Goal: Task Accomplishment & Management: Manage account settings

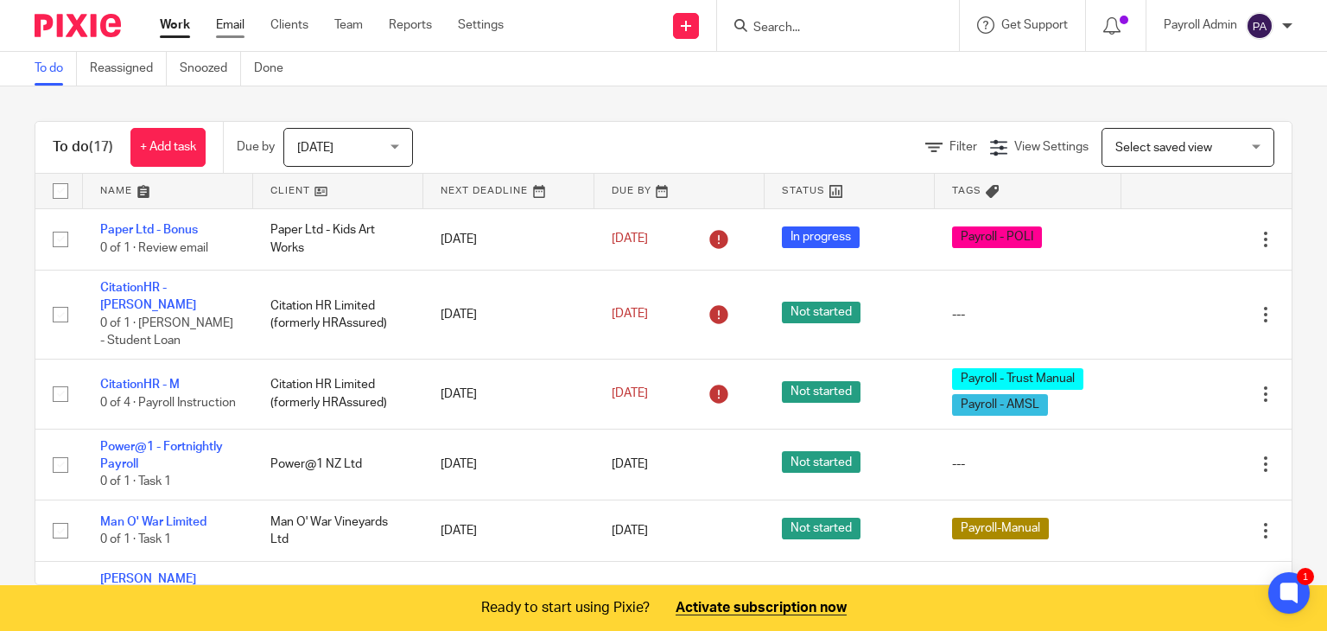
click at [232, 27] on link "Email" at bounding box center [230, 24] width 29 height 17
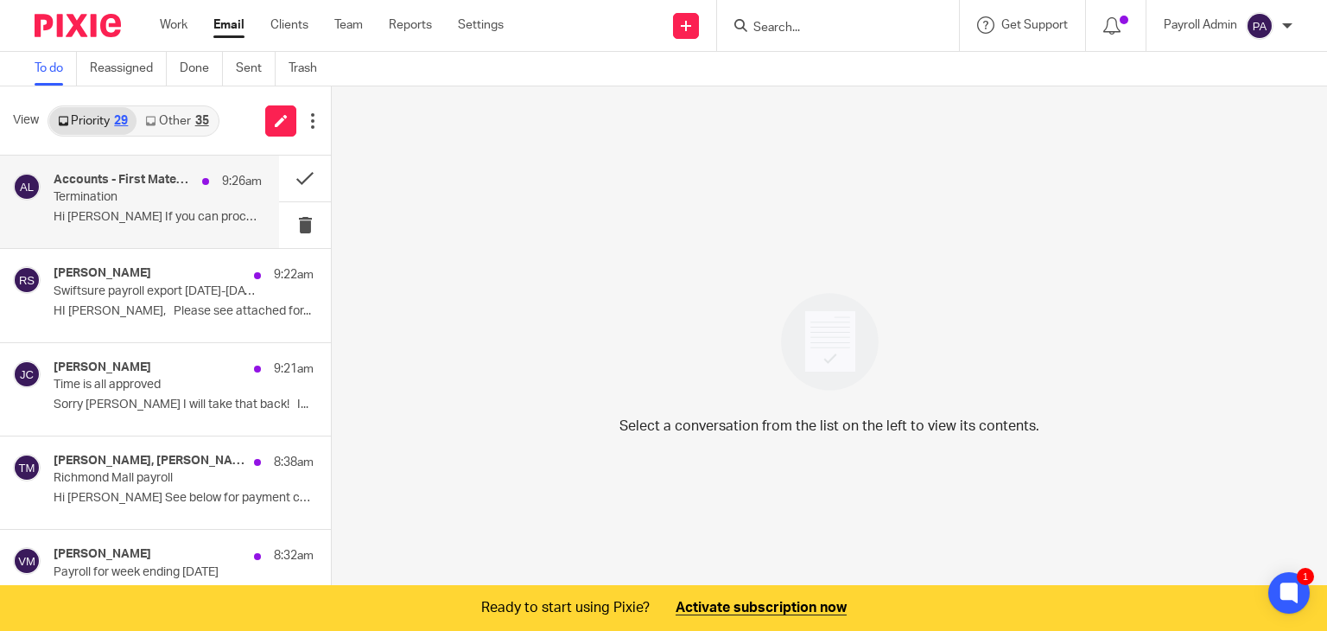
click at [89, 208] on div "Accounts - First Mates, Last Laugh, Me 9:26am Termination Hi Julie If you can p…" at bounding box center [158, 202] width 208 height 58
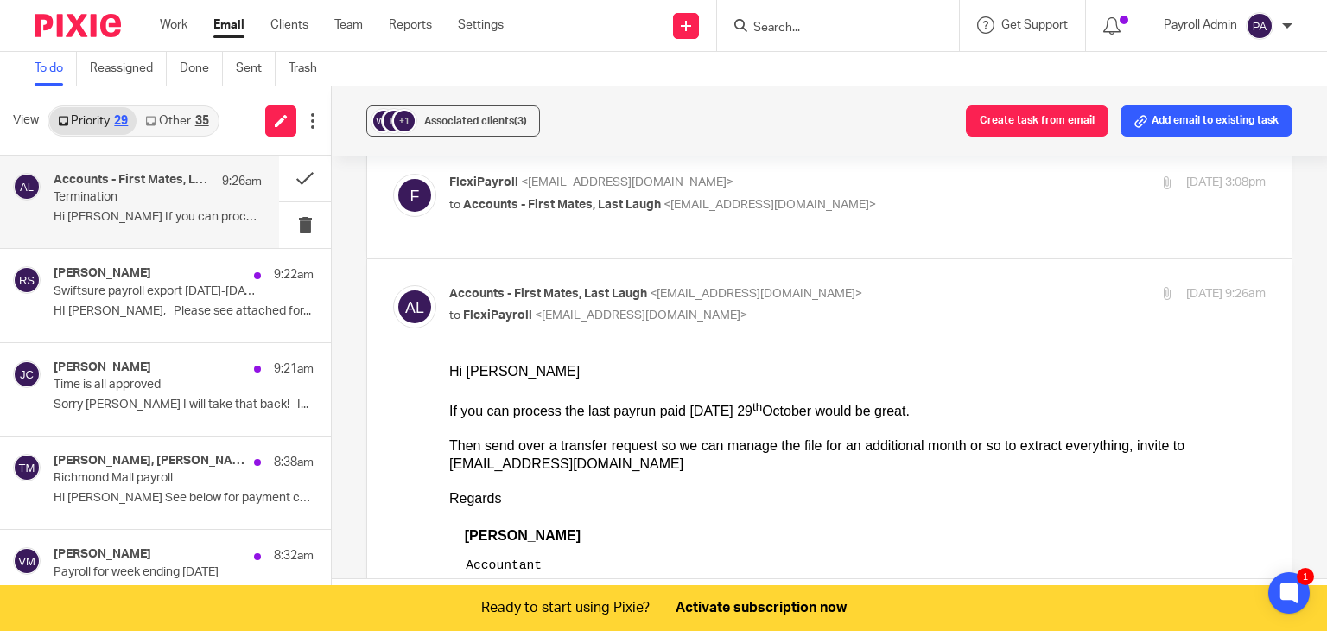
scroll to position [518, 0]
click at [100, 389] on p "Time is all approved" at bounding box center [137, 385] width 167 height 15
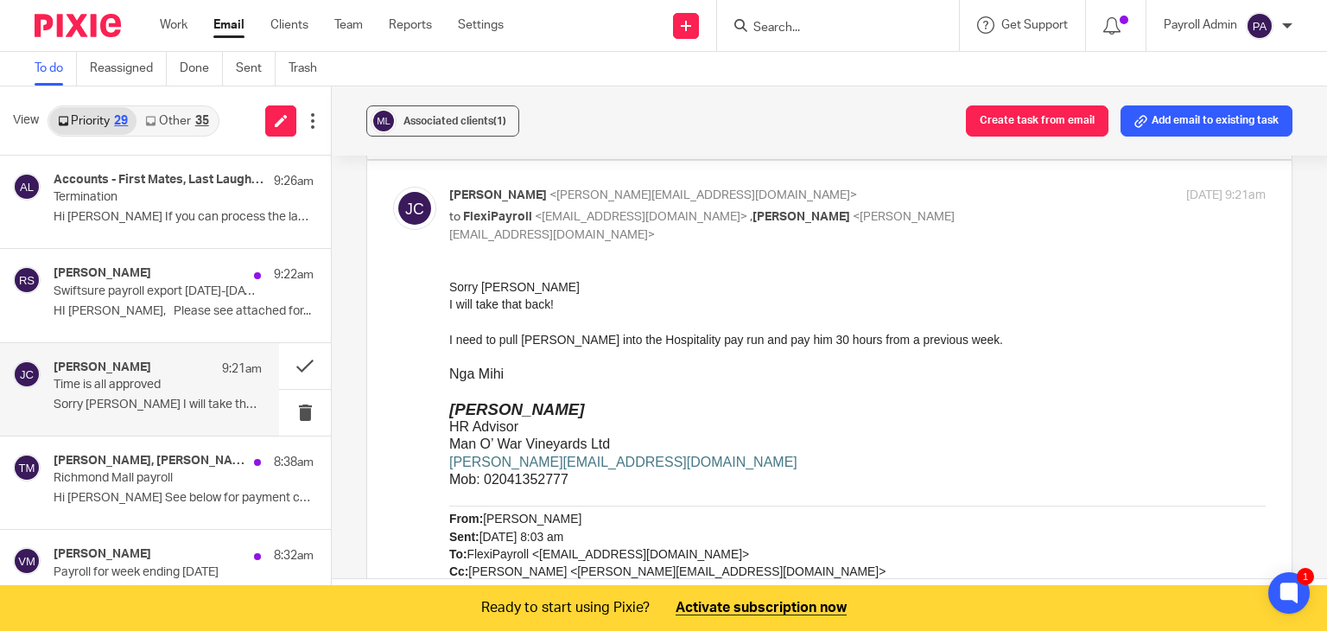
scroll to position [166, 0]
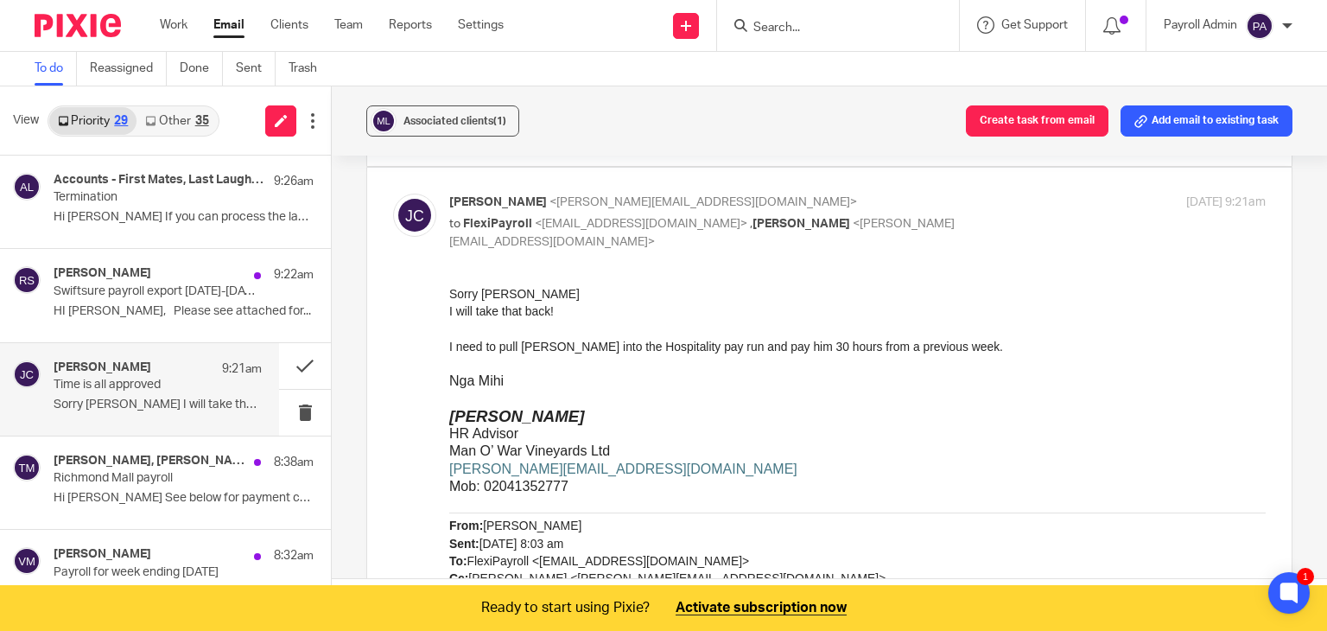
click at [198, 111] on link "Other 35" at bounding box center [177, 121] width 80 height 28
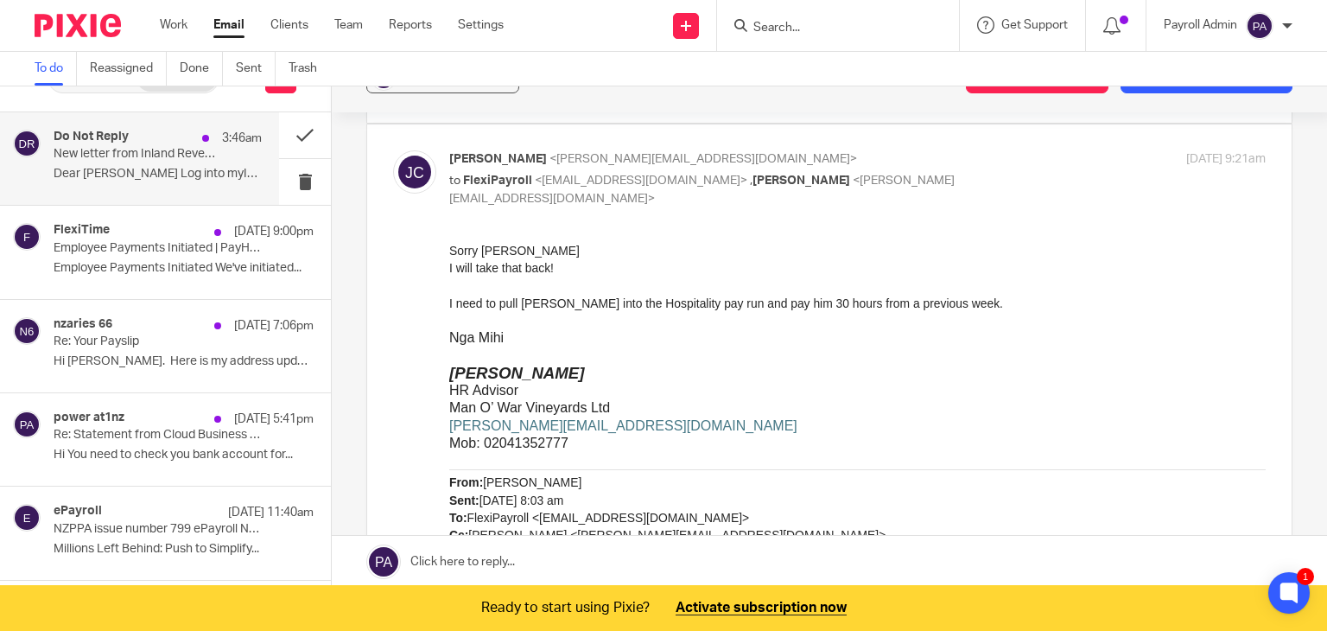
click at [137, 155] on p "New letter from Inland Revenue" at bounding box center [137, 154] width 167 height 15
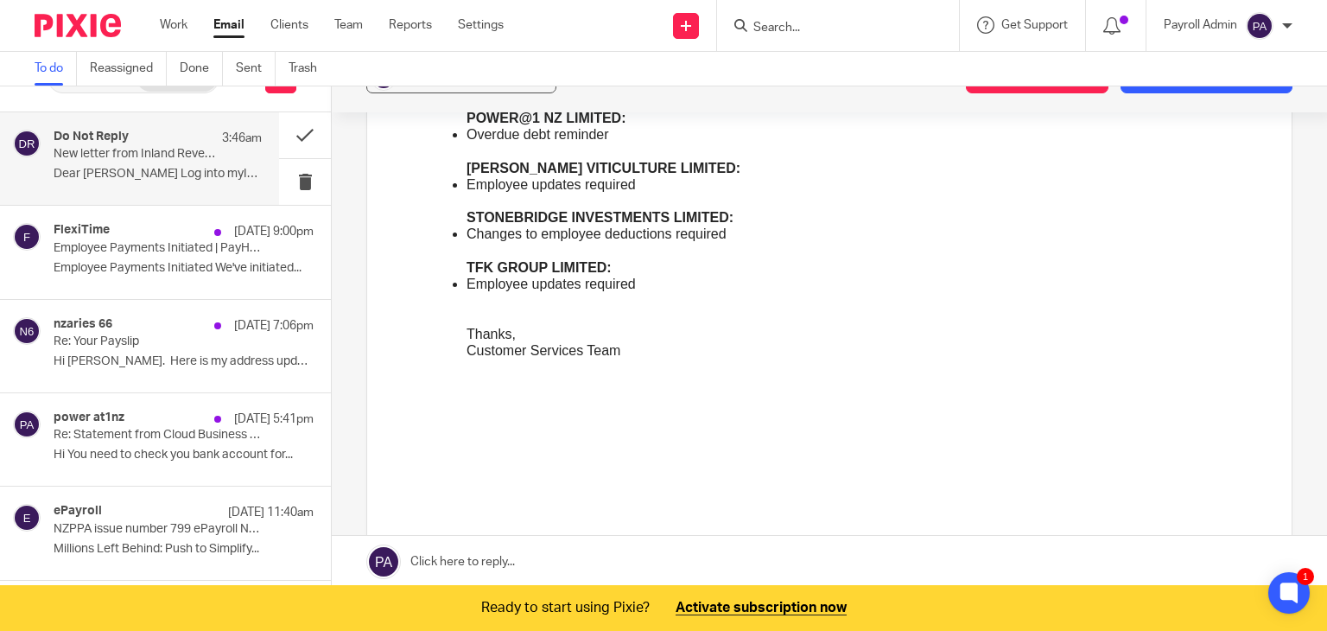
scroll to position [0, 0]
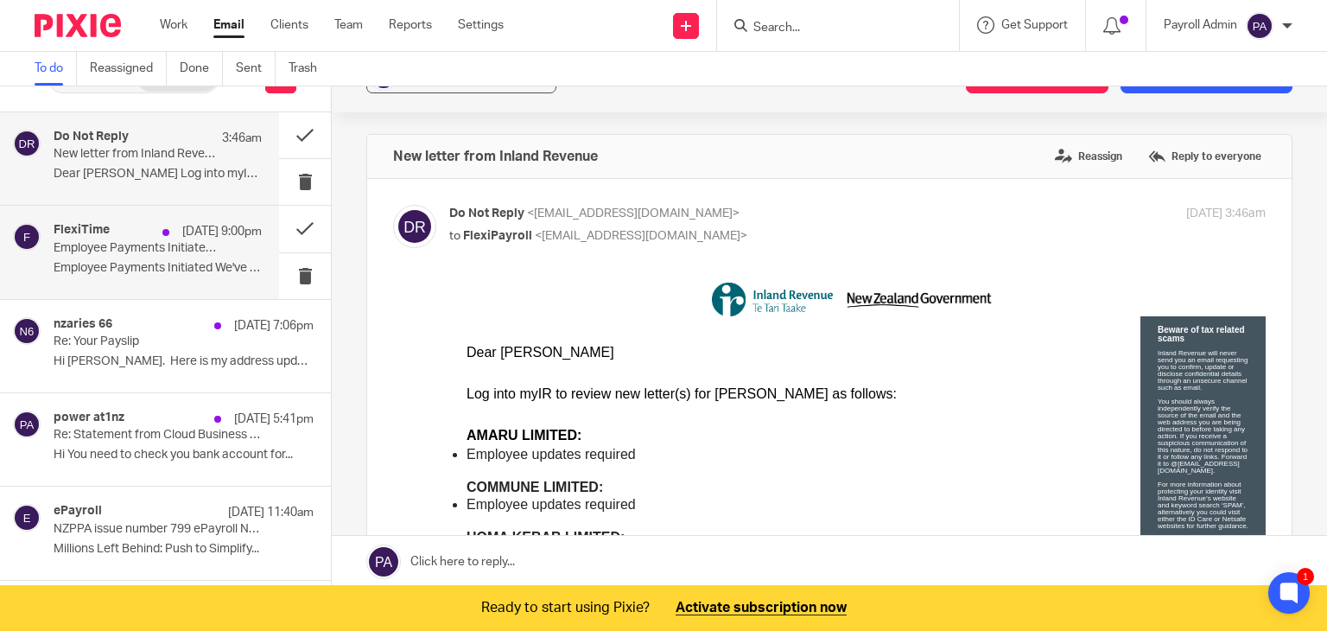
click at [135, 252] on p "Employee Payments Initiated | PayHero" at bounding box center [137, 248] width 167 height 15
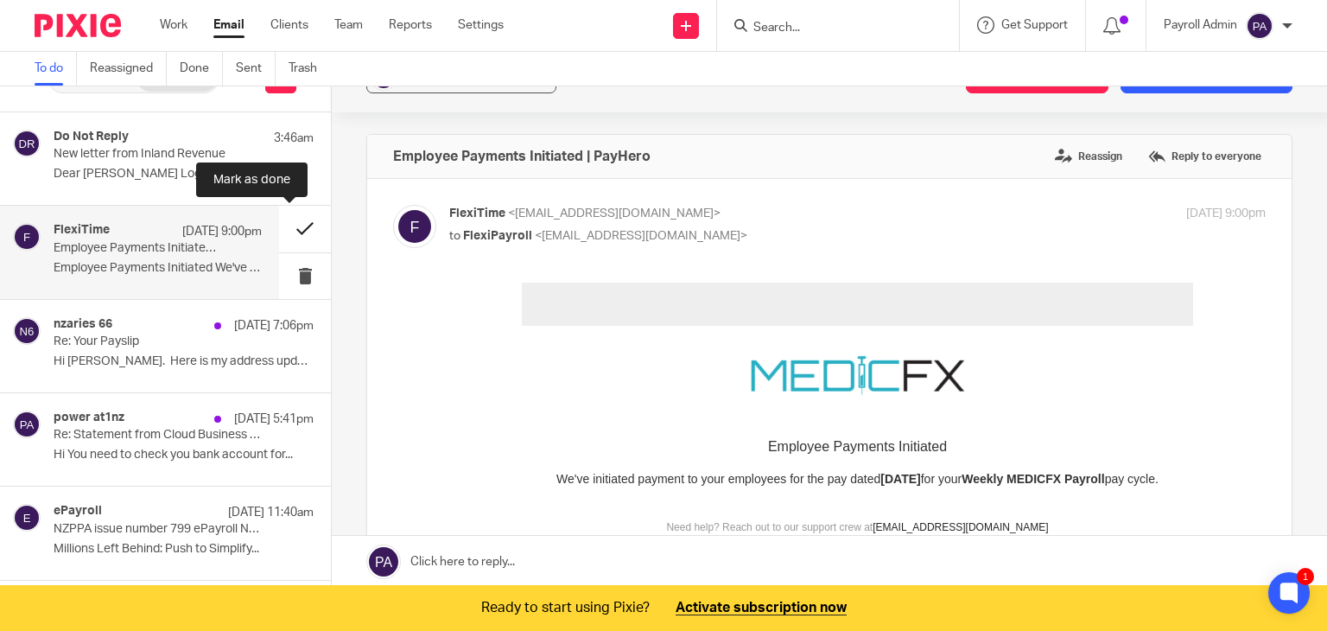
click at [295, 225] on button at bounding box center [305, 229] width 52 height 46
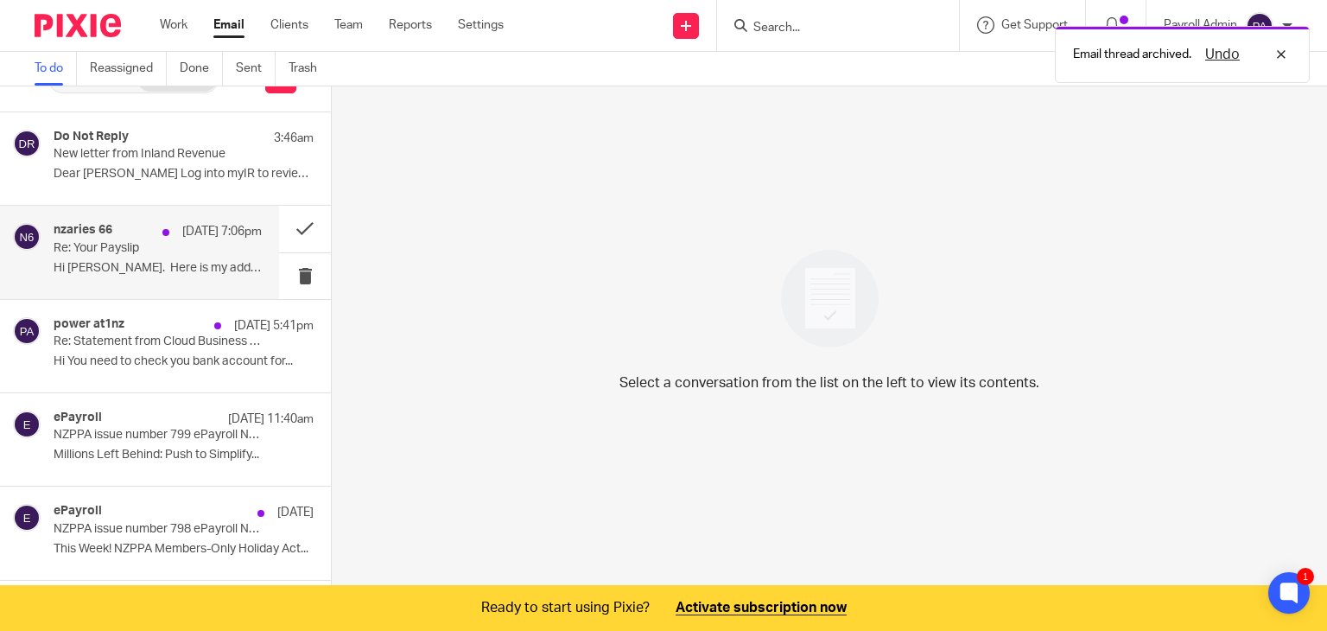
click at [90, 237] on h4 "nzaries 66" at bounding box center [83, 230] width 59 height 15
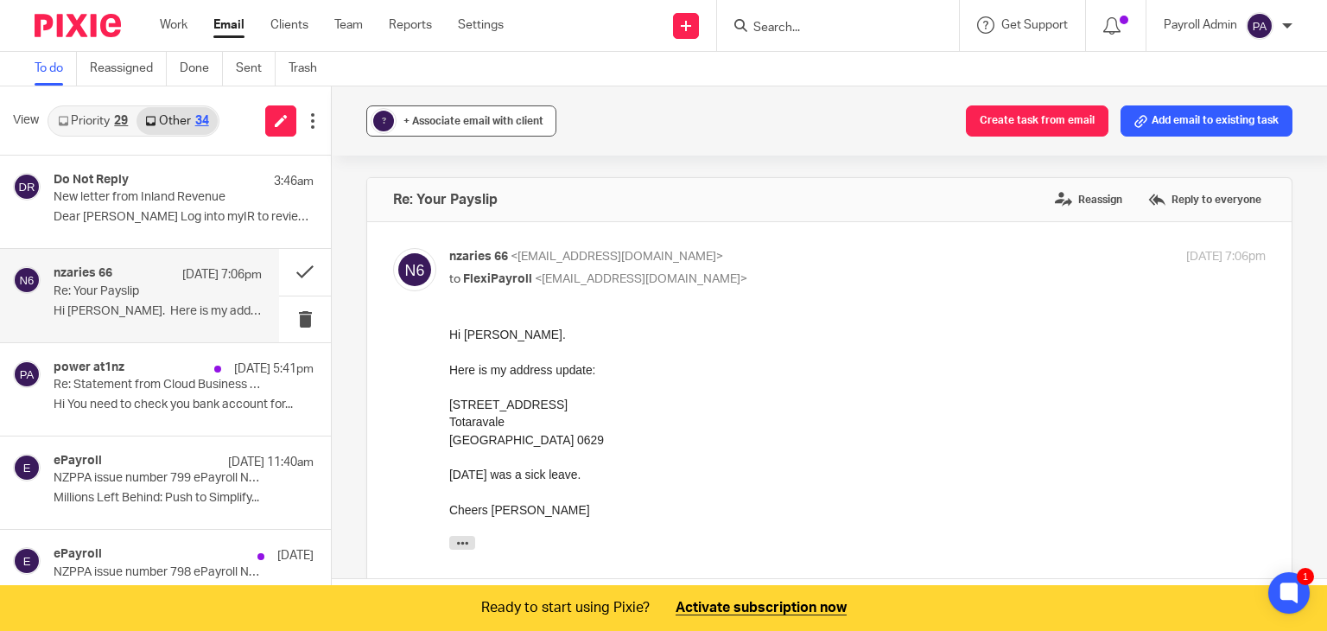
click at [467, 124] on span "+ Associate email with client" at bounding box center [473, 121] width 140 height 10
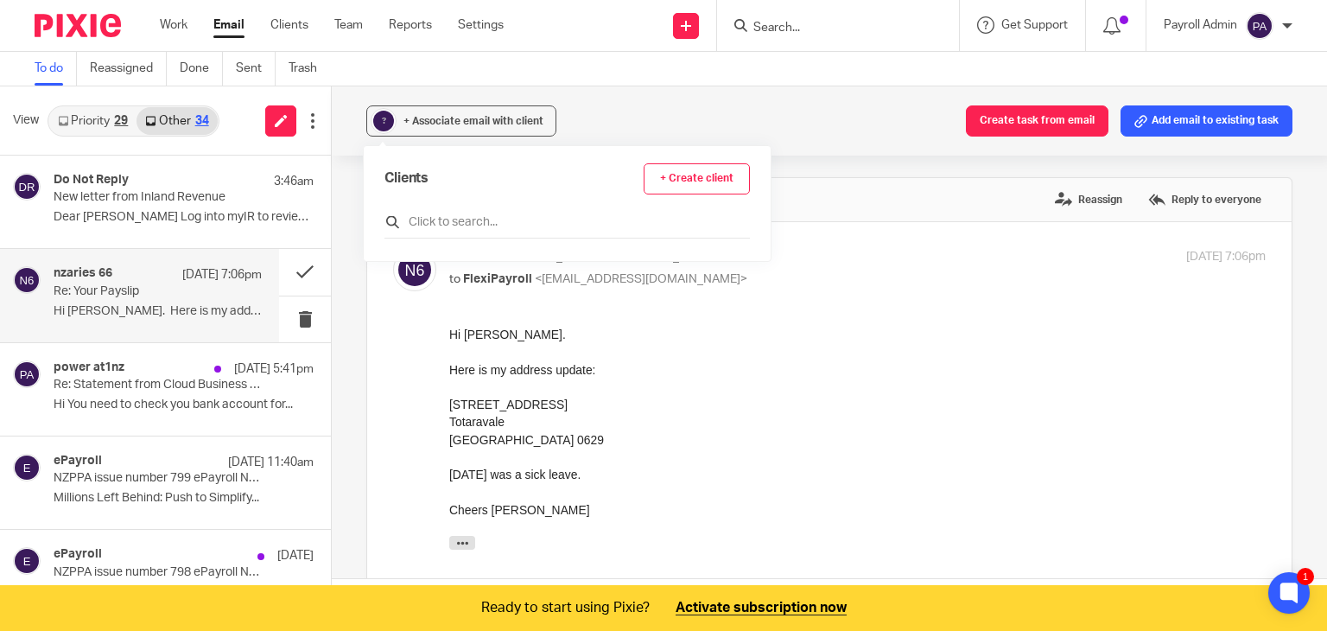
click at [454, 219] on input "text" at bounding box center [566, 221] width 365 height 17
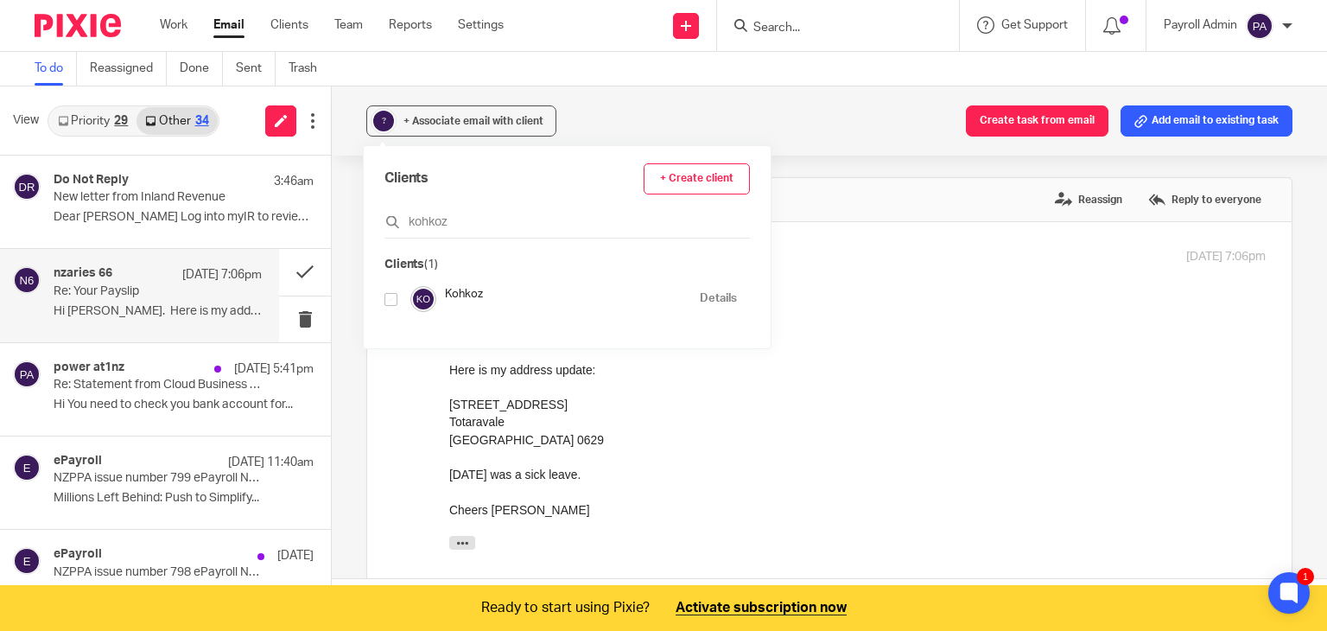
type input "kohkoz"
click at [391, 302] on input "checkbox" at bounding box center [390, 299] width 13 height 13
checkbox input "true"
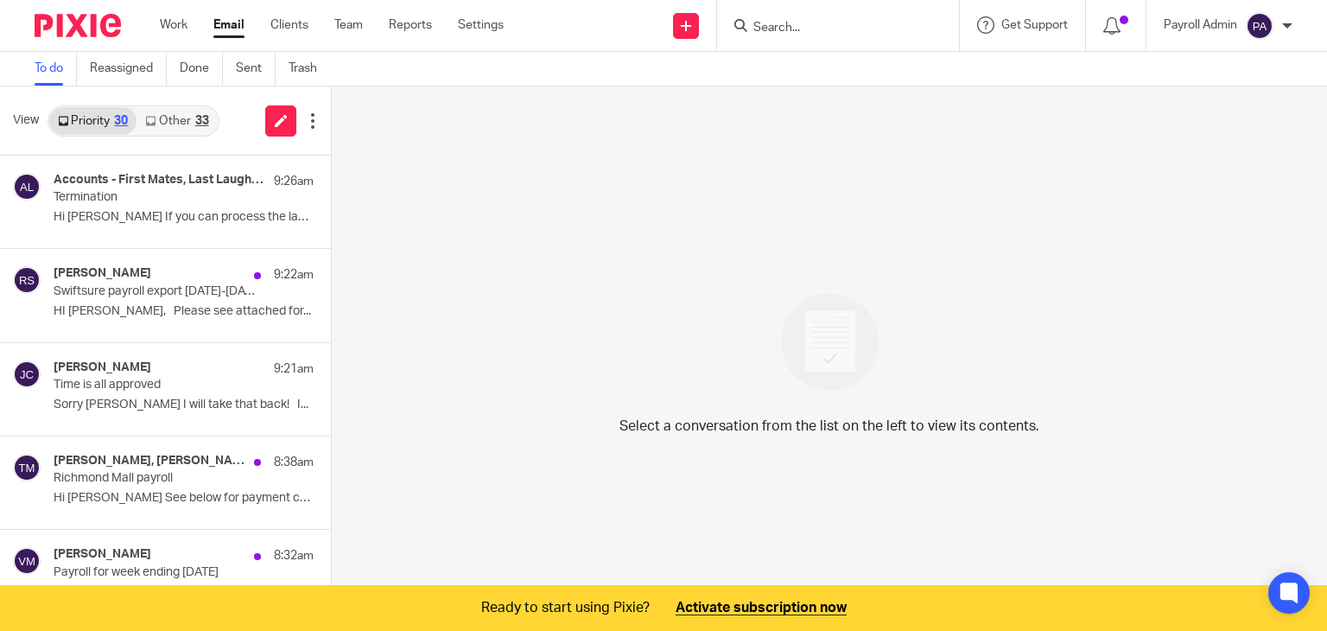
drag, startPoint x: 0, startPoint y: 0, endPoint x: 192, endPoint y: 114, distance: 223.1
click at [192, 114] on link "Other 33" at bounding box center [177, 121] width 80 height 28
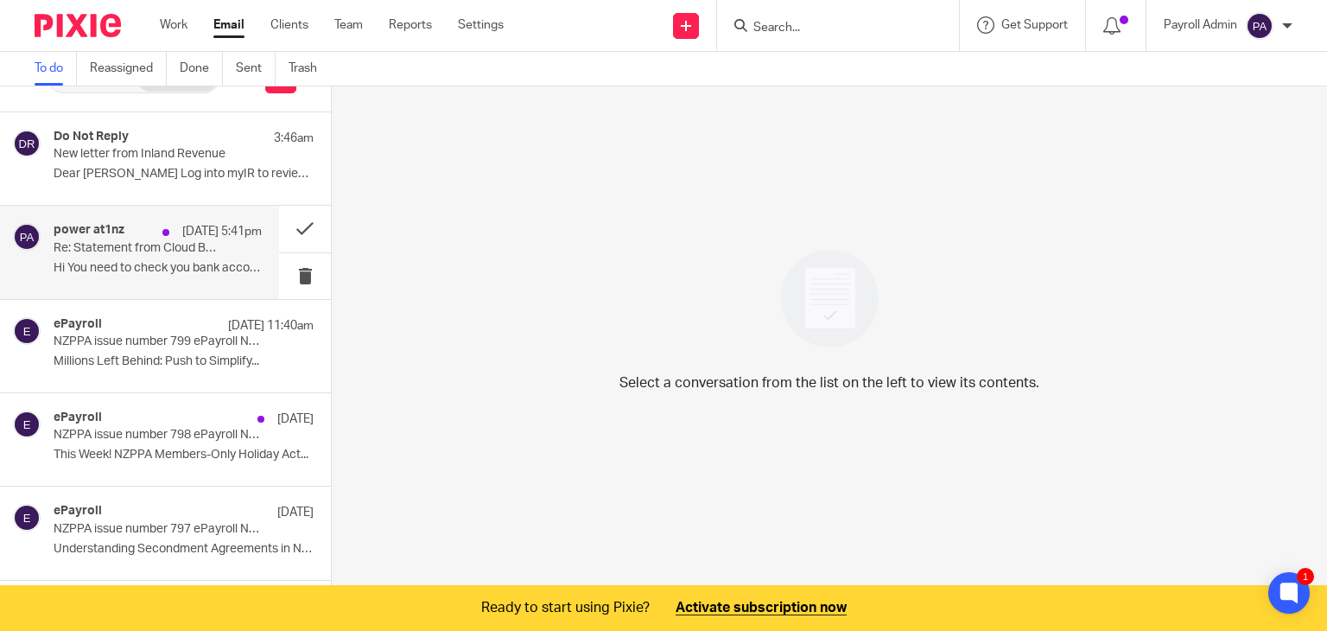
click at [180, 246] on p "Re: Statement from Cloud Business Limited for power@1 NZ Limited" at bounding box center [137, 248] width 167 height 15
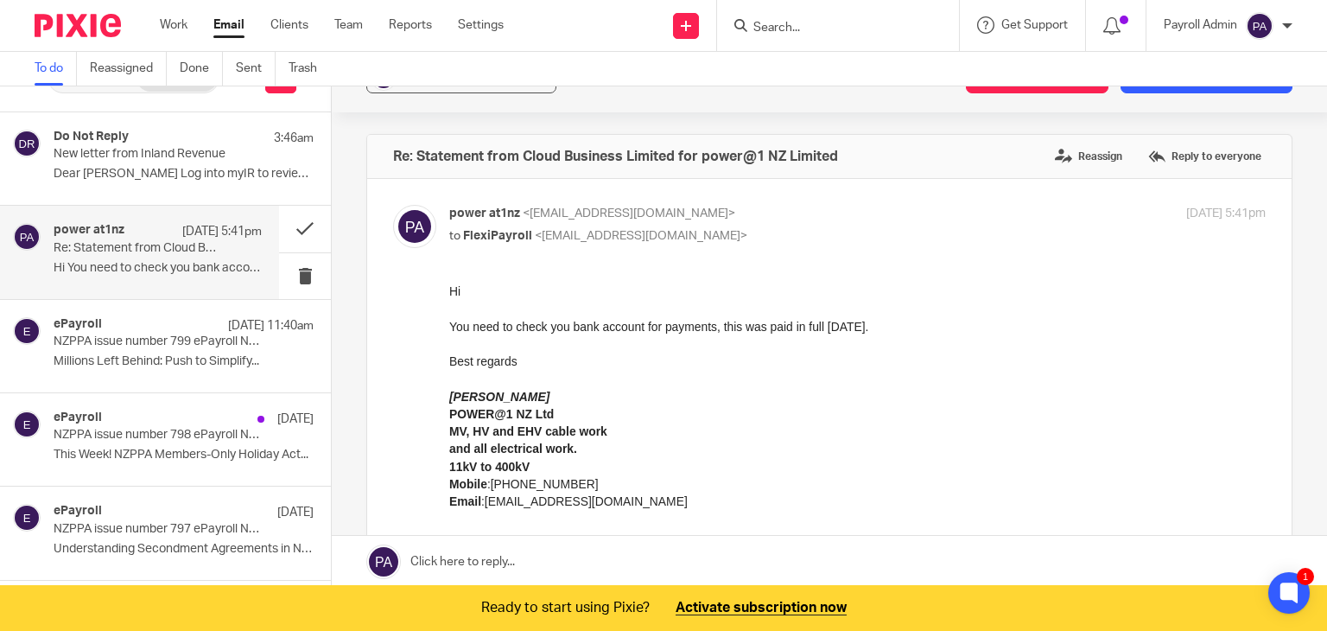
scroll to position [0, 0]
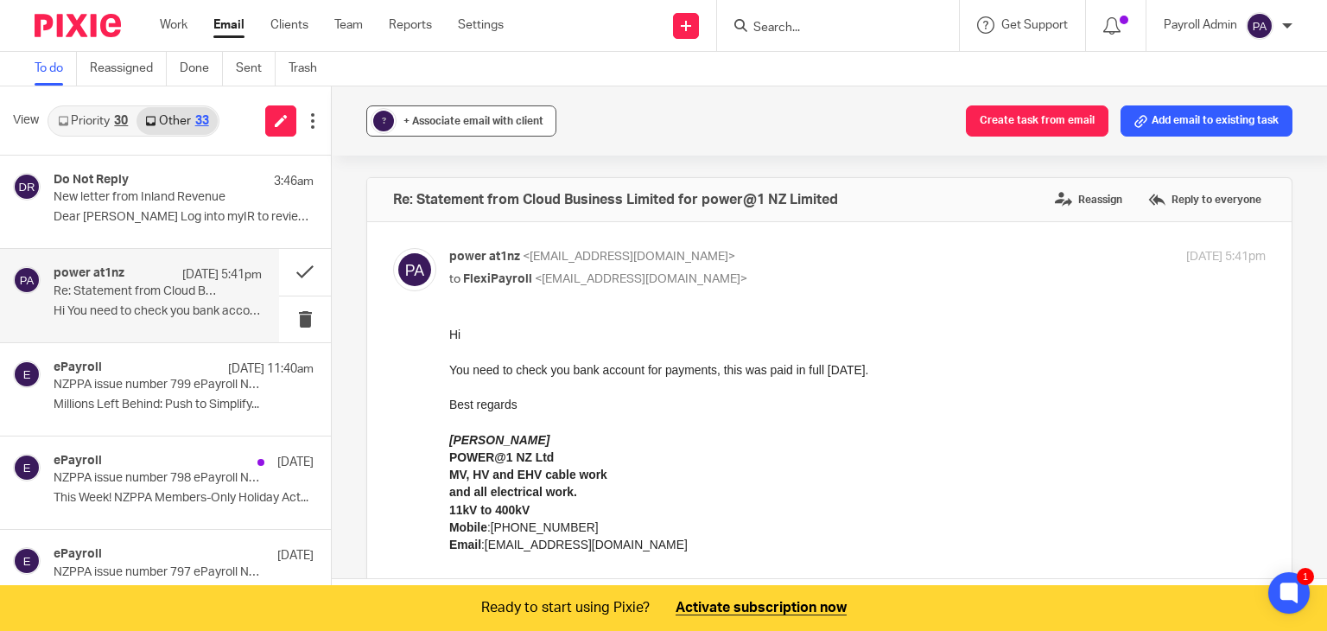
click at [456, 128] on div "+ Associate email with client" at bounding box center [473, 120] width 140 height 17
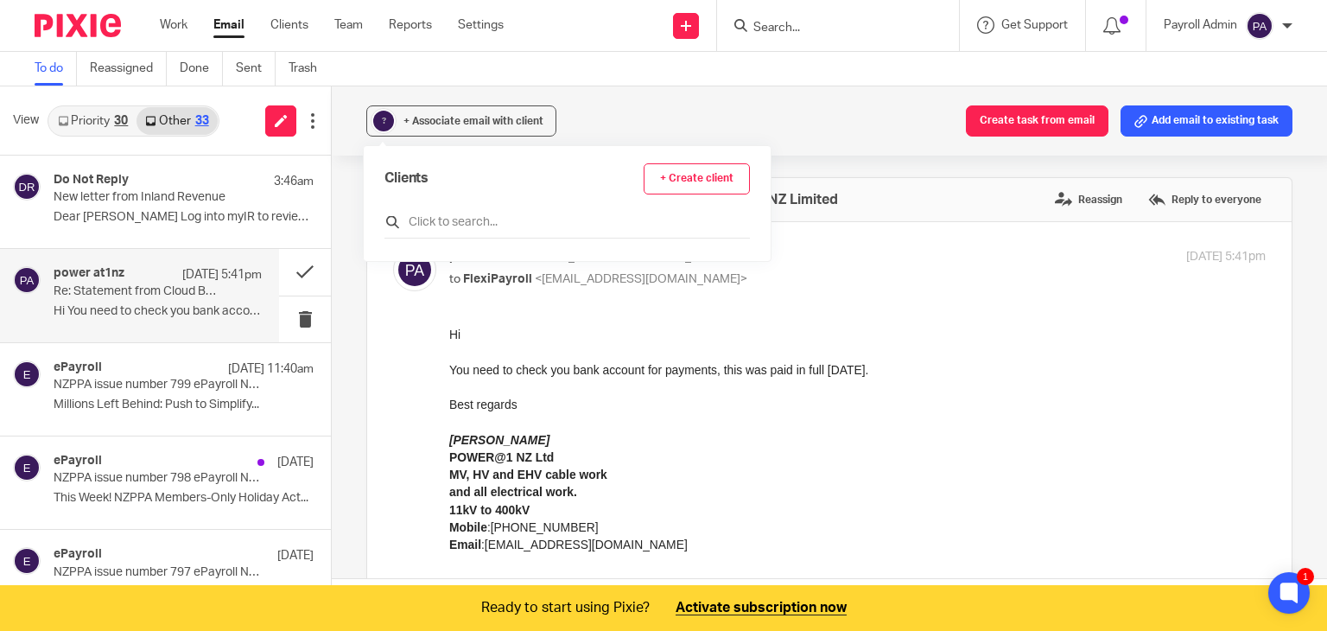
click at [455, 221] on input "text" at bounding box center [566, 221] width 365 height 17
type input "power"
click at [385, 295] on input "checkbox" at bounding box center [390, 299] width 13 height 13
checkbox input "true"
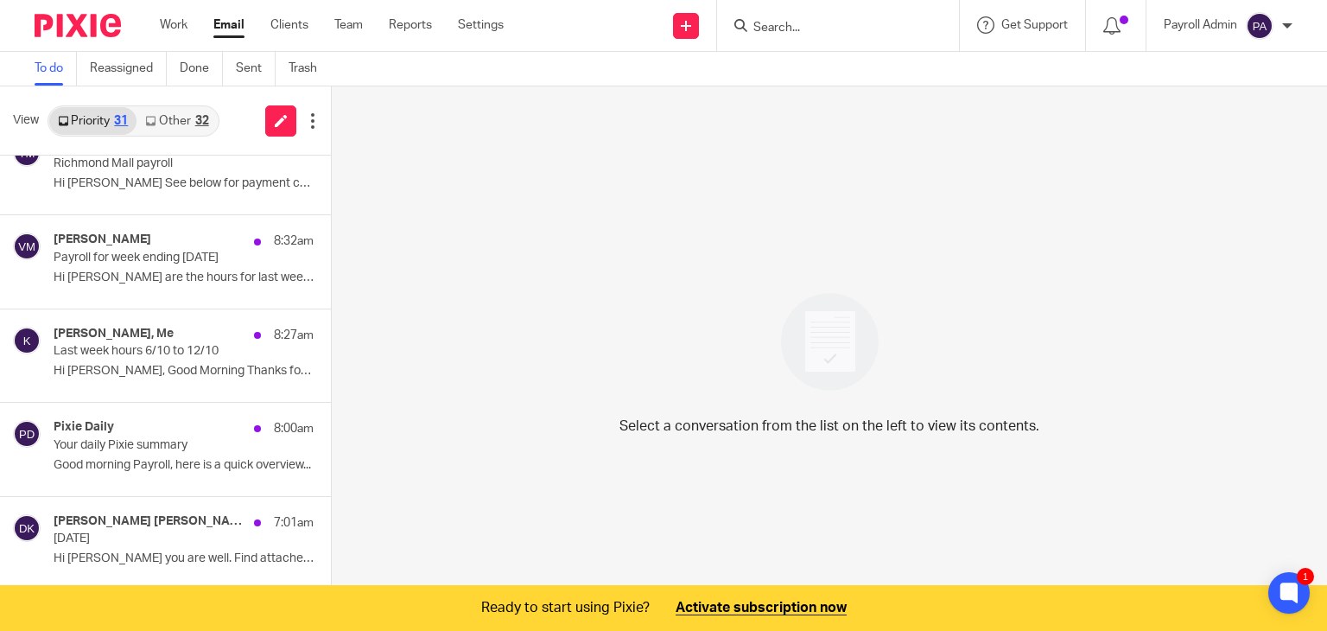
scroll to position [346, 0]
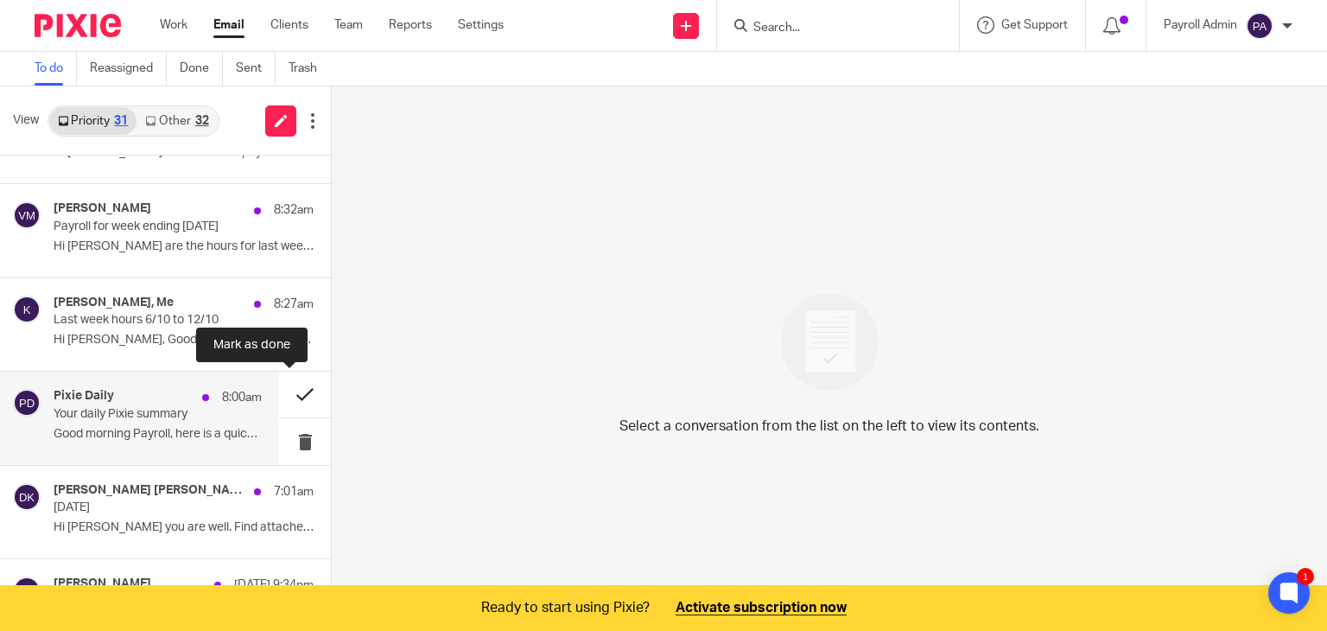
click at [285, 391] on button at bounding box center [305, 394] width 52 height 46
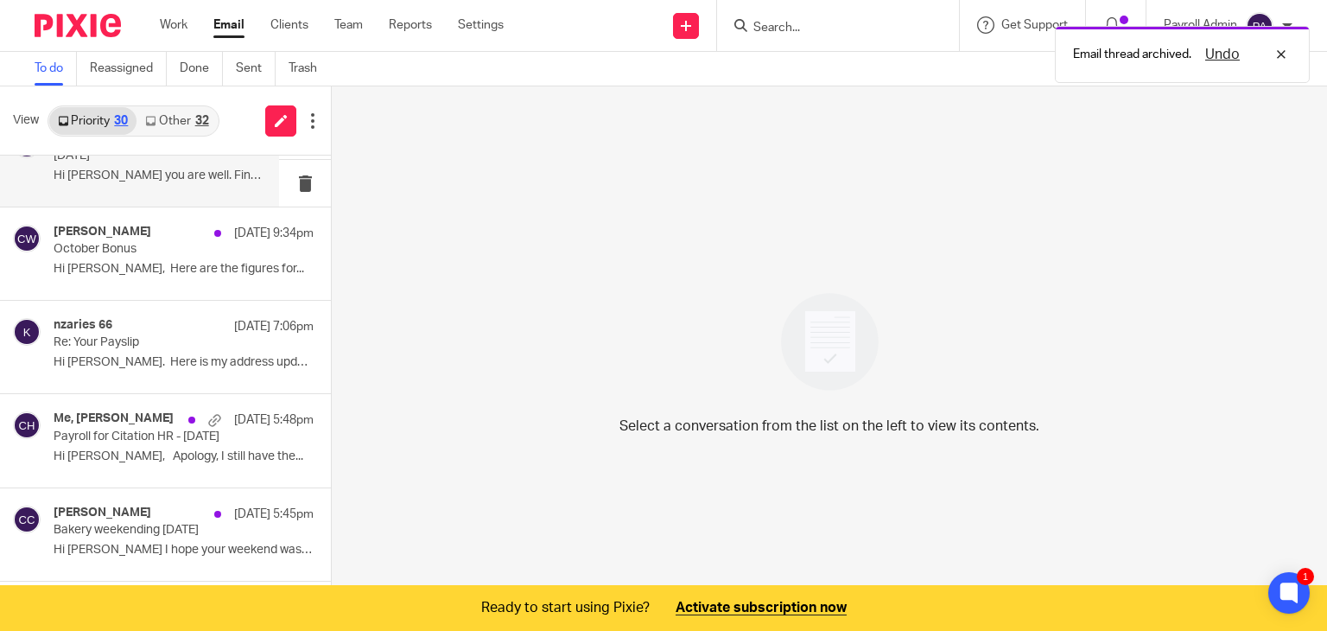
scroll to position [605, 0]
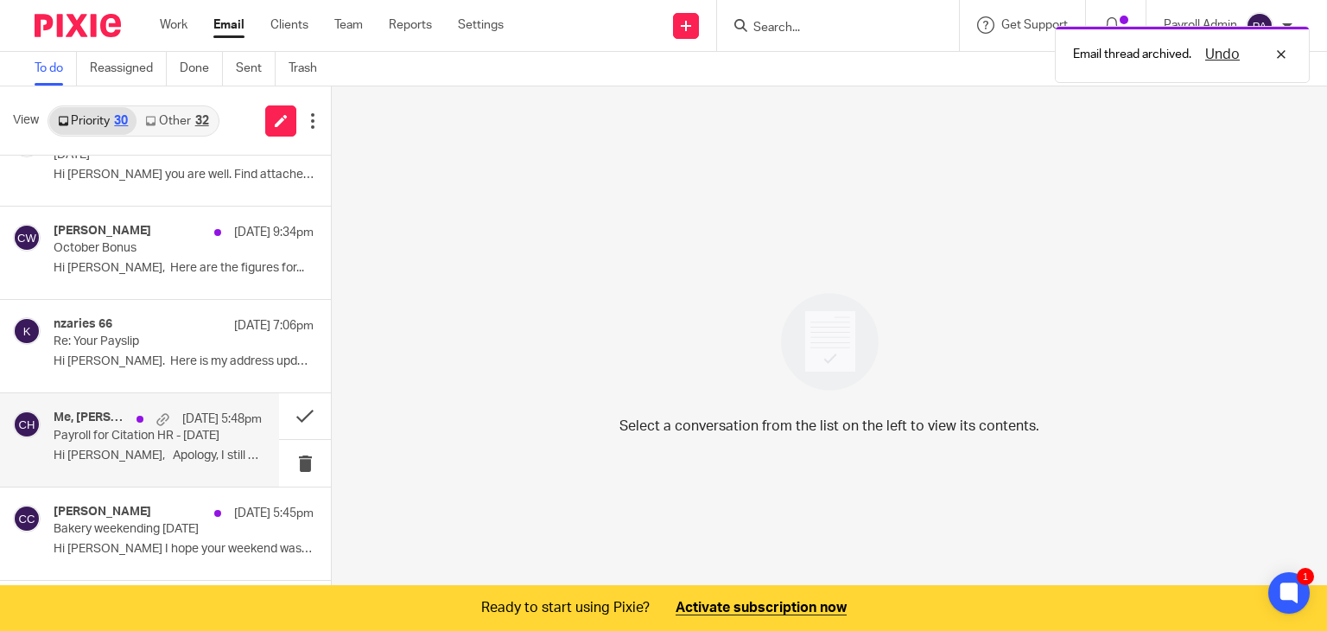
click at [92, 438] on p "Payroll for Citation HR - 14 Jul" at bounding box center [137, 436] width 167 height 15
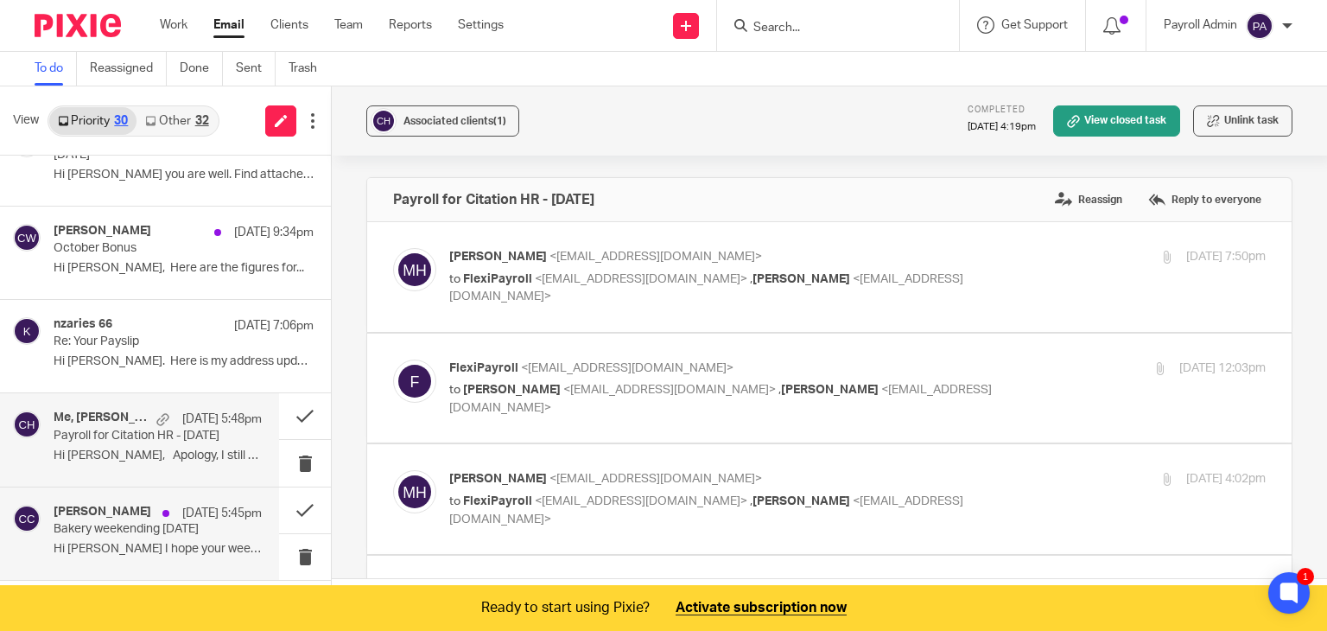
scroll to position [0, 0]
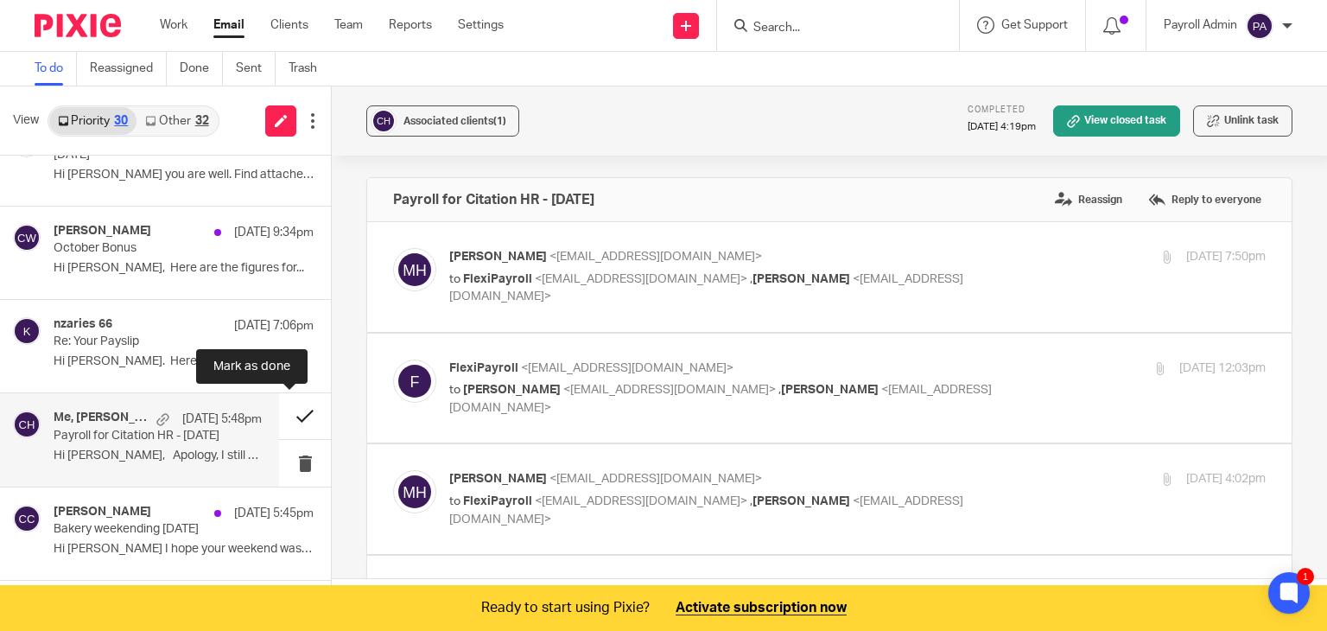
click at [290, 410] on button at bounding box center [305, 416] width 52 height 46
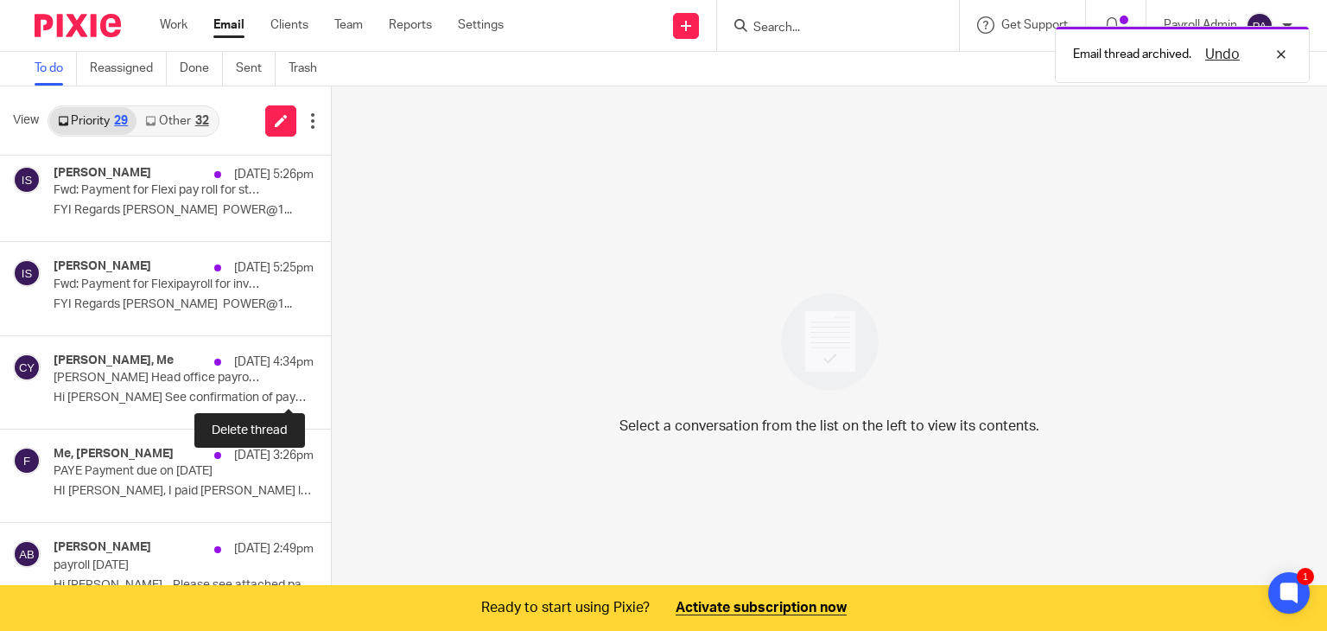
scroll to position [1123, 0]
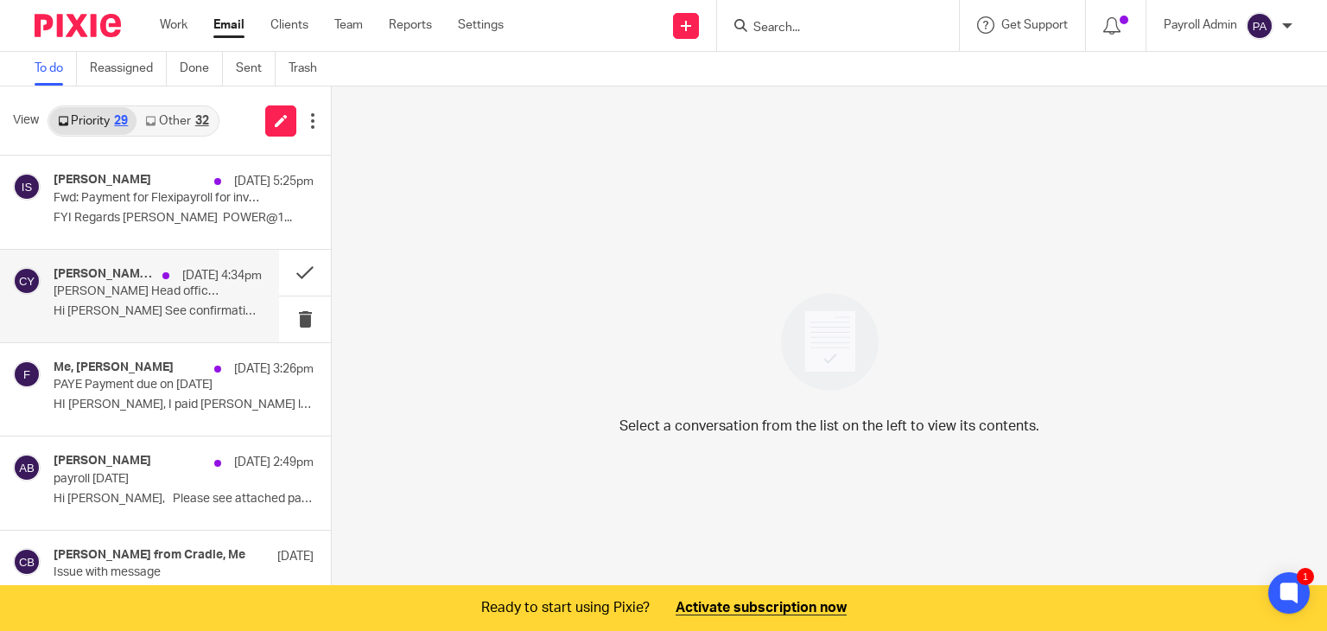
click at [168, 291] on p "Tinline Head office payroll - Week ended 12/10/2025" at bounding box center [137, 291] width 167 height 15
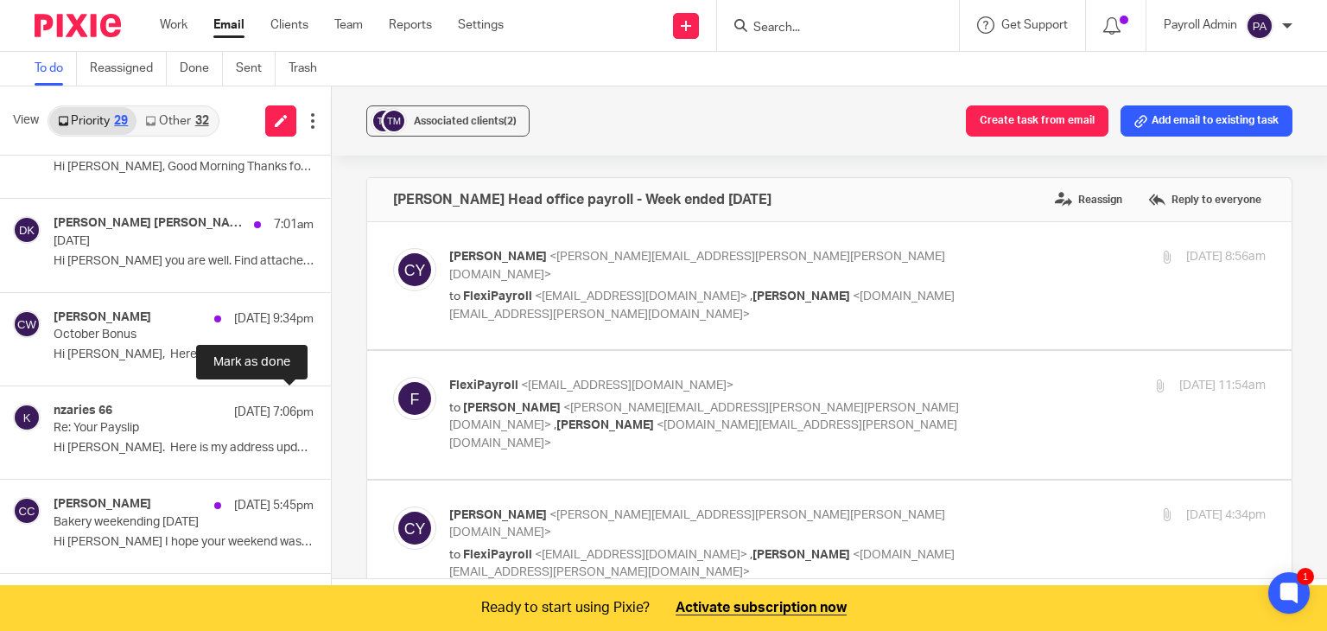
scroll to position [0, 0]
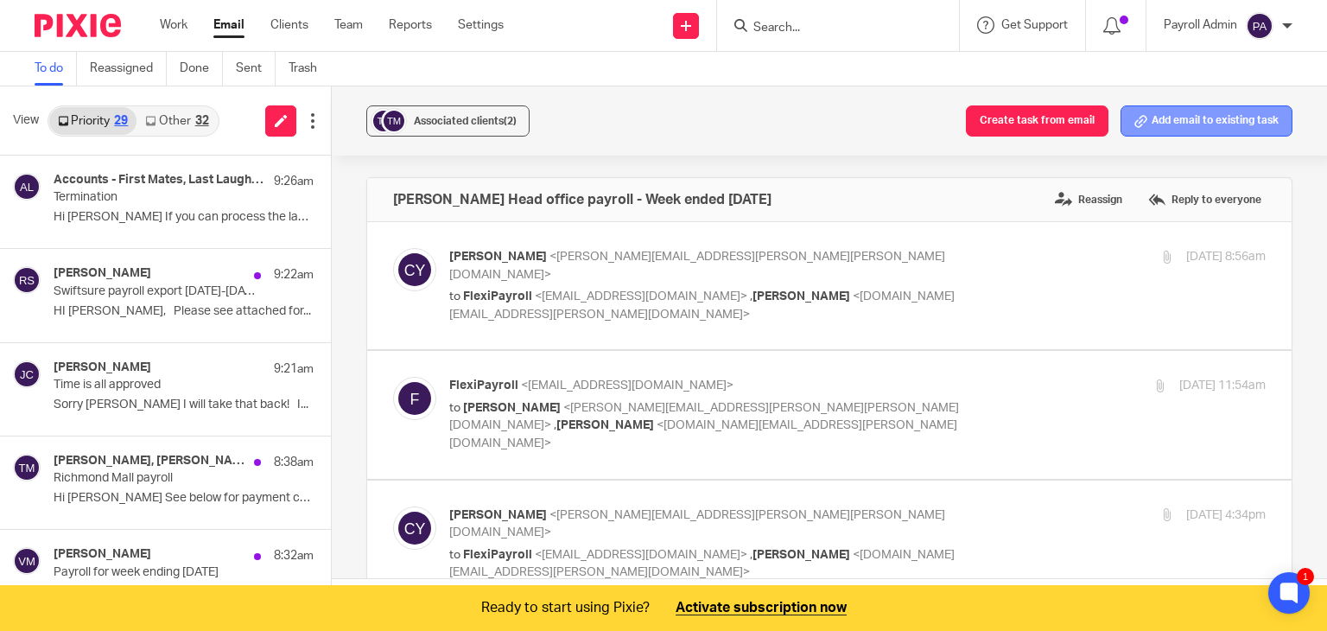
click at [1203, 127] on button "Add email to existing task" at bounding box center [1207, 120] width 172 height 31
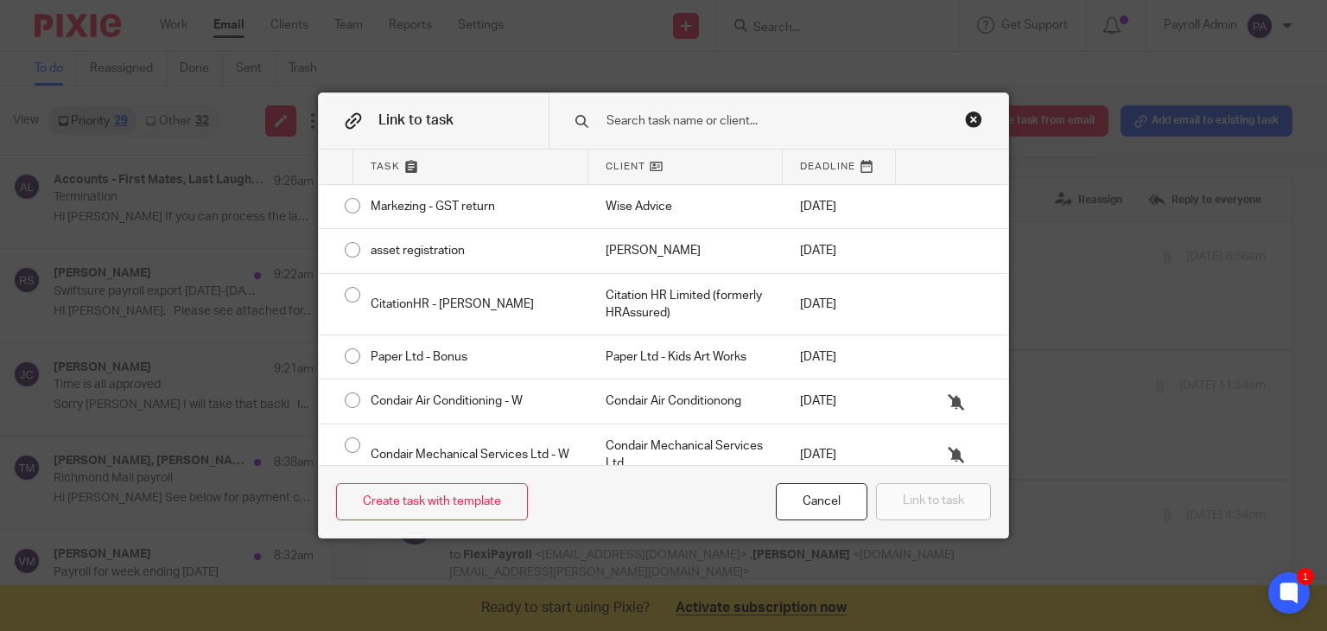
click at [968, 113] on div "Close this dialog window" at bounding box center [973, 119] width 17 height 17
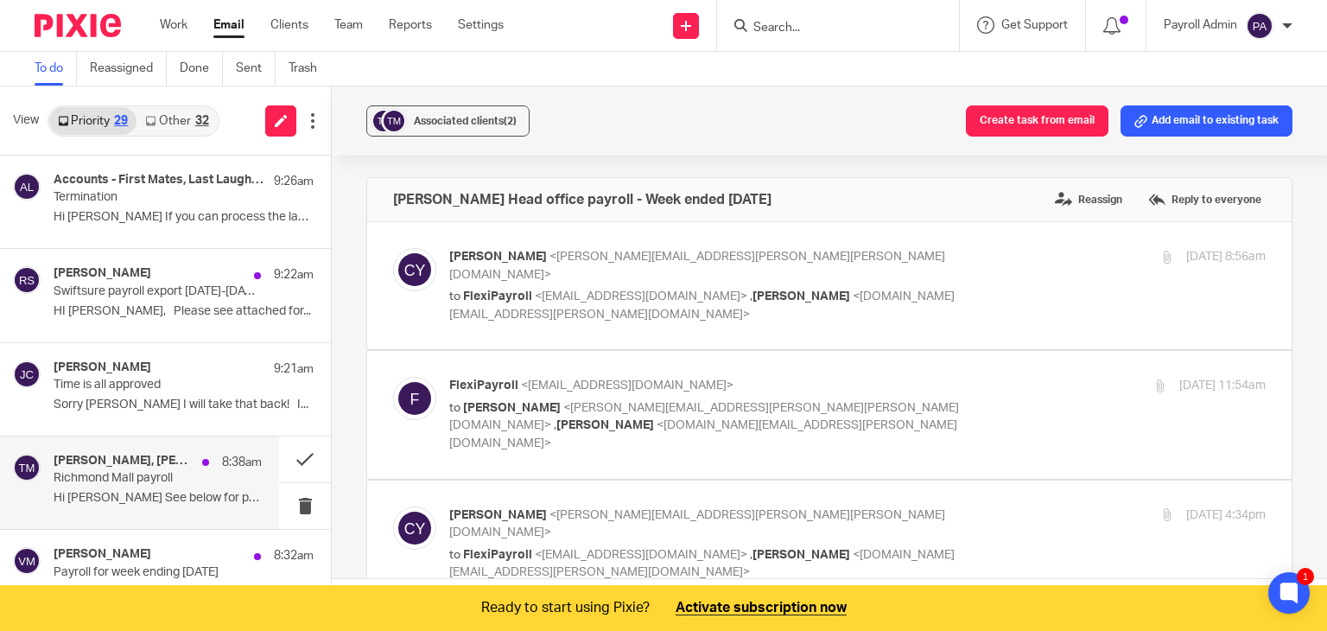
click at [178, 475] on p "Richmond Mall payroll" at bounding box center [137, 478] width 167 height 15
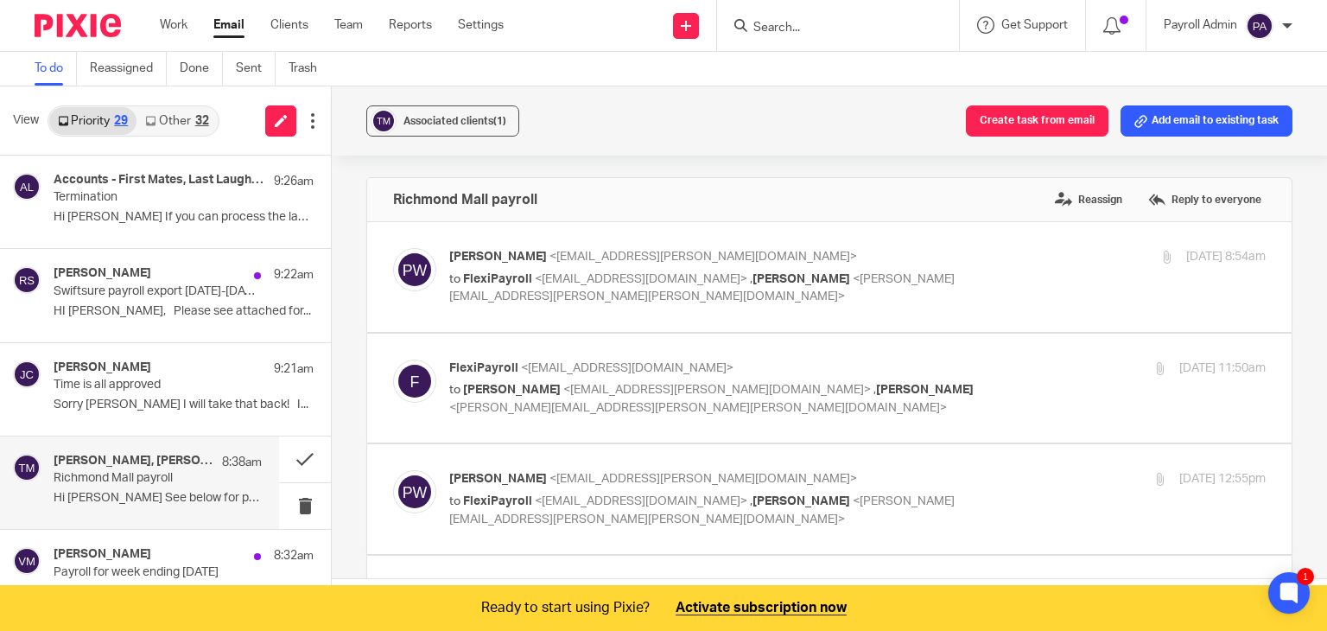
click at [178, 475] on p "Richmond Mall payroll" at bounding box center [137, 478] width 167 height 15
click at [1197, 129] on button "Add email to existing task" at bounding box center [1207, 120] width 172 height 31
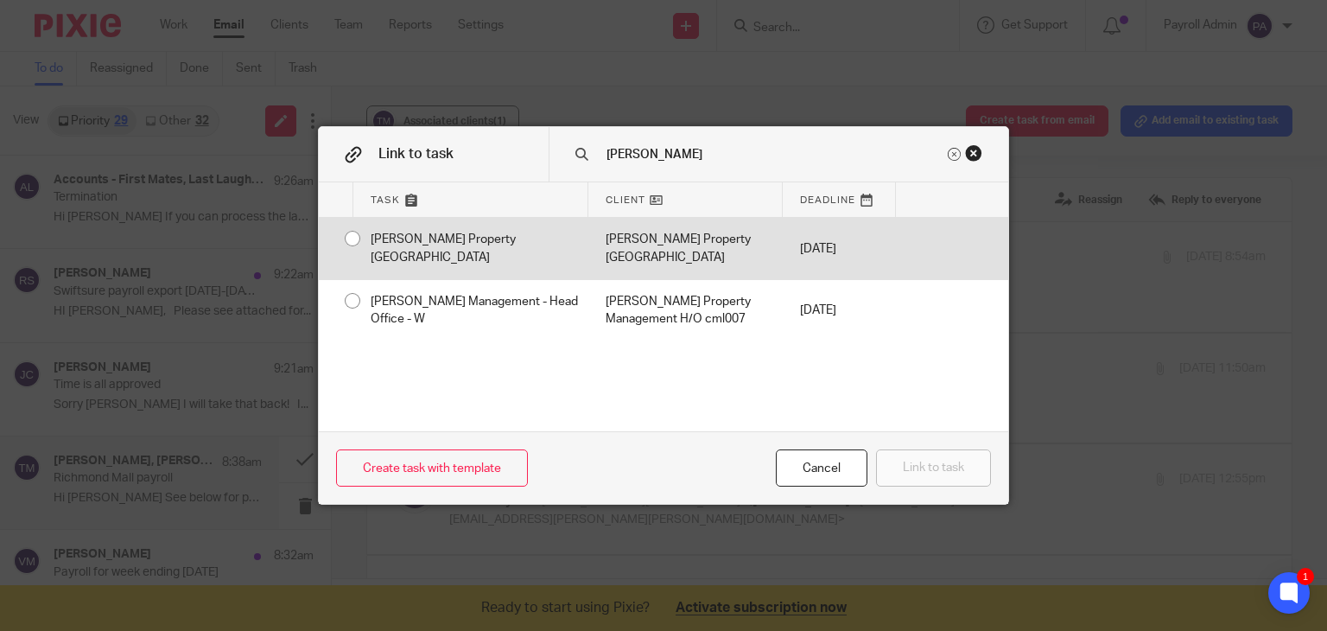
type input "tinline"
click at [346, 236] on input "radio" at bounding box center [352, 238] width 33 height 33
radio input "false"
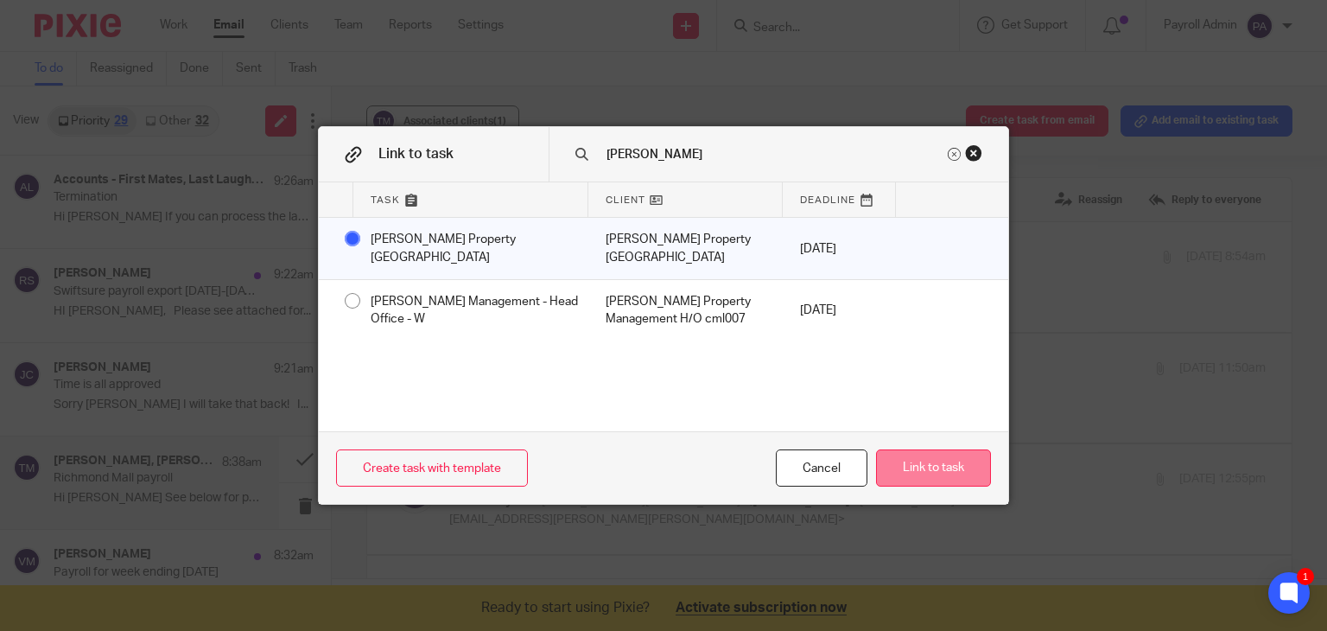
click at [940, 471] on button "Link to task" at bounding box center [933, 467] width 115 height 37
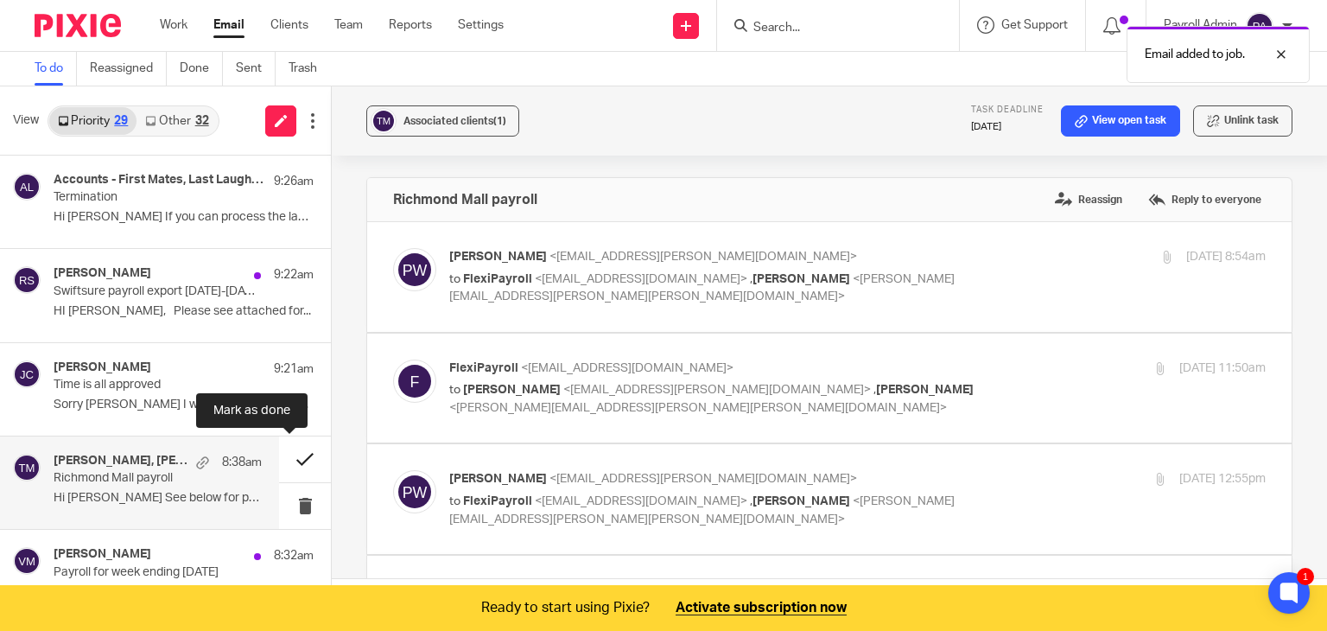
click at [287, 453] on button at bounding box center [305, 459] width 52 height 46
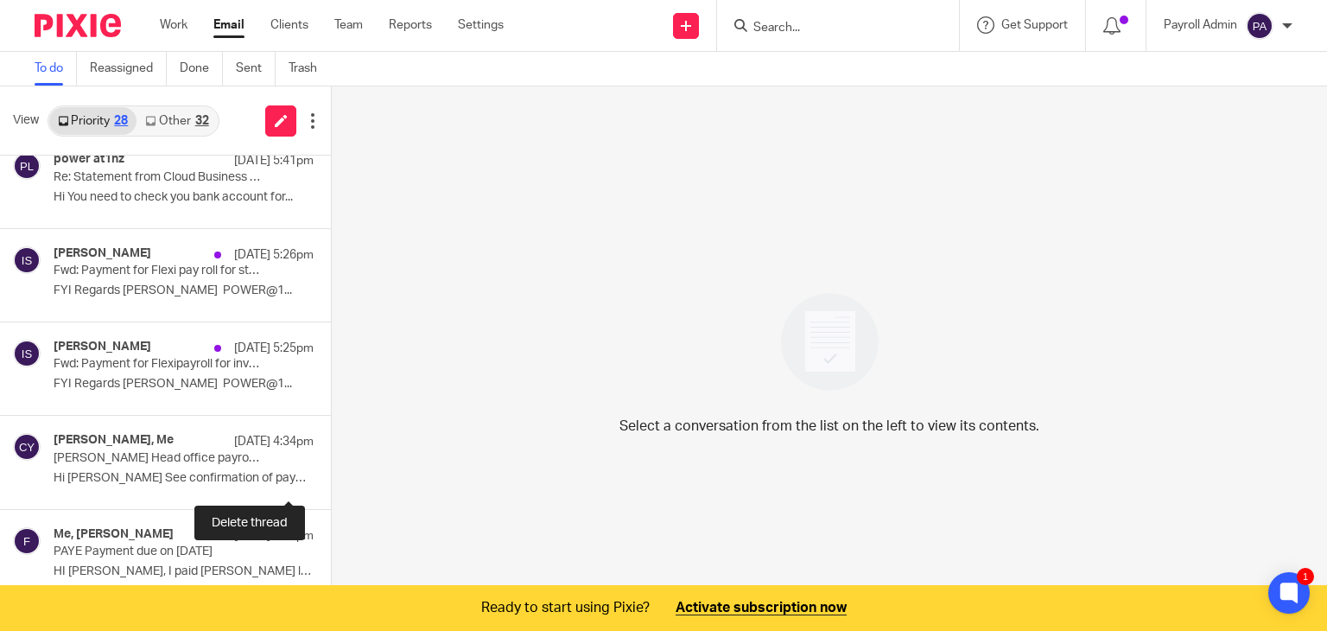
scroll to position [864, 0]
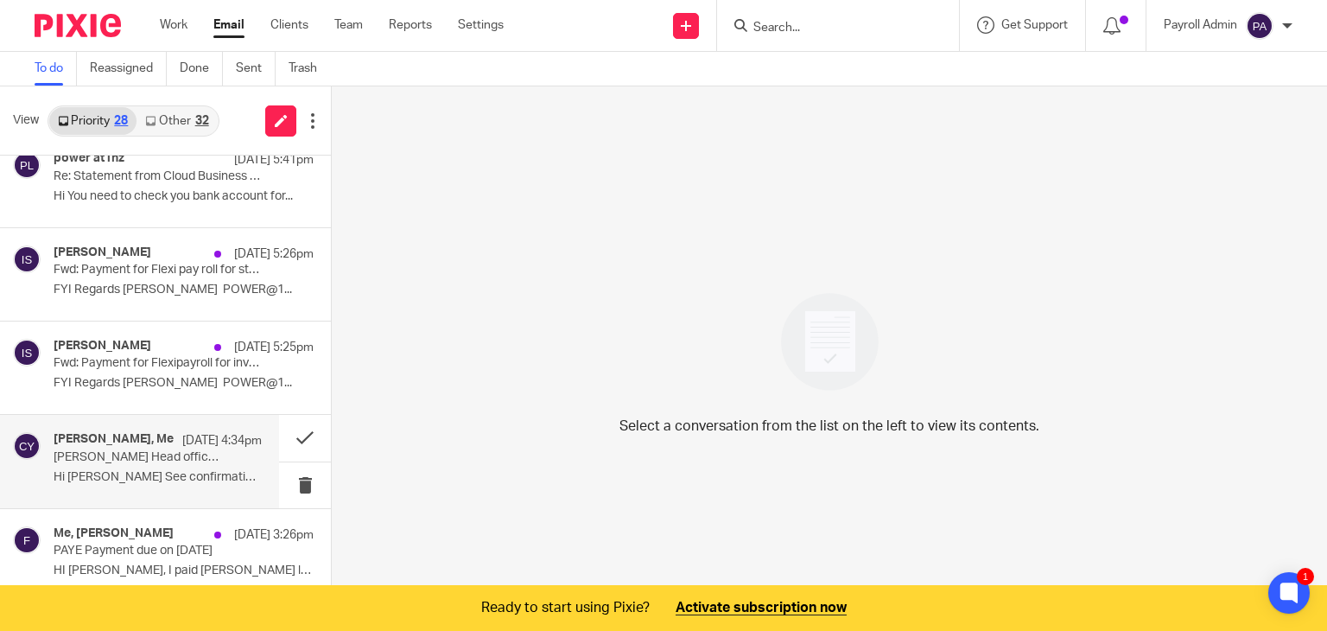
click at [117, 458] on p "Tinline Head office payroll - Week ended 12/10/2025" at bounding box center [137, 457] width 167 height 15
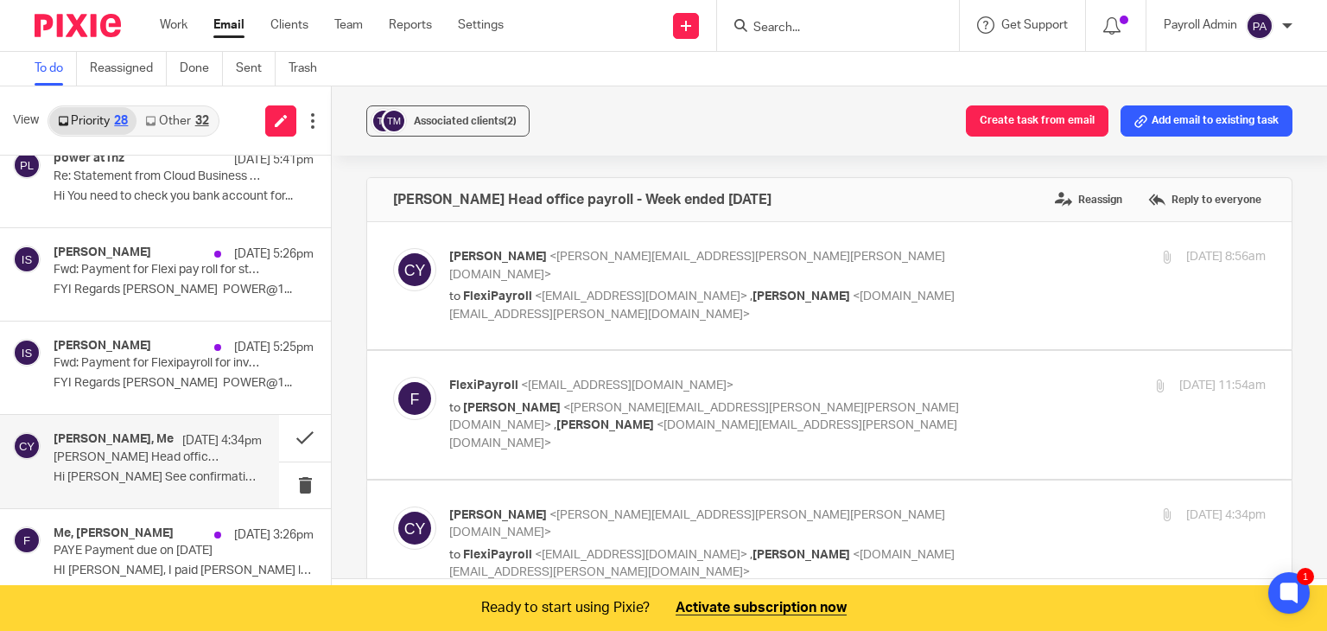
scroll to position [0, 0]
click at [1220, 122] on button "Add email to existing task" at bounding box center [1207, 120] width 172 height 31
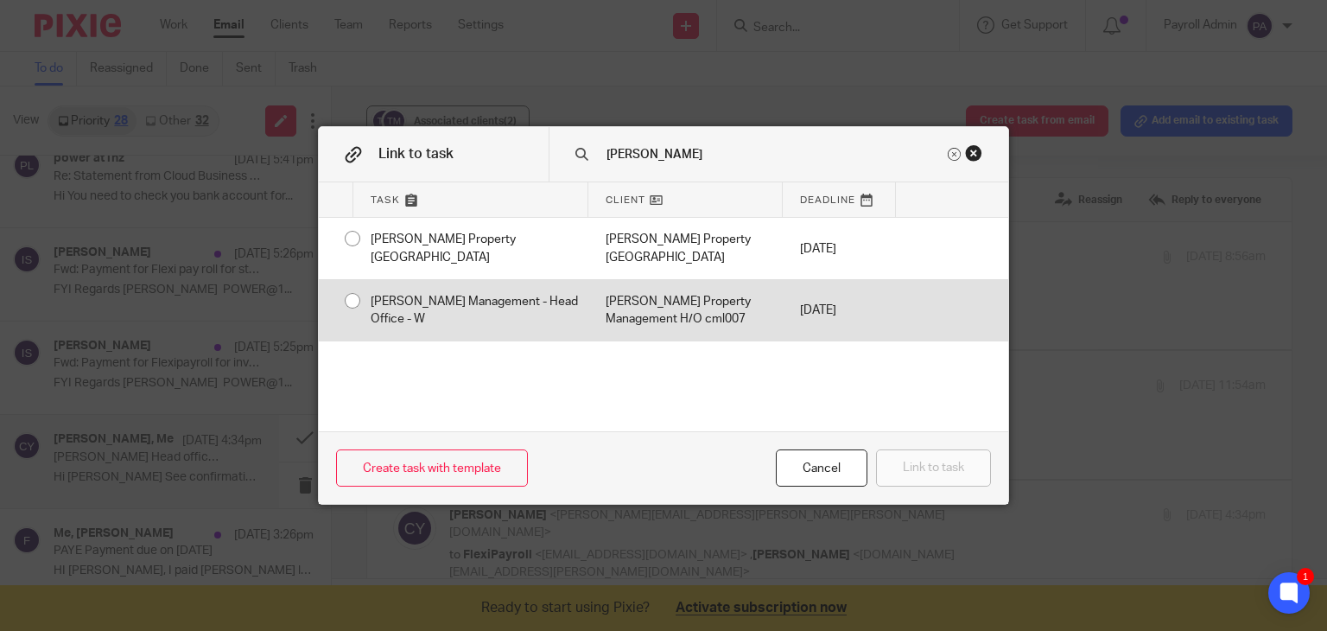
type input "tinline"
click at [341, 300] on input "radio" at bounding box center [352, 300] width 33 height 33
radio input "false"
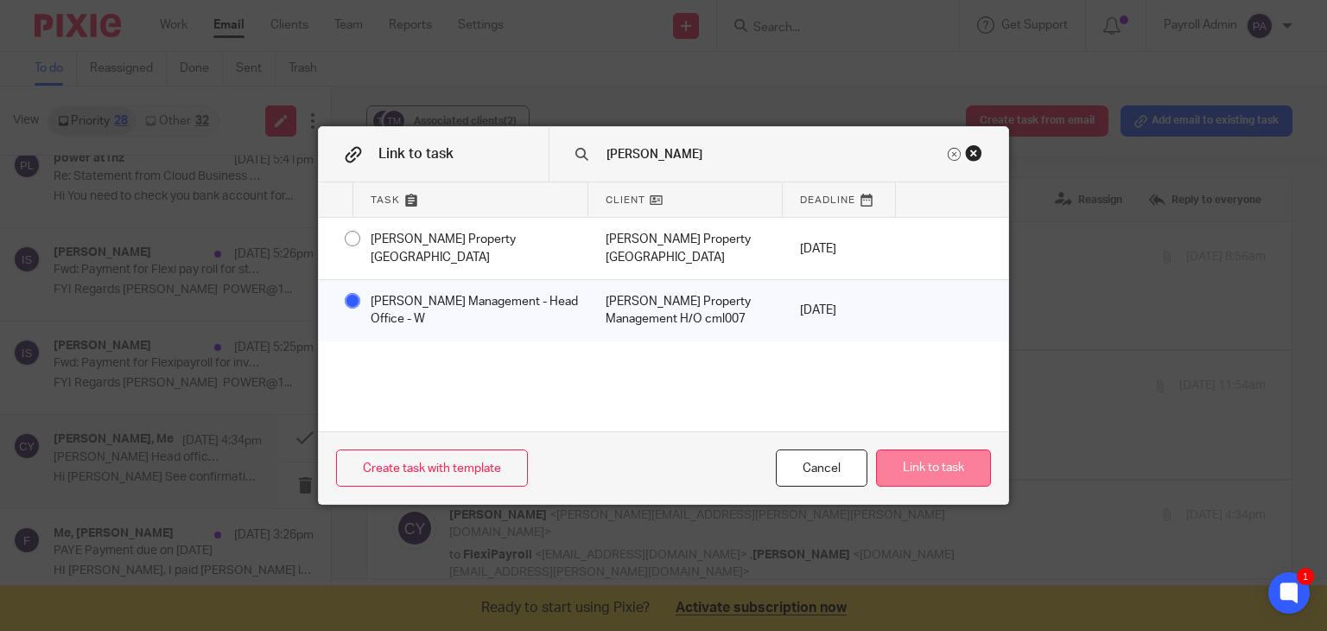
click at [942, 464] on button "Link to task" at bounding box center [933, 467] width 115 height 37
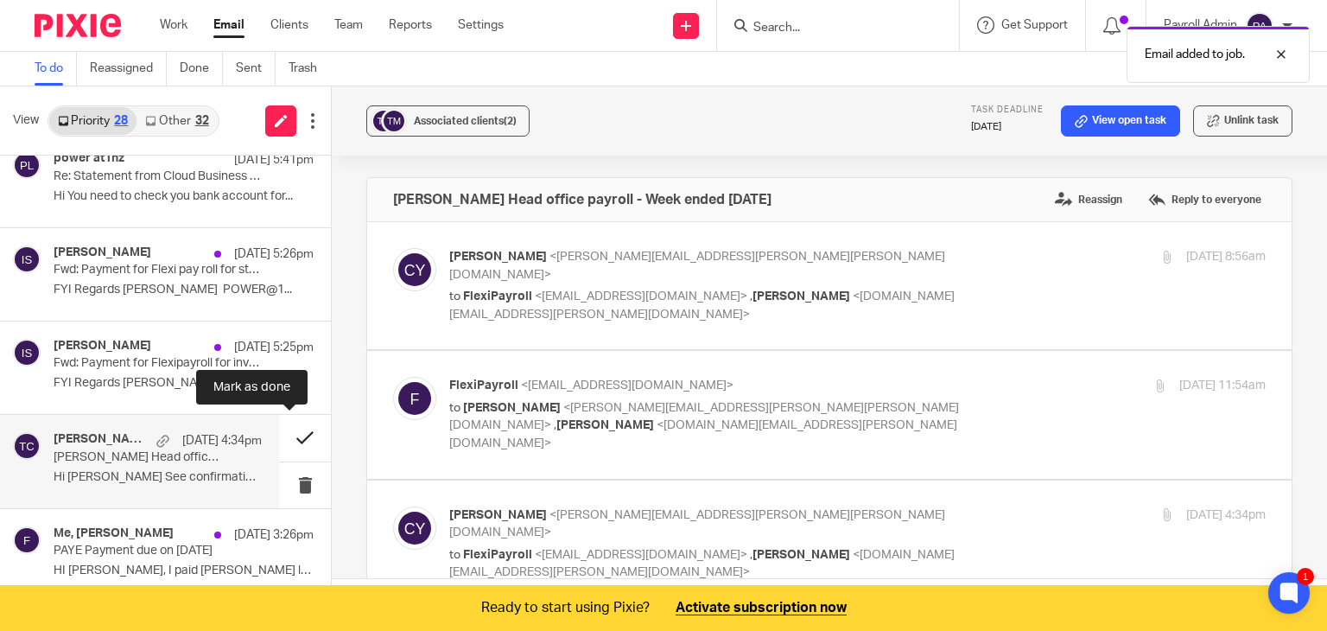
click at [284, 431] on button at bounding box center [305, 438] width 52 height 46
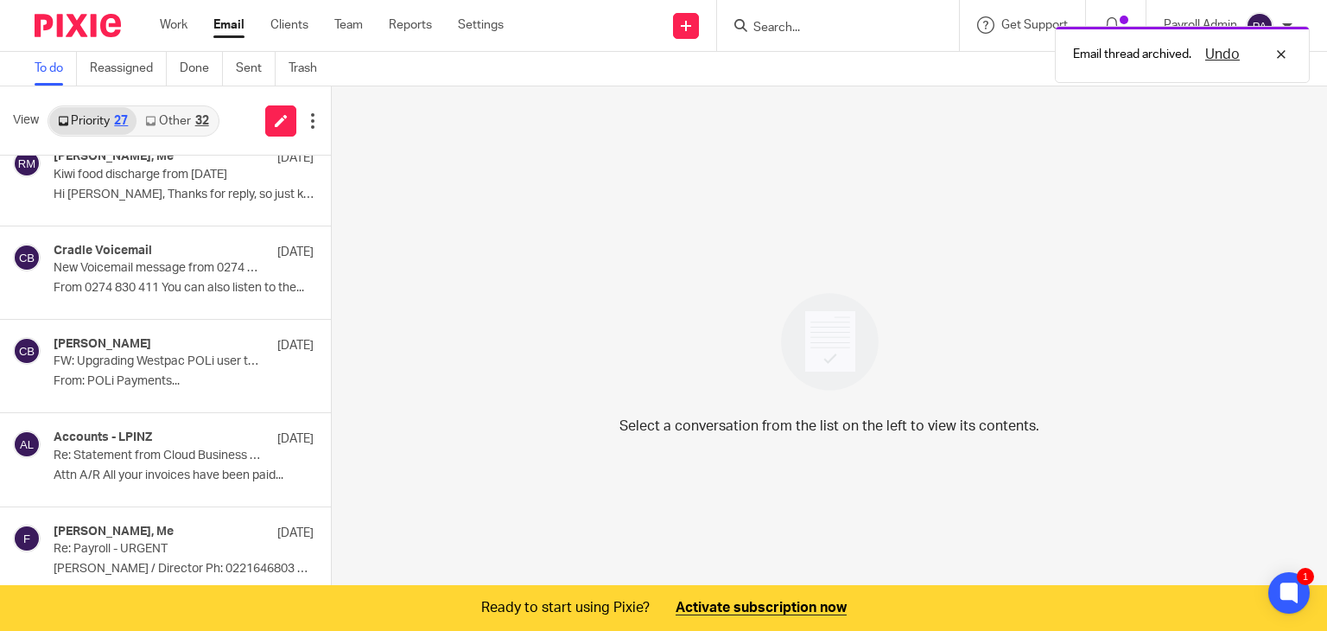
scroll to position [1469, 0]
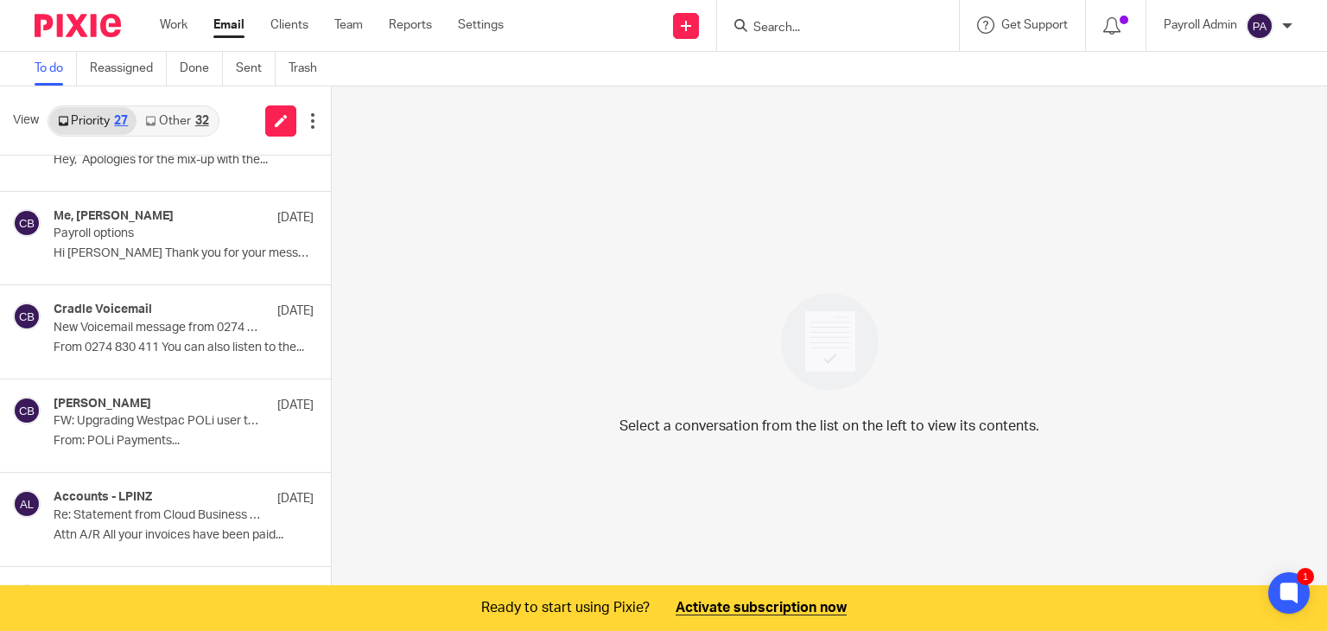
scroll to position [1641, 0]
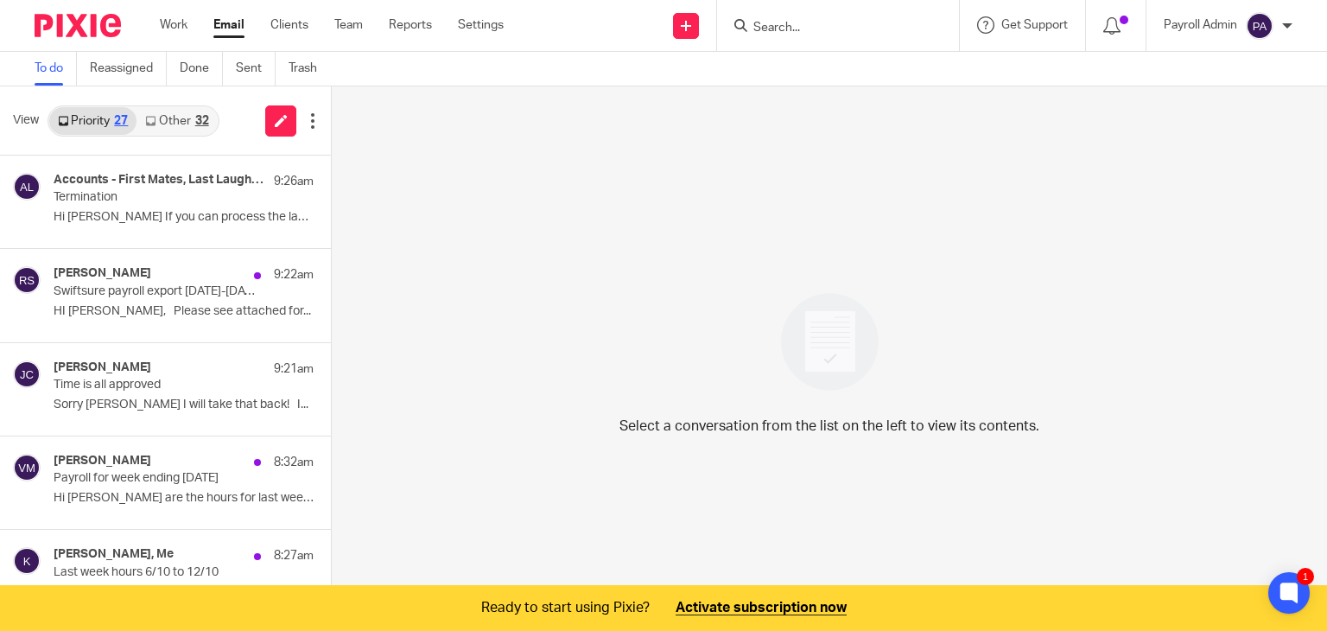
click at [797, 25] on input "Search" at bounding box center [830, 29] width 156 height 16
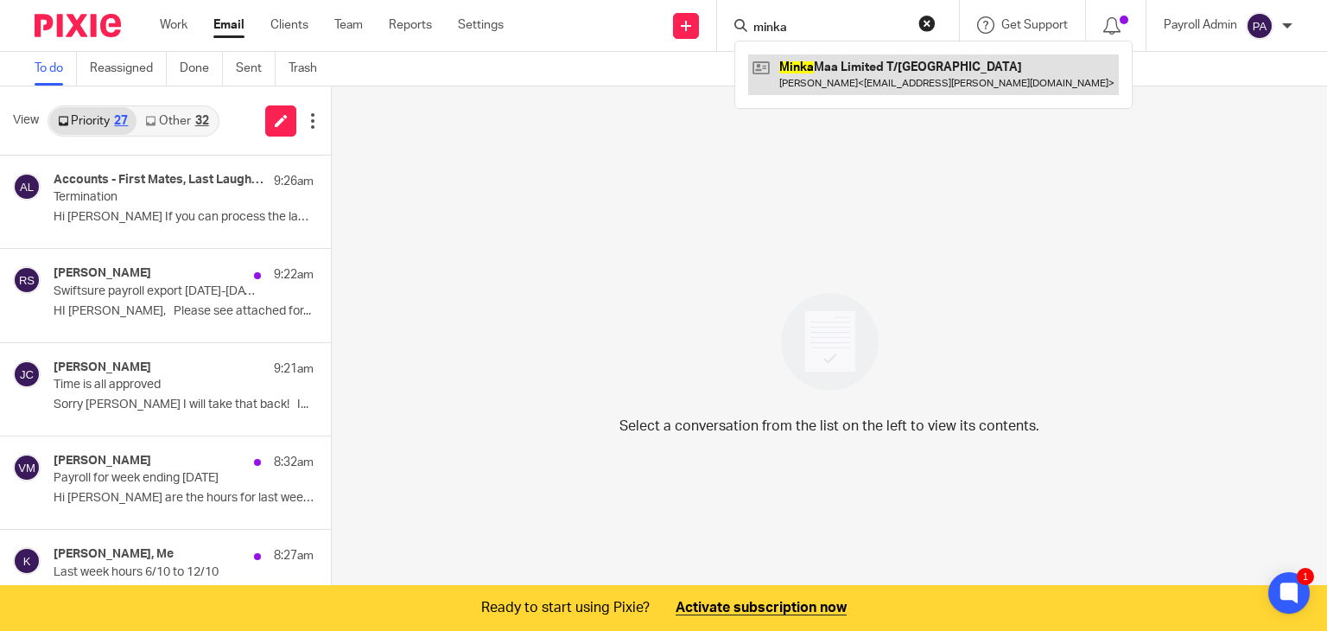
type input "minka"
click at [803, 70] on link at bounding box center [933, 74] width 371 height 40
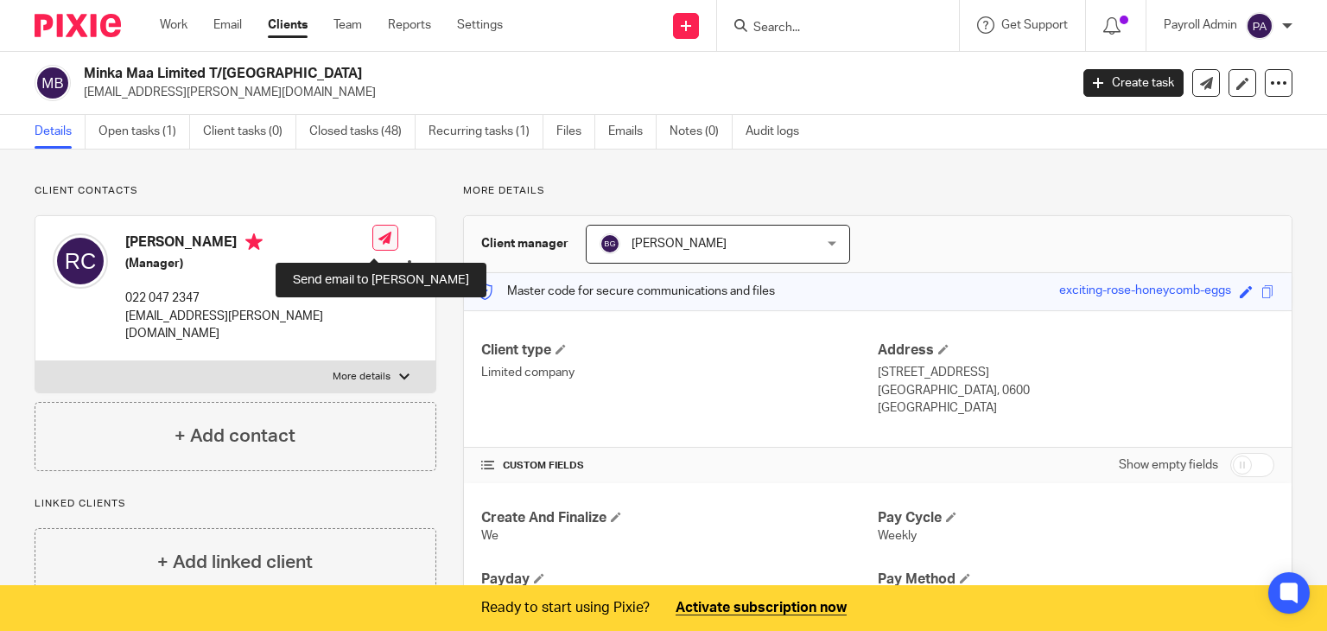
click at [378, 239] on icon at bounding box center [384, 238] width 13 height 13
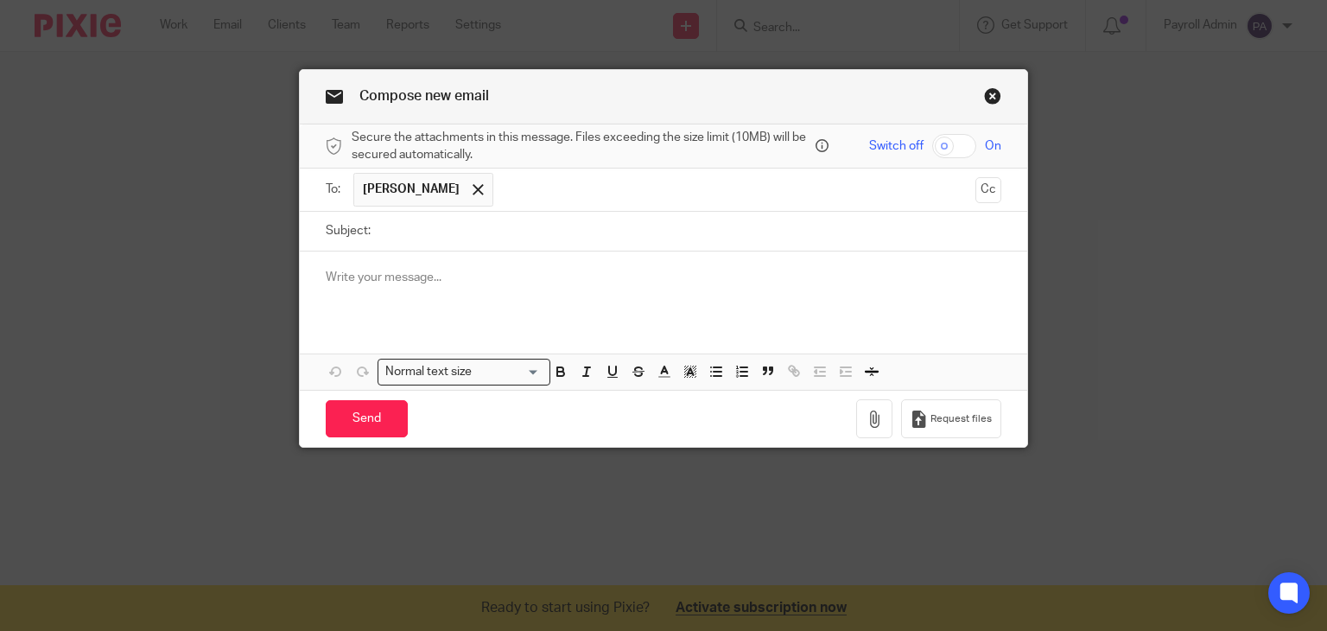
click at [411, 232] on input "Subject:" at bounding box center [690, 231] width 623 height 39
type input "Todays Payroll [DATE]"
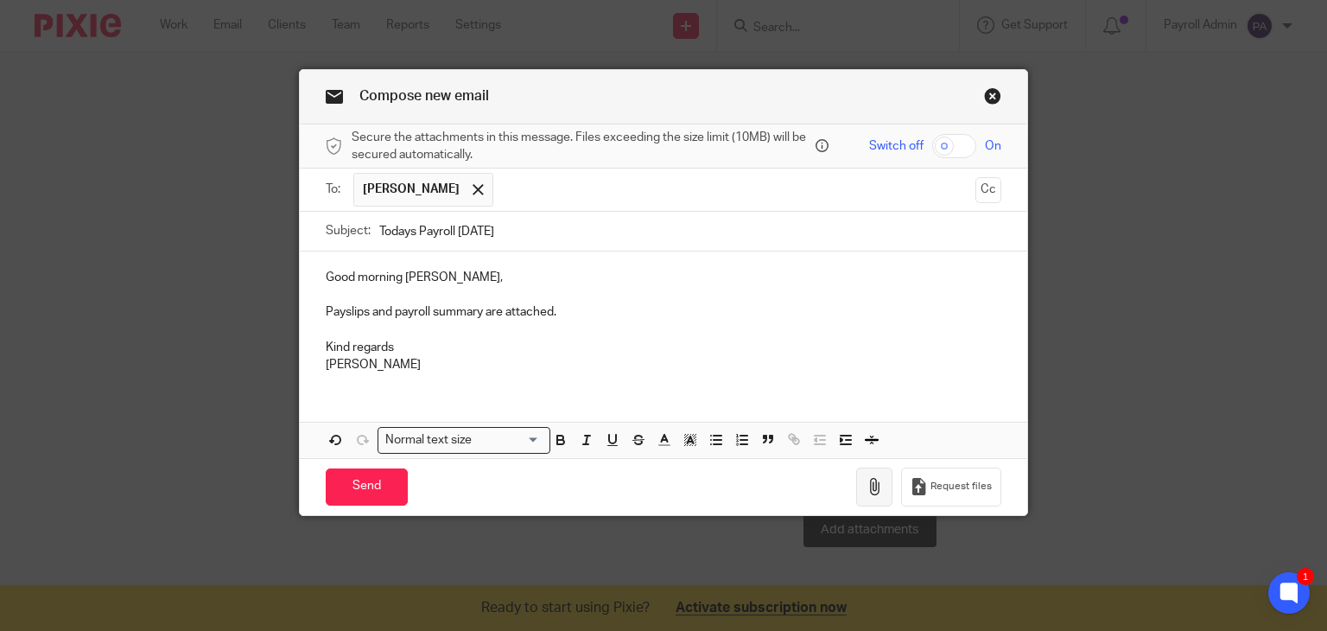
click at [867, 478] on icon "button" at bounding box center [874, 486] width 17 height 17
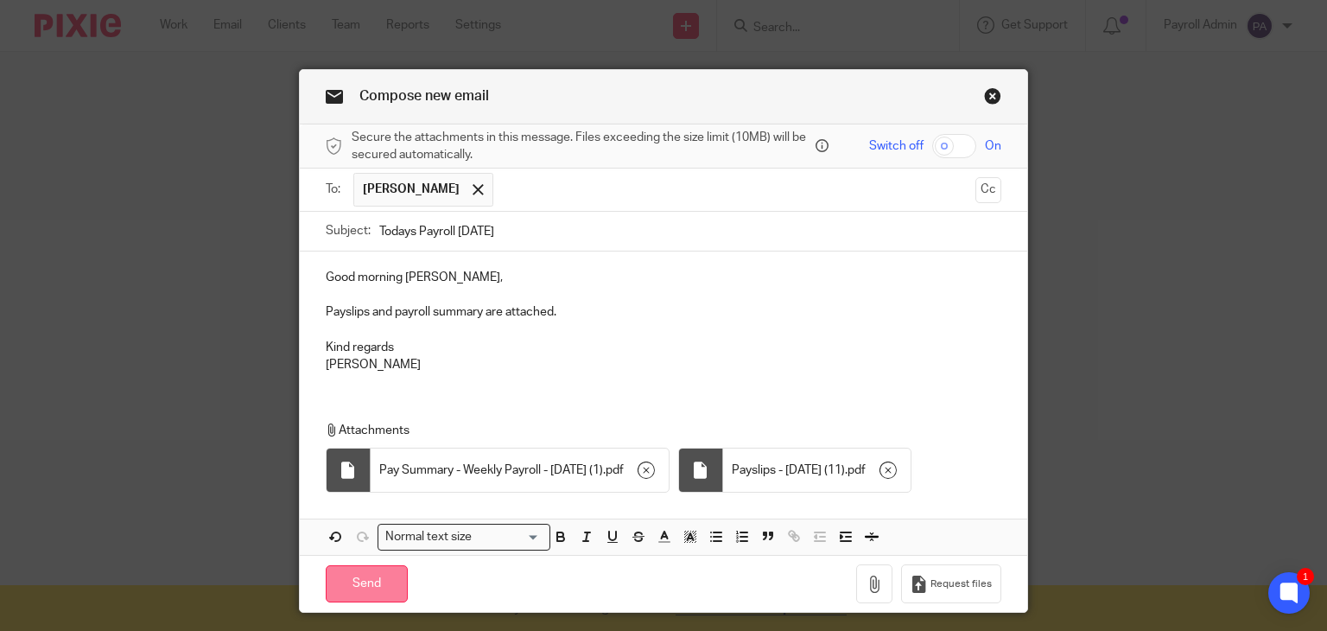
click at [346, 581] on input "Send" at bounding box center [367, 583] width 82 height 37
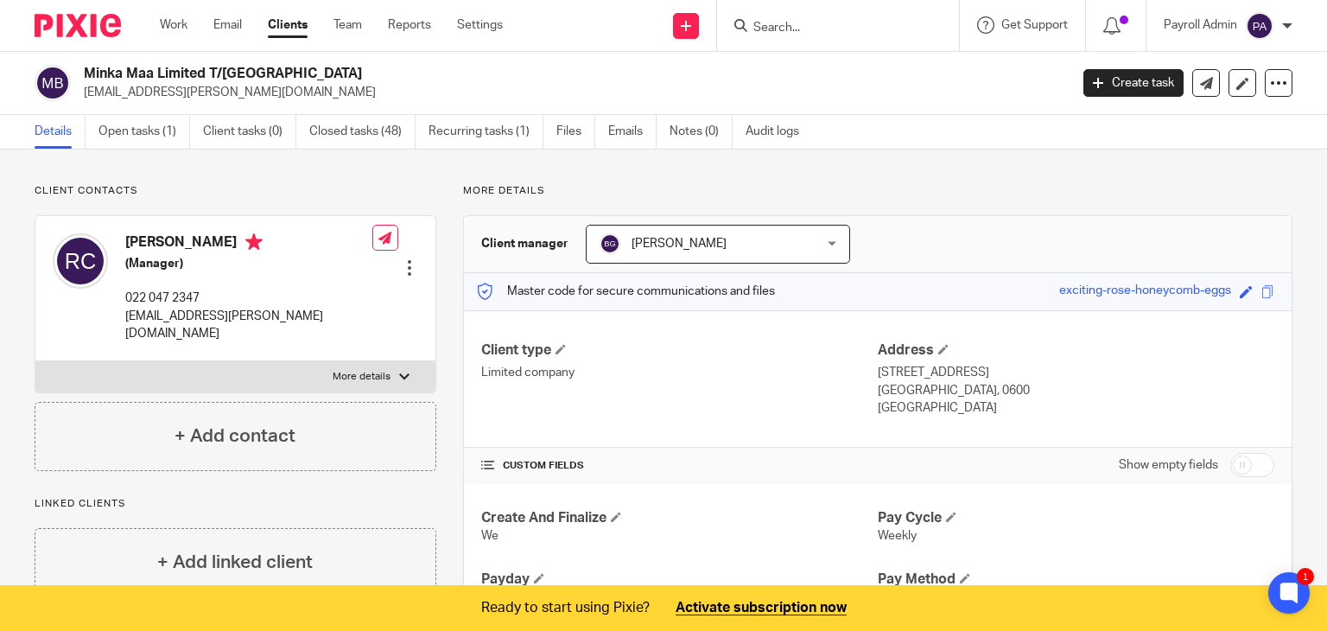
click at [800, 21] on input "Search" at bounding box center [830, 29] width 156 height 16
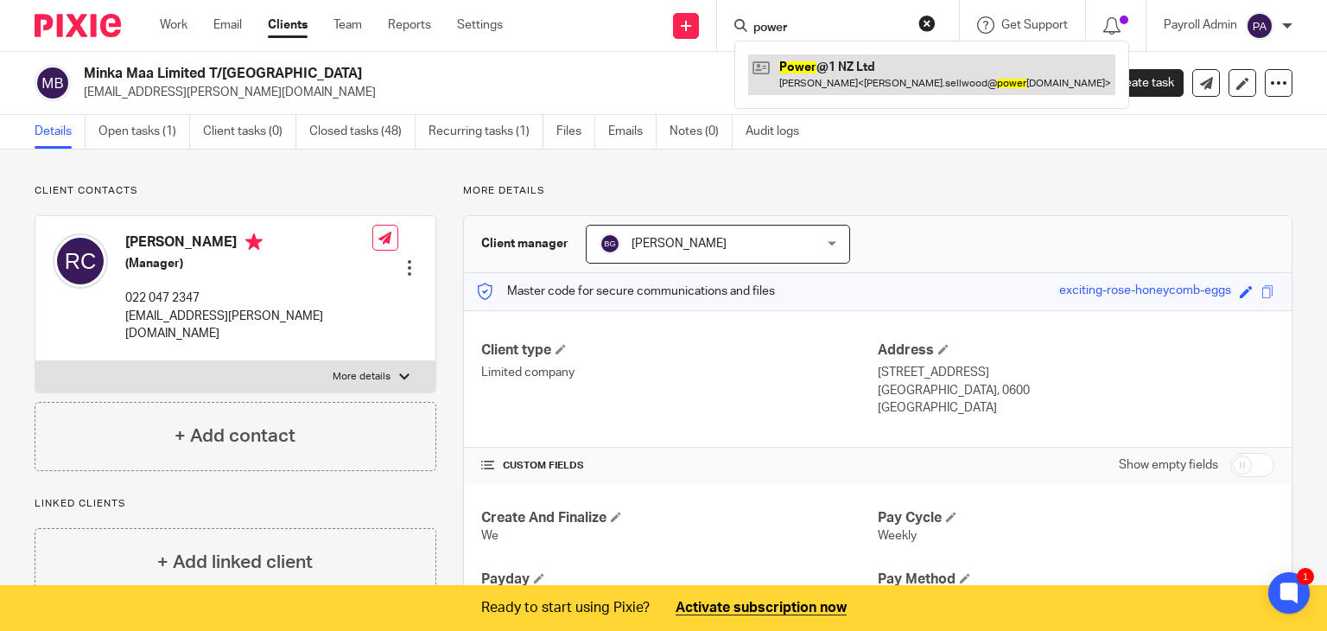
type input "power"
click at [843, 67] on link at bounding box center [931, 74] width 367 height 40
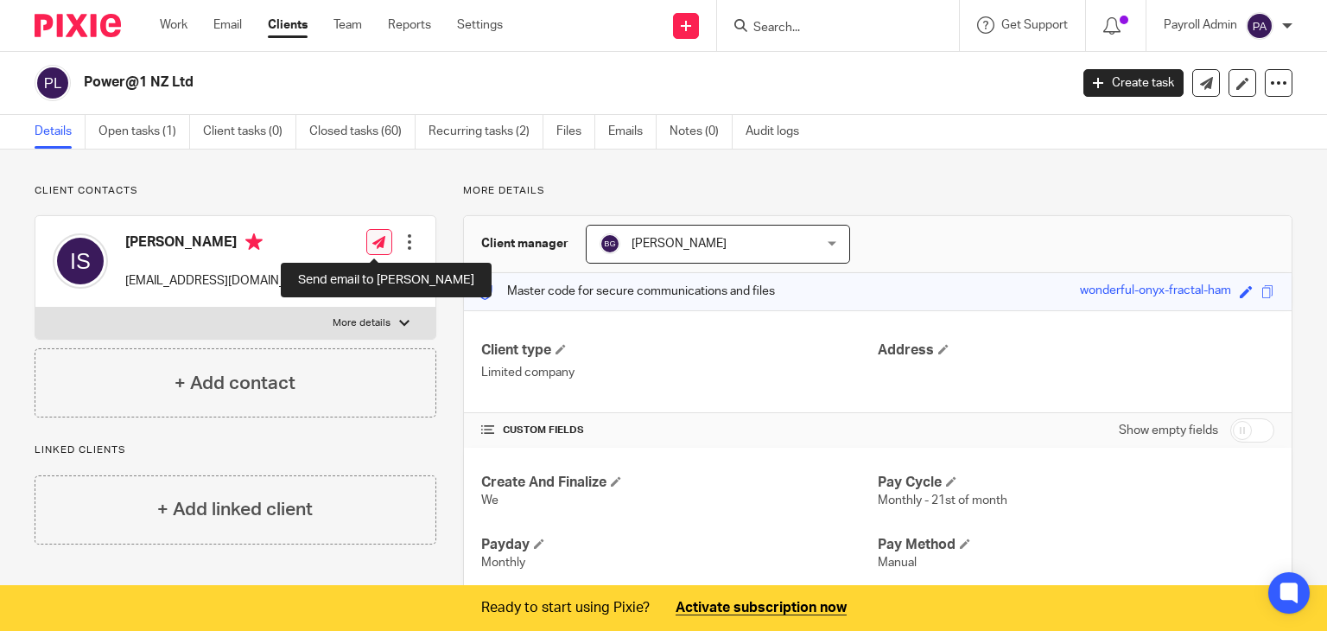
click at [373, 238] on icon at bounding box center [378, 242] width 13 height 13
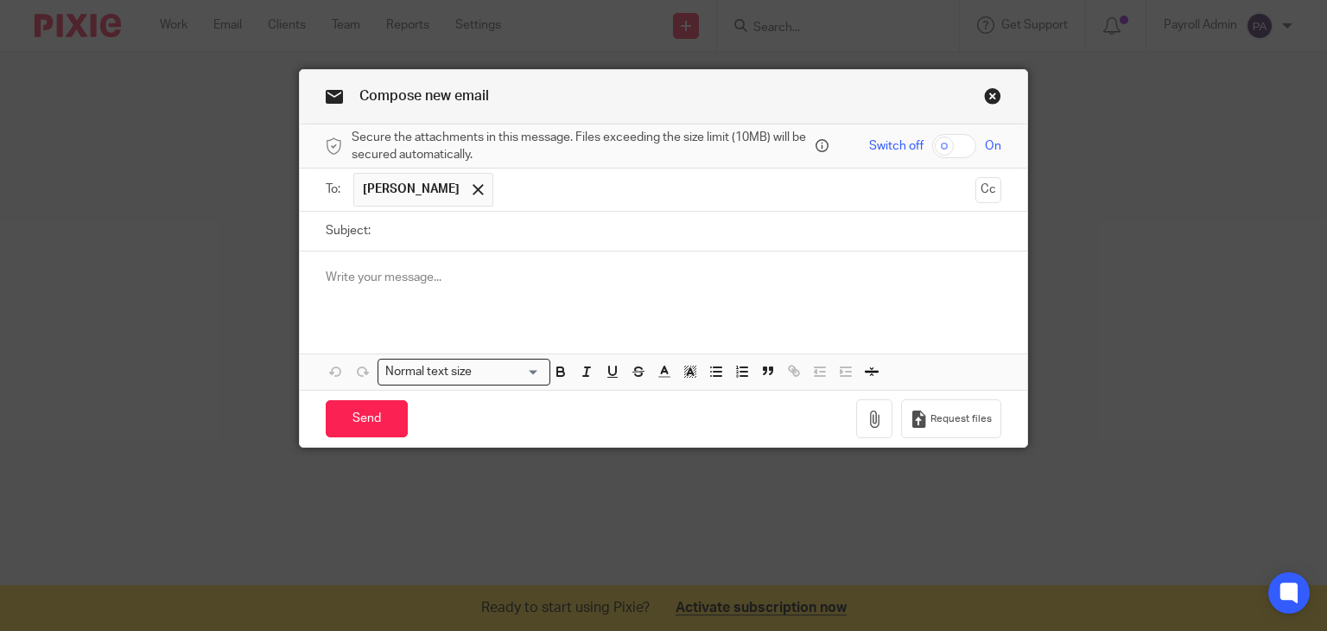
click at [414, 226] on input "Subject:" at bounding box center [690, 231] width 623 height 39
type input "[DATE] fortnightly Payroll [DATE]"
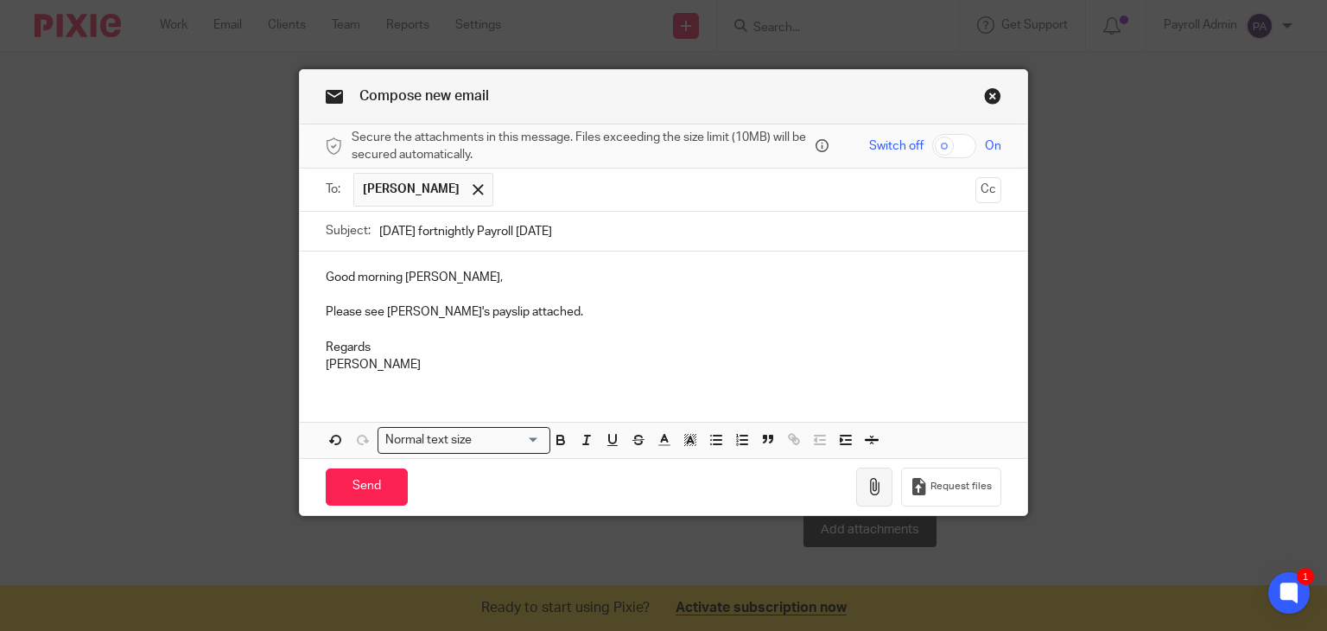
click at [867, 485] on icon "button" at bounding box center [874, 486] width 17 height 17
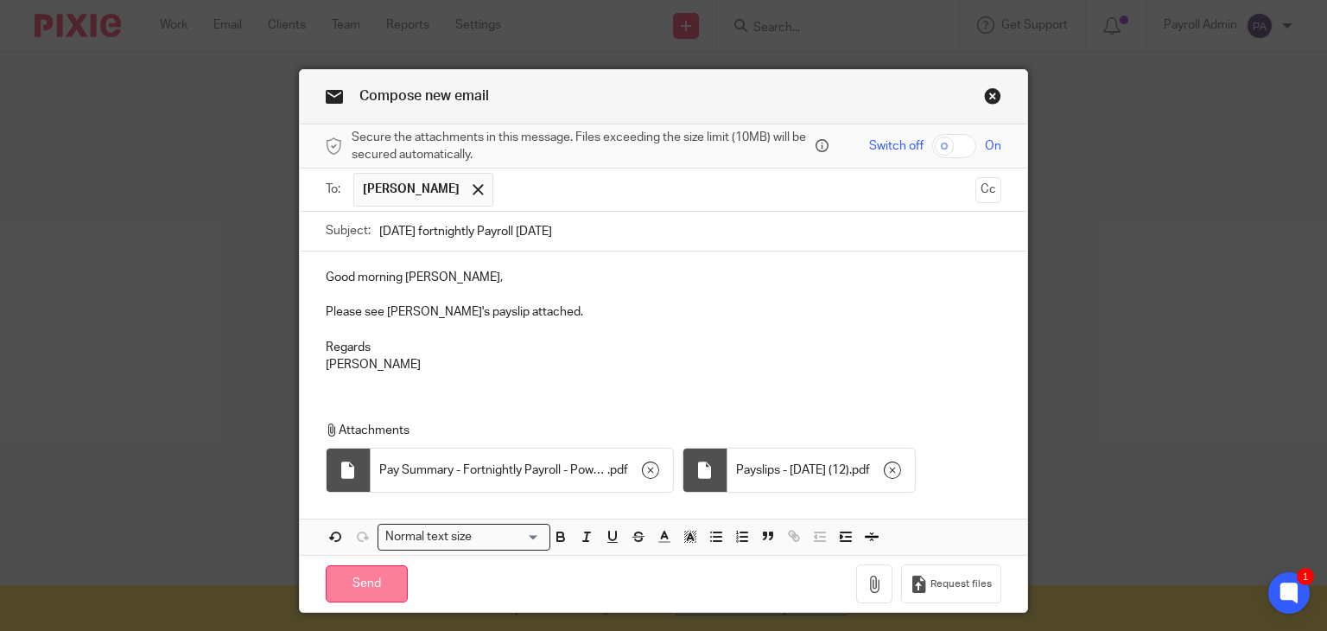
click at [354, 580] on input "Send" at bounding box center [367, 583] width 82 height 37
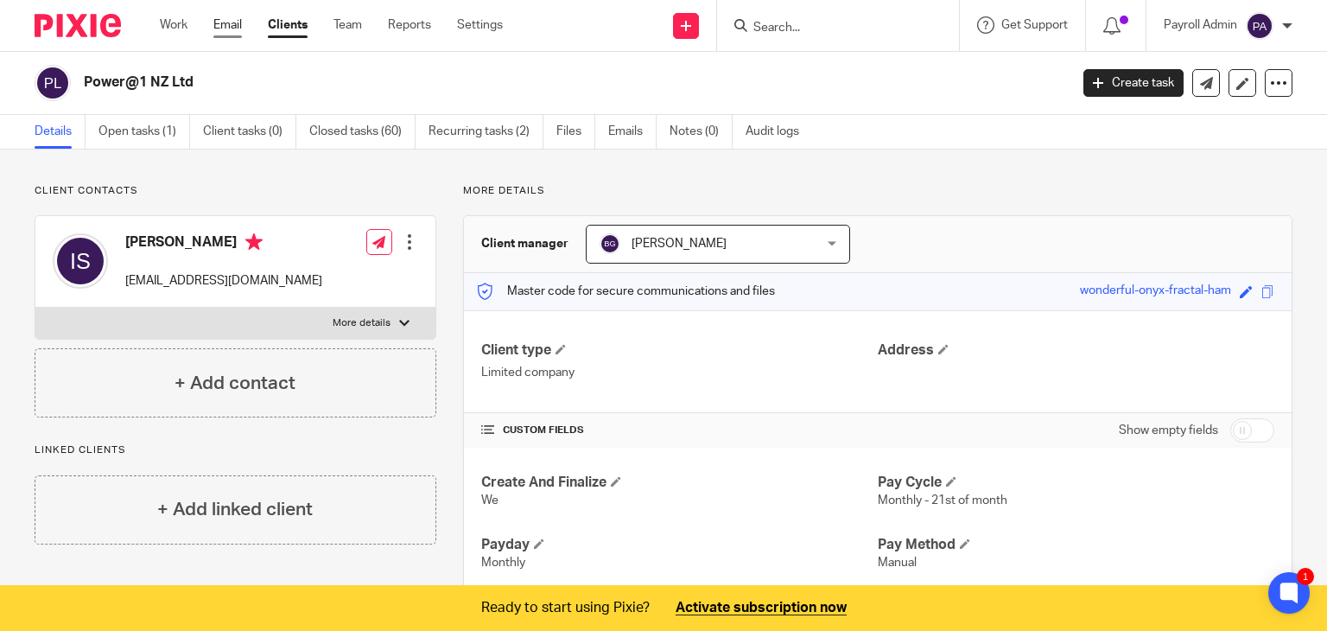
click at [227, 30] on link "Email" at bounding box center [227, 24] width 29 height 17
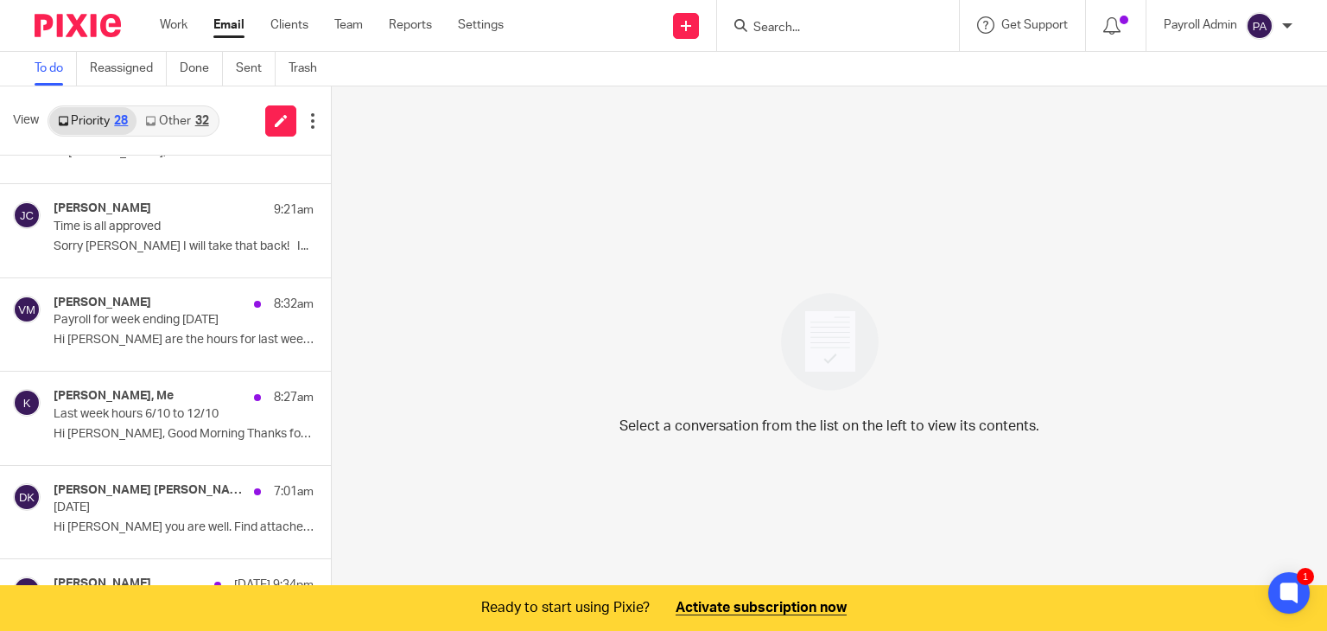
scroll to position [432, 0]
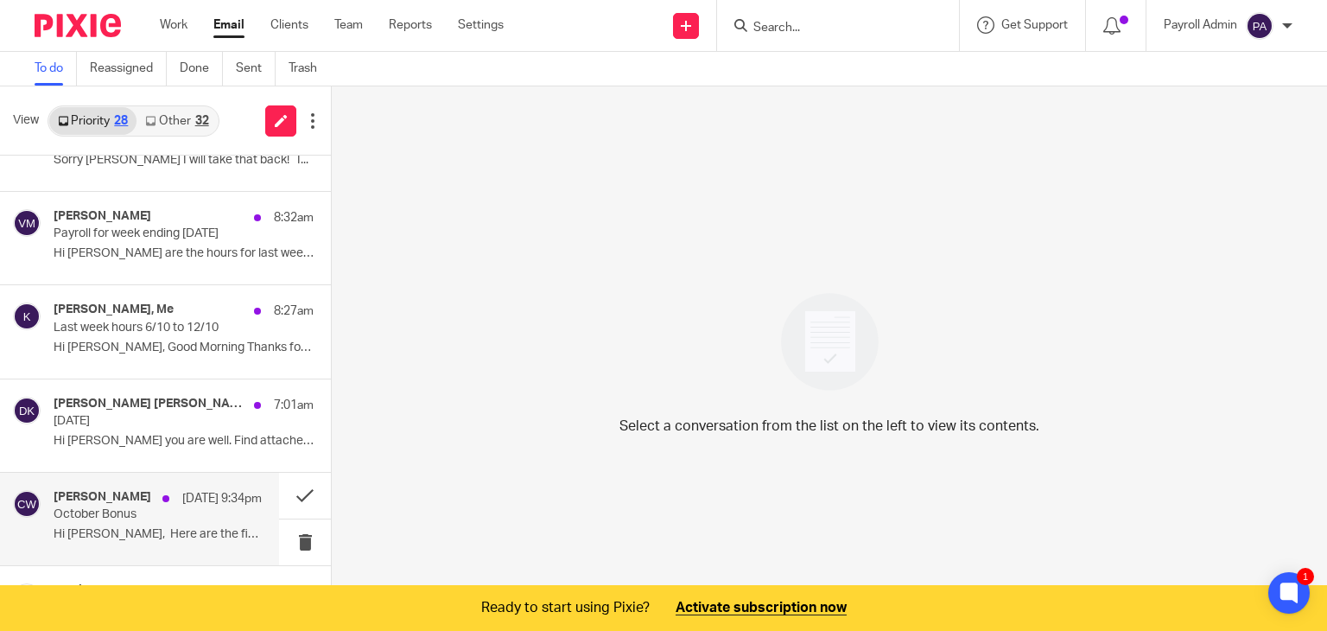
click at [99, 509] on p "October Bonus" at bounding box center [137, 514] width 167 height 15
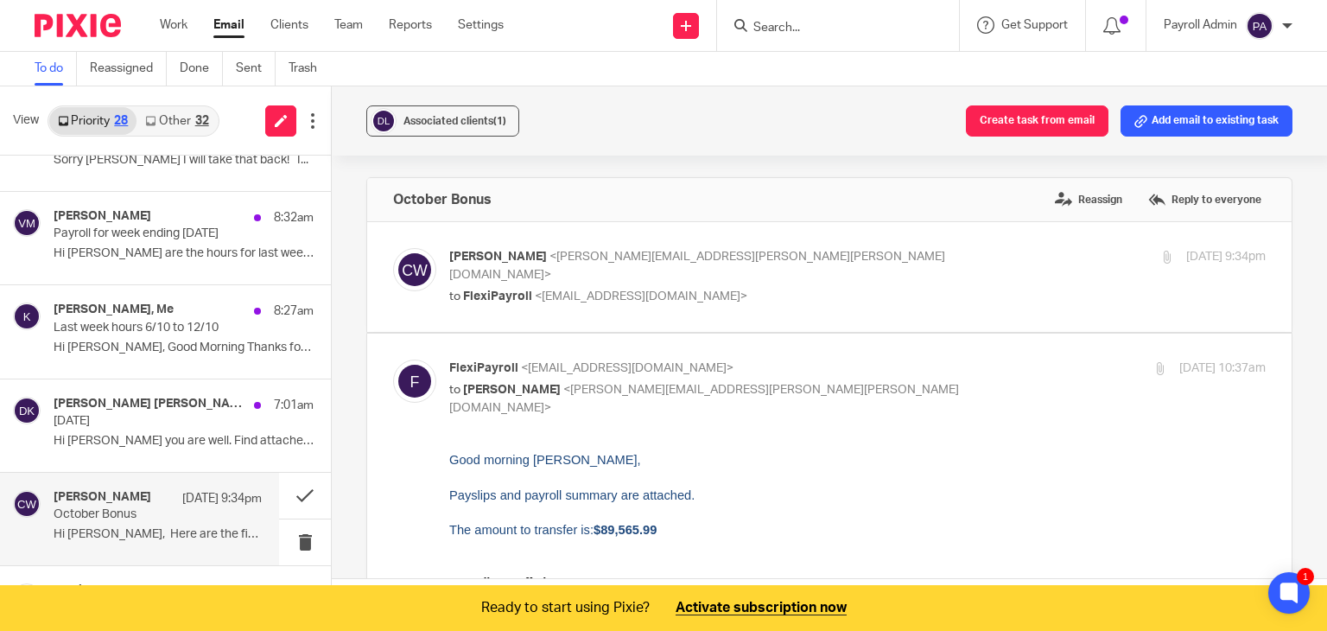
scroll to position [0, 0]
click at [1175, 126] on button "Add email to existing task" at bounding box center [1207, 120] width 172 height 31
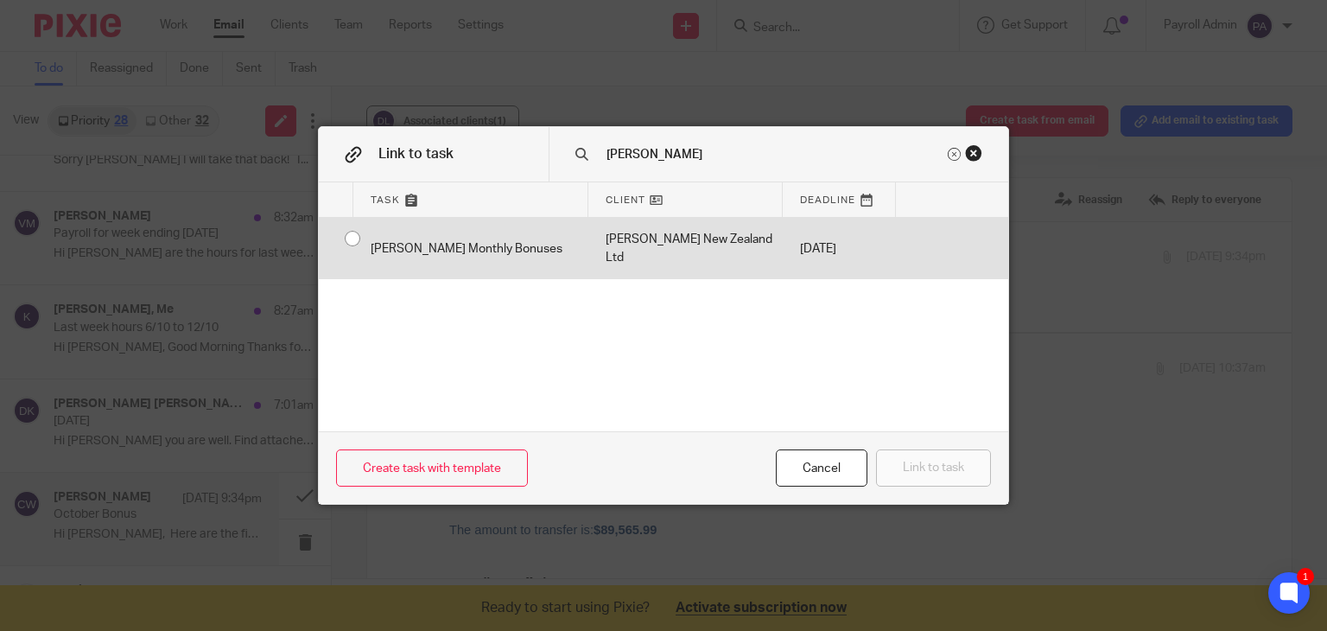
type input "devere"
click at [346, 238] on input "radio" at bounding box center [352, 238] width 33 height 33
radio input "false"
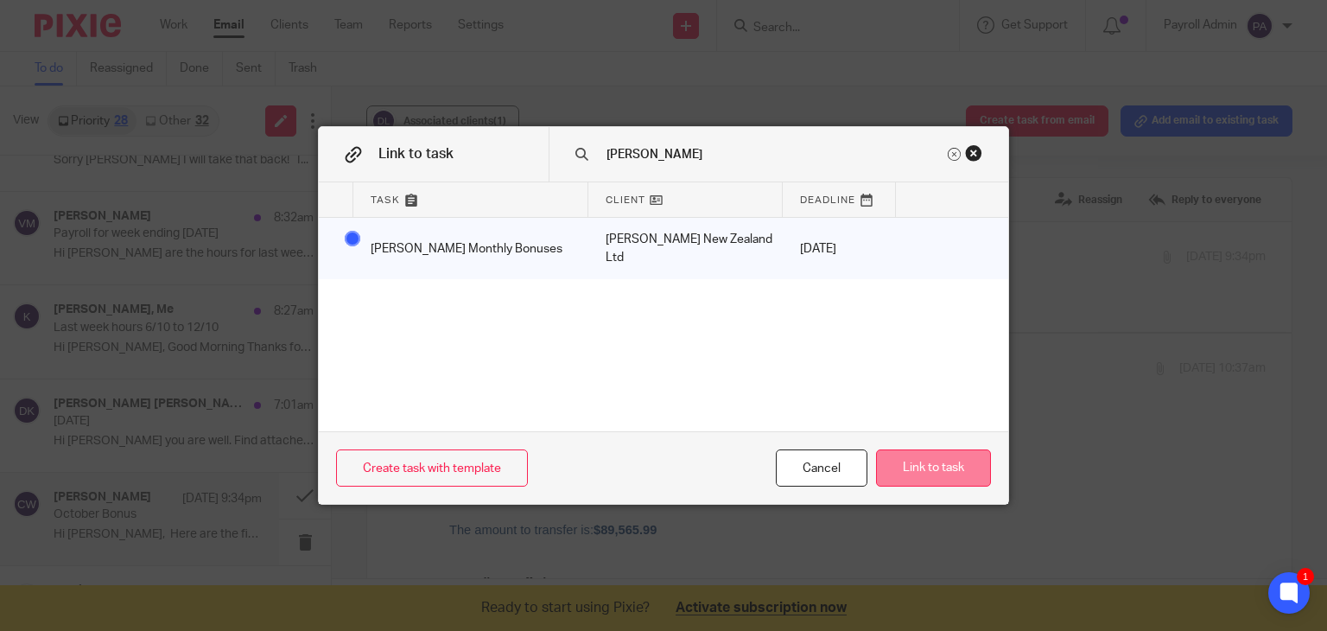
click at [912, 467] on button "Link to task" at bounding box center [933, 467] width 115 height 37
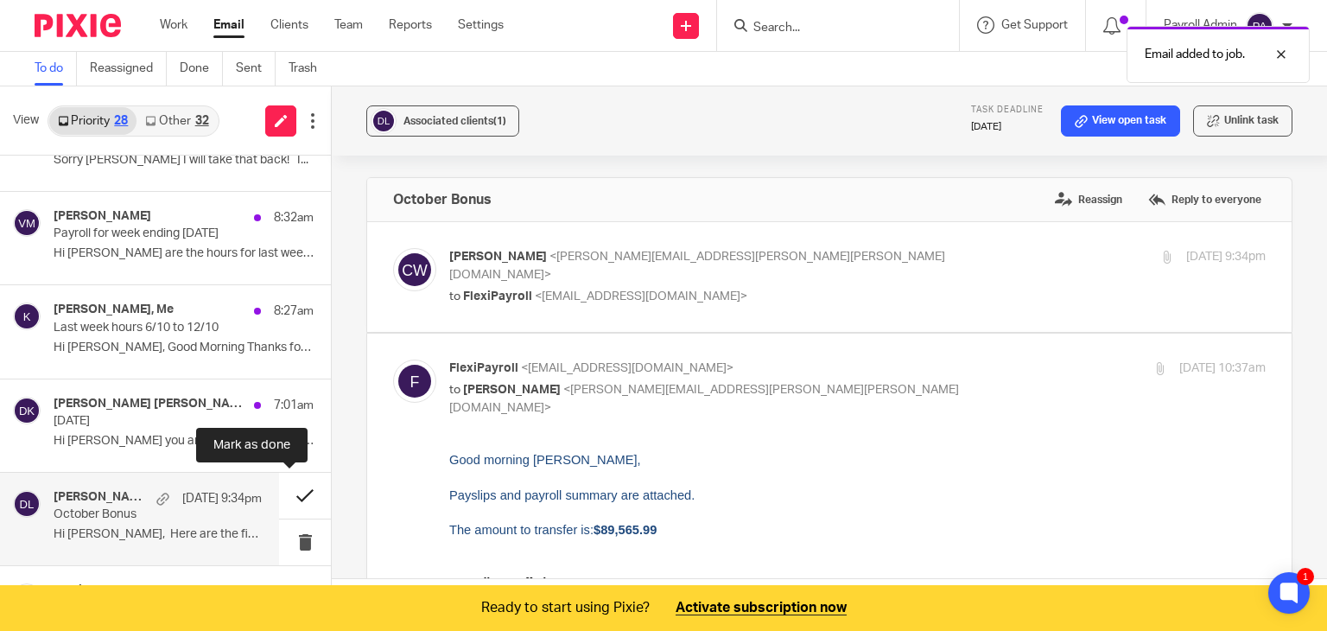
click at [286, 492] on button at bounding box center [305, 496] width 52 height 46
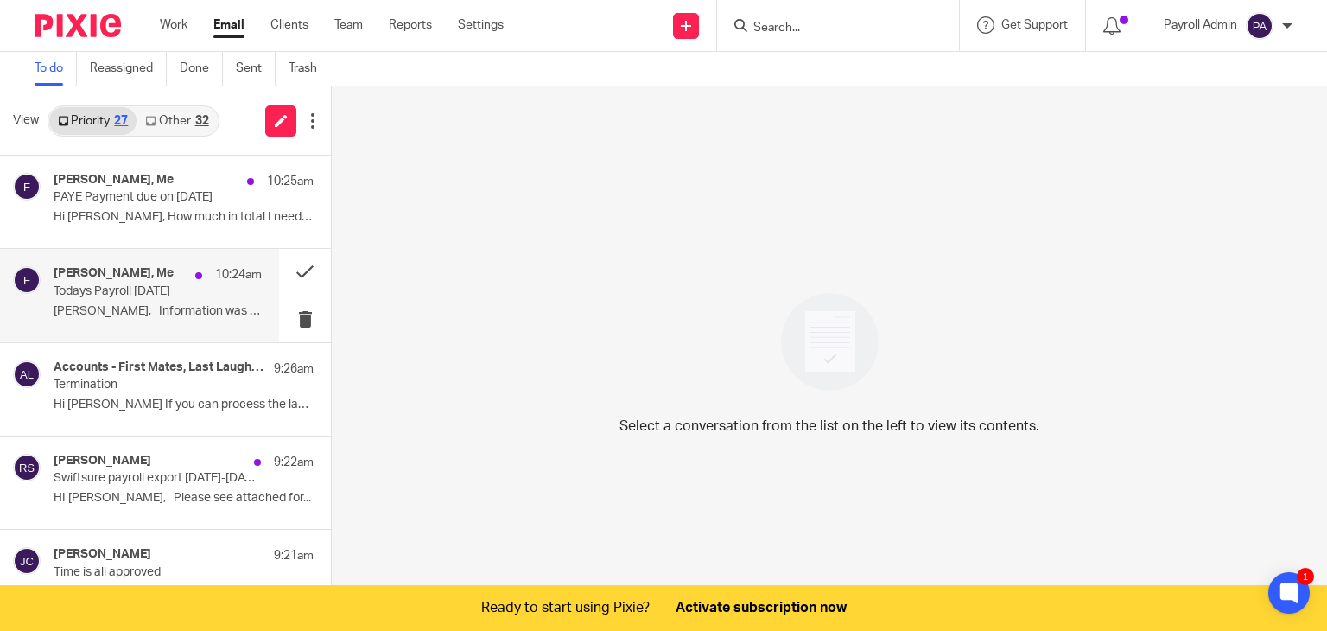
click at [151, 295] on p "Todays Payroll 14.10.25" at bounding box center [137, 291] width 167 height 15
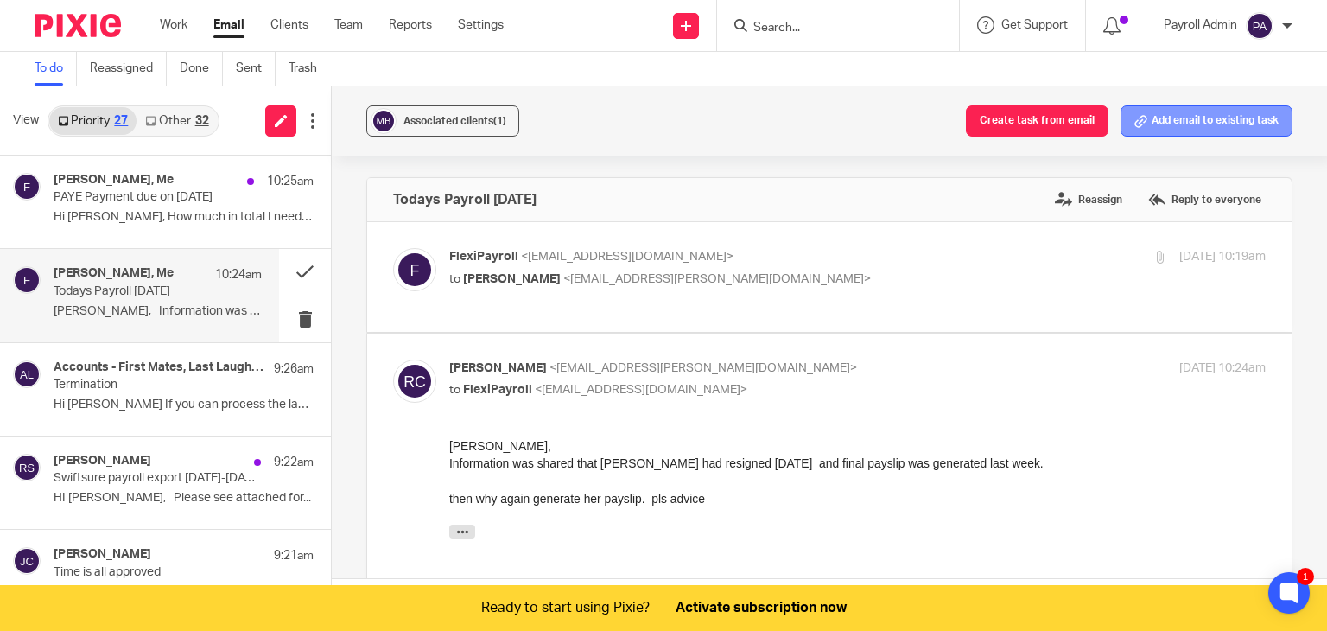
click at [1205, 115] on button "Add email to existing task" at bounding box center [1207, 120] width 172 height 31
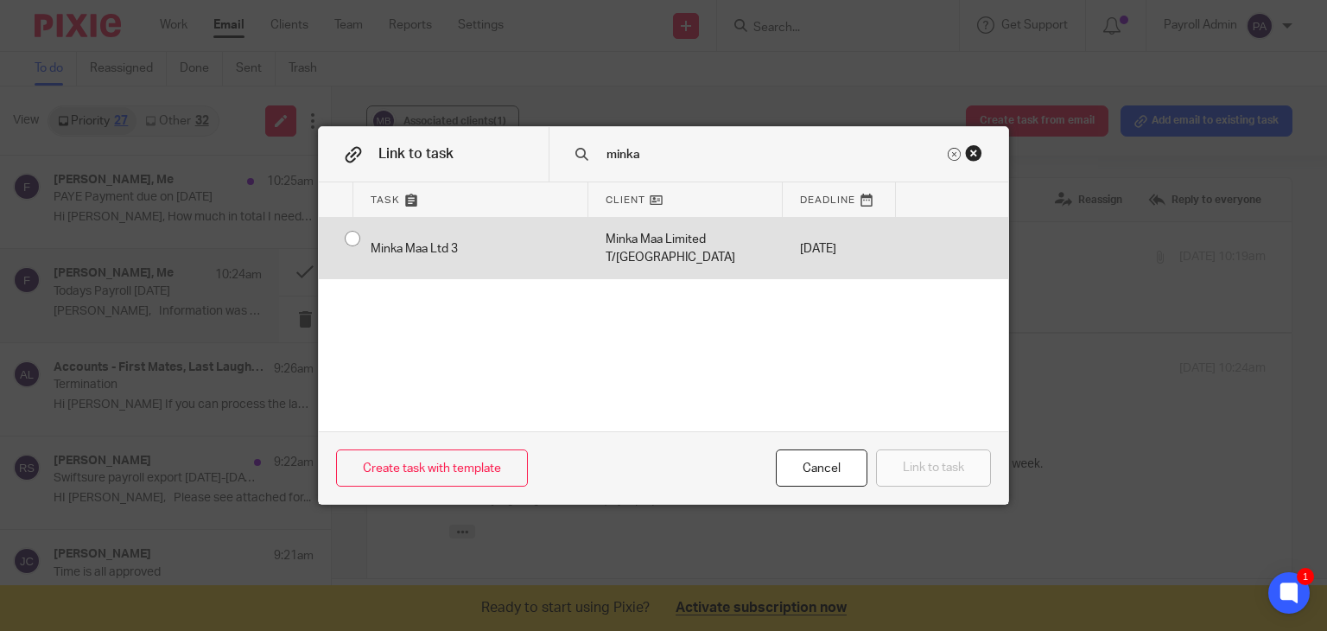
type input "minka"
click at [341, 239] on input "radio" at bounding box center [352, 238] width 33 height 33
radio input "false"
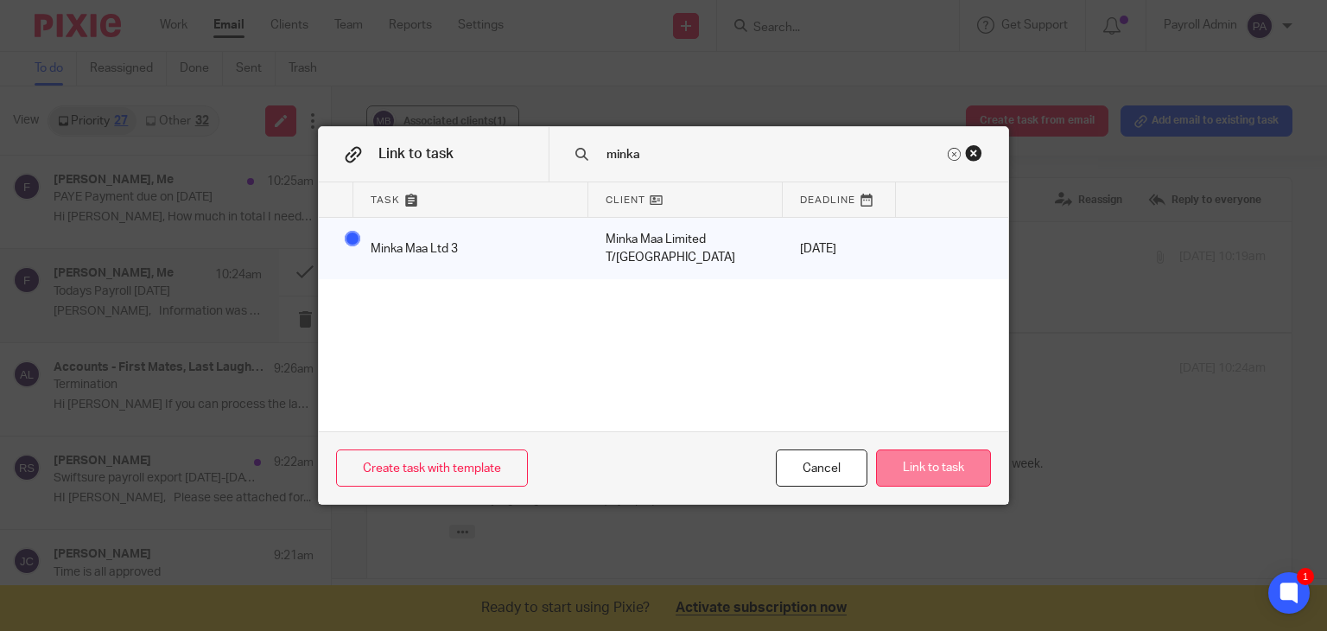
click at [925, 467] on button "Link to task" at bounding box center [933, 467] width 115 height 37
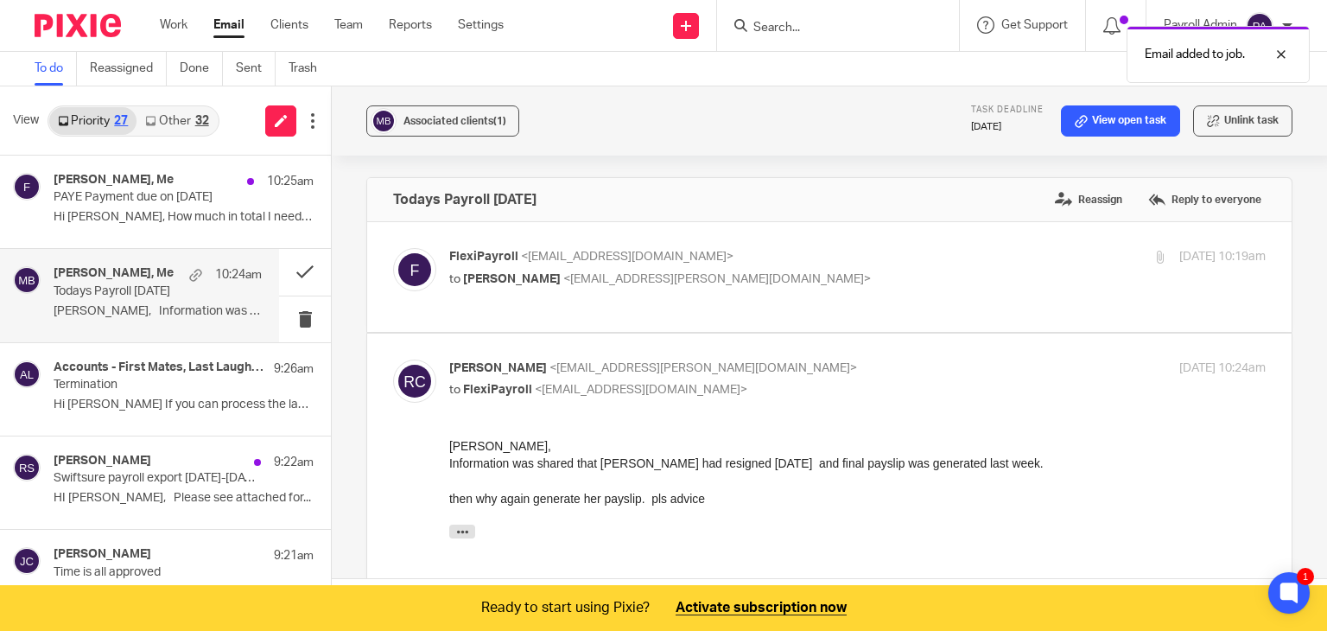
click at [147, 288] on p "Todays Payroll 14.10.25" at bounding box center [137, 291] width 167 height 15
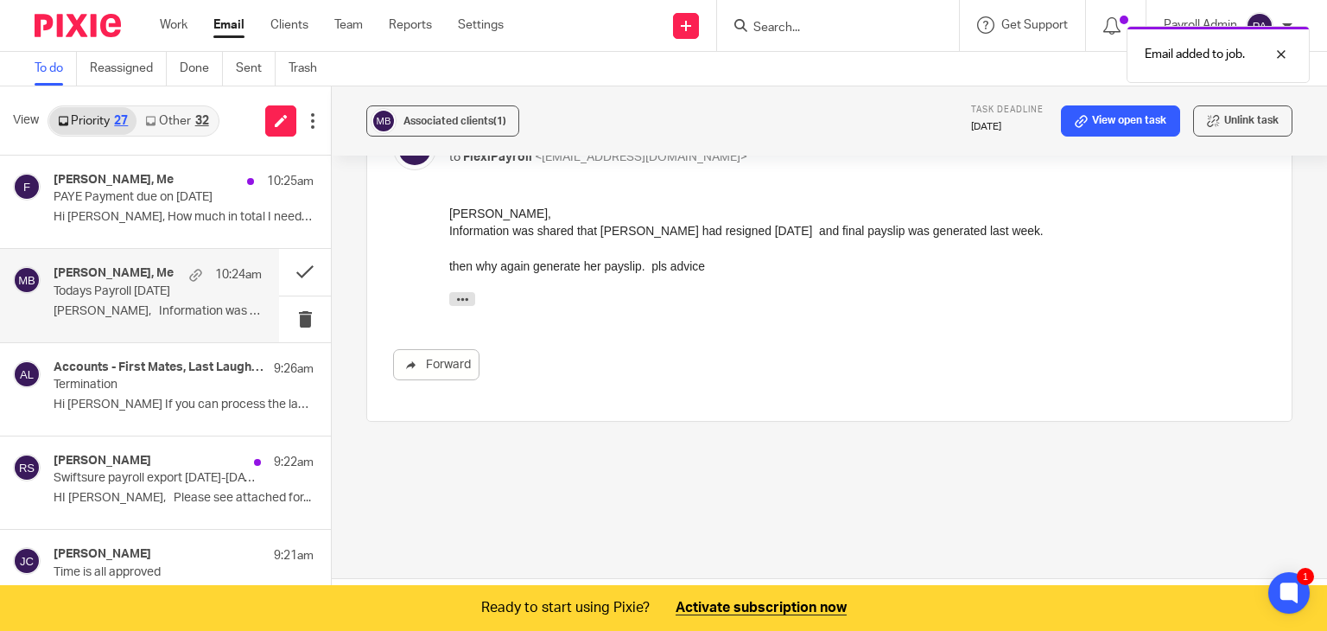
scroll to position [43, 0]
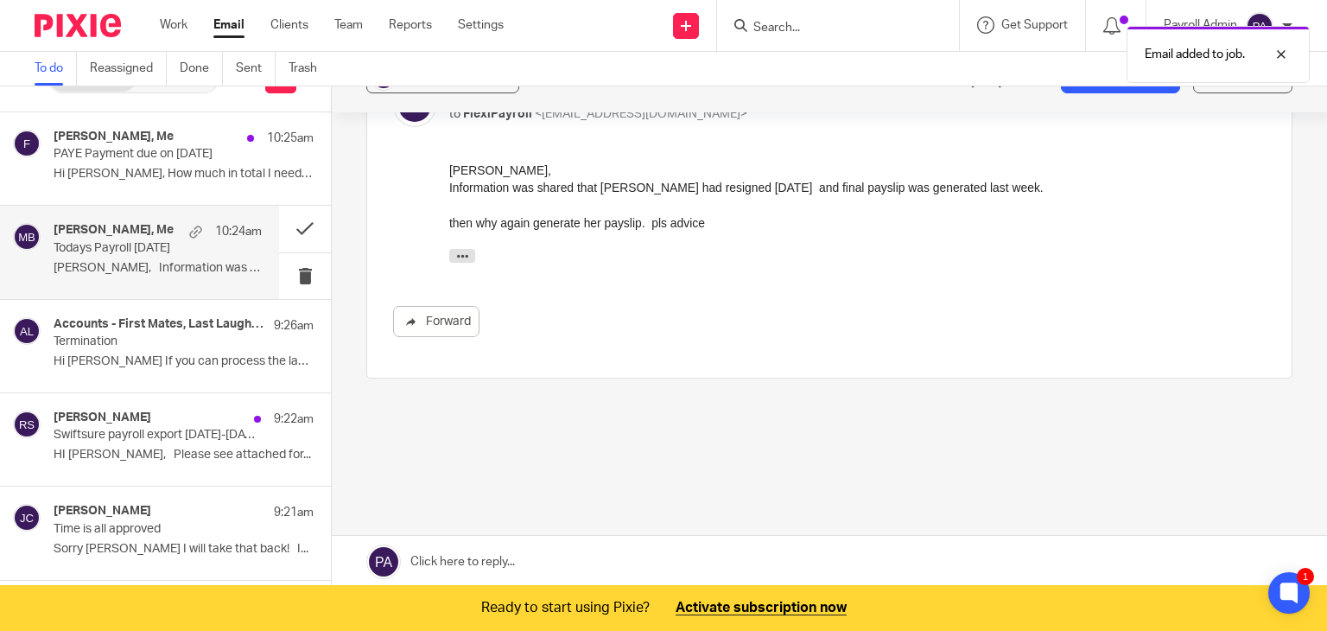
drag, startPoint x: 560, startPoint y: 556, endPoint x: 661, endPoint y: 509, distance: 111.3
click at [561, 556] on link at bounding box center [829, 562] width 995 height 52
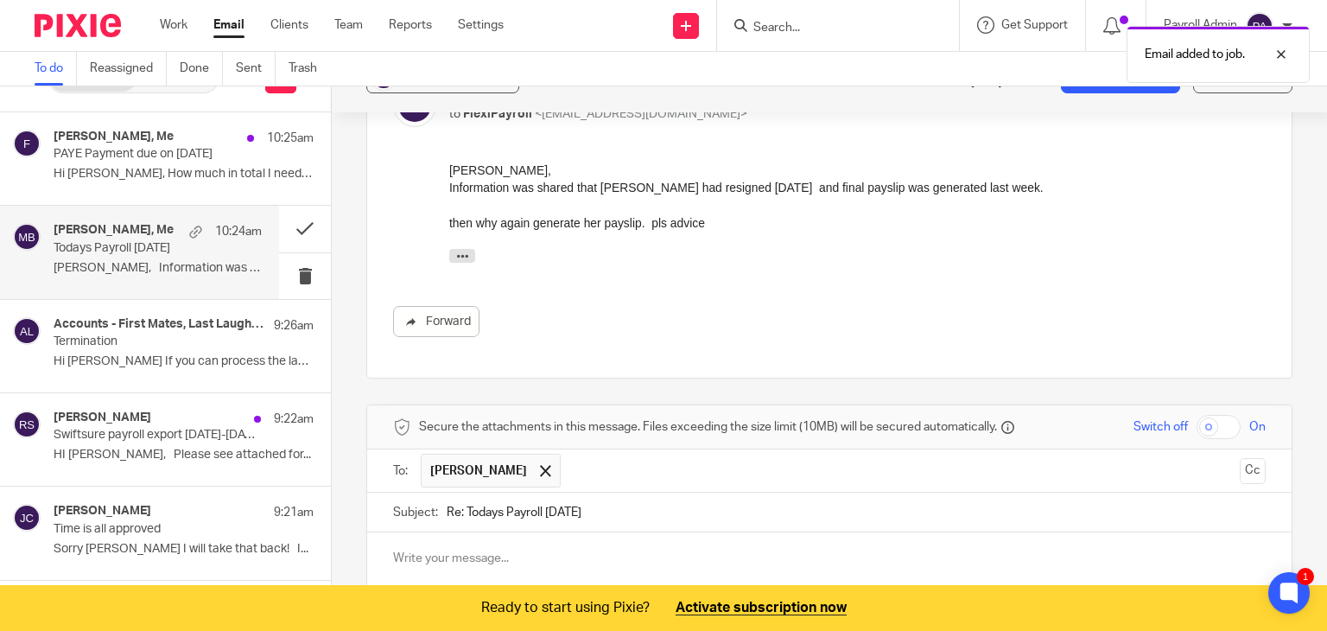
scroll to position [532, 0]
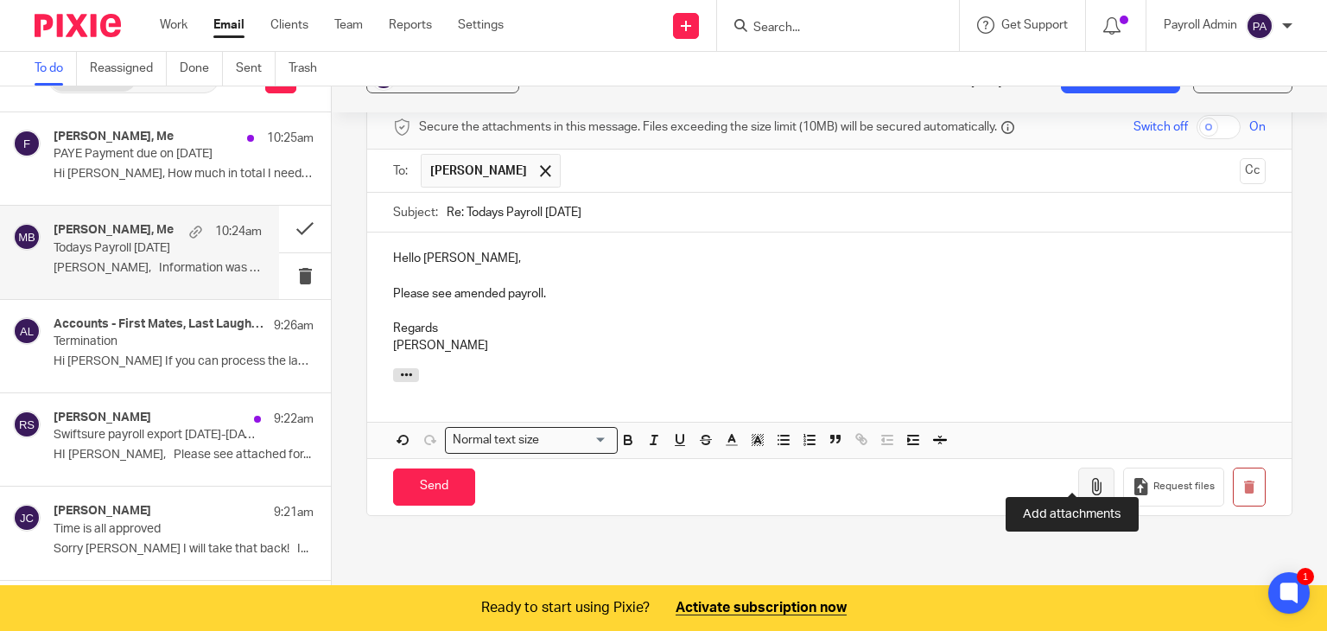
click at [1088, 478] on icon "button" at bounding box center [1096, 486] width 17 height 17
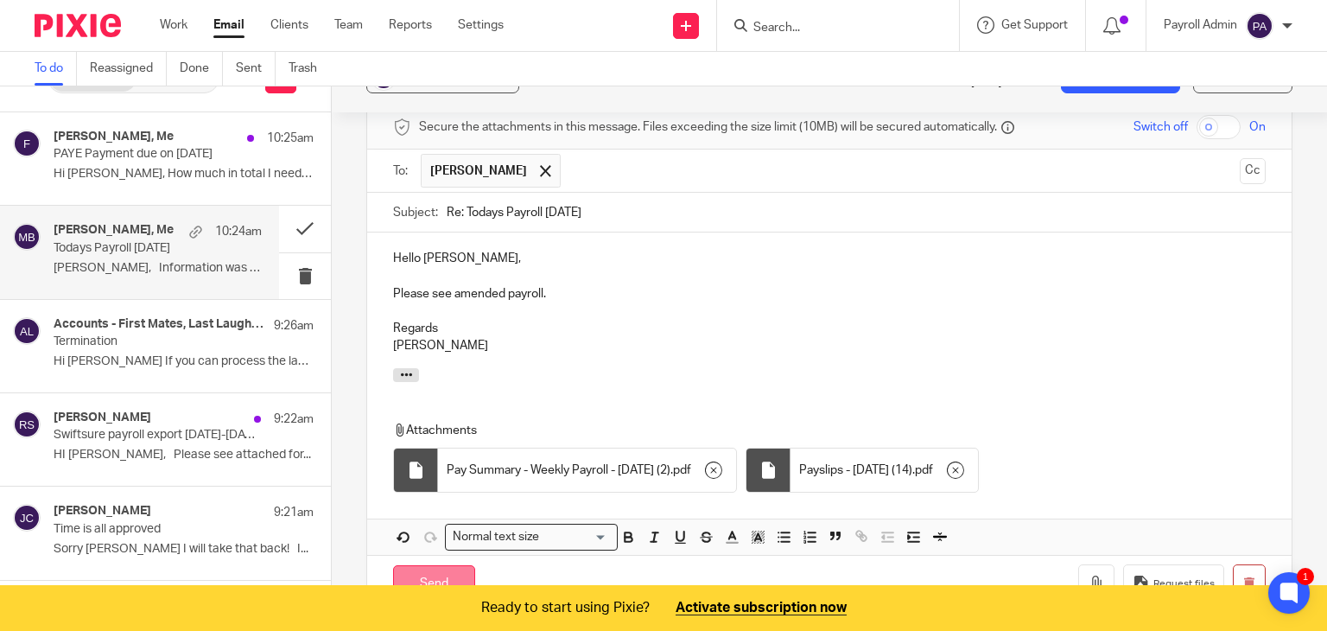
click at [440, 565] on input "Send" at bounding box center [434, 583] width 82 height 37
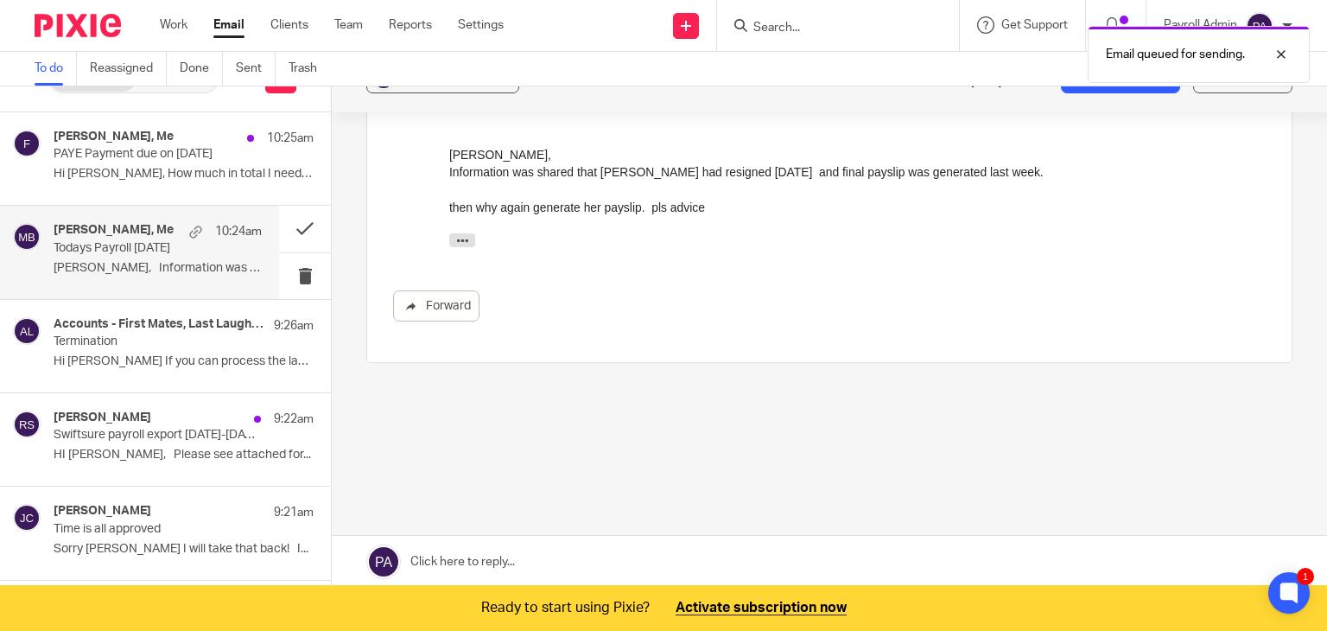
scroll to position [232, 0]
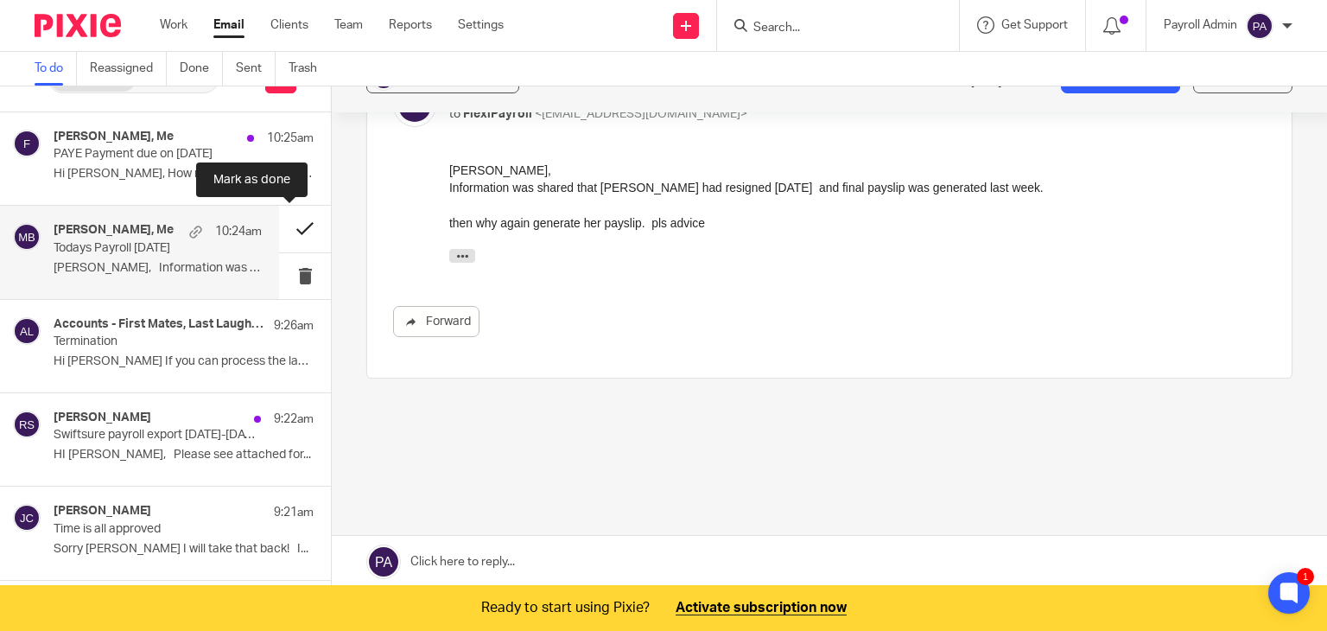
click at [287, 225] on button at bounding box center [305, 229] width 52 height 46
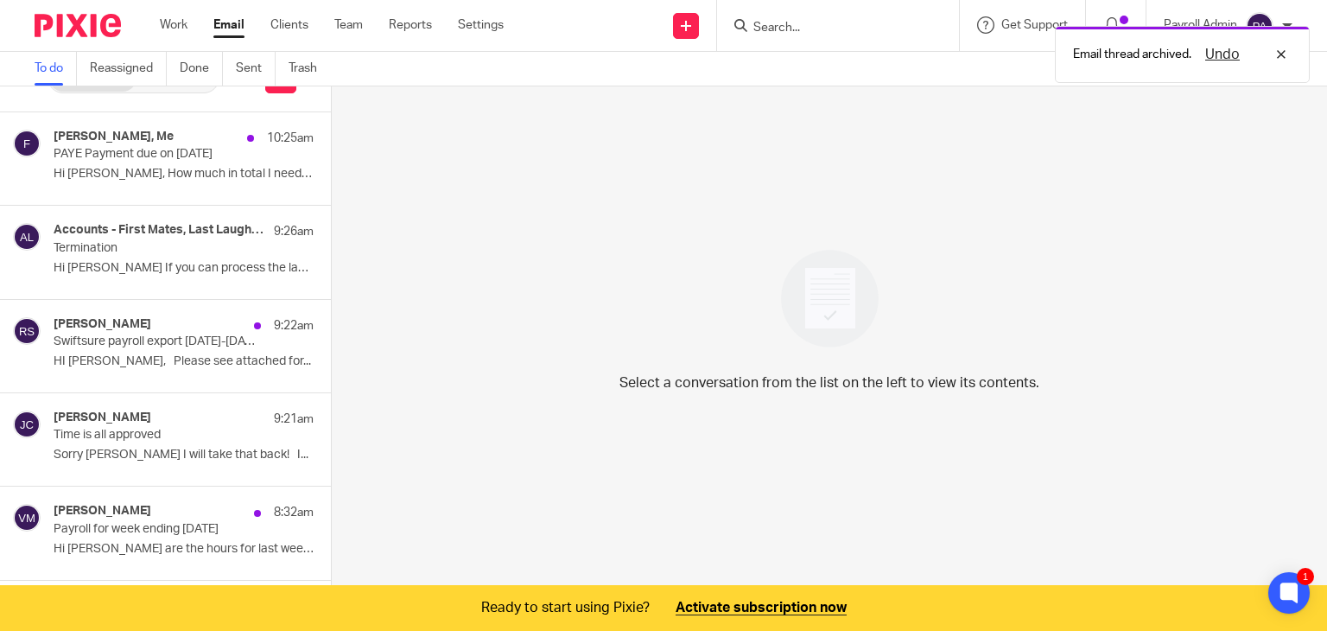
click at [772, 22] on div "Email thread archived. Undo" at bounding box center [987, 50] width 646 height 66
click at [810, 23] on div "Email thread archived. Undo" at bounding box center [987, 50] width 646 height 66
click at [804, 25] on div "Email thread archived. Undo" at bounding box center [987, 50] width 646 height 66
click at [791, 21] on input "Search" at bounding box center [830, 29] width 156 height 16
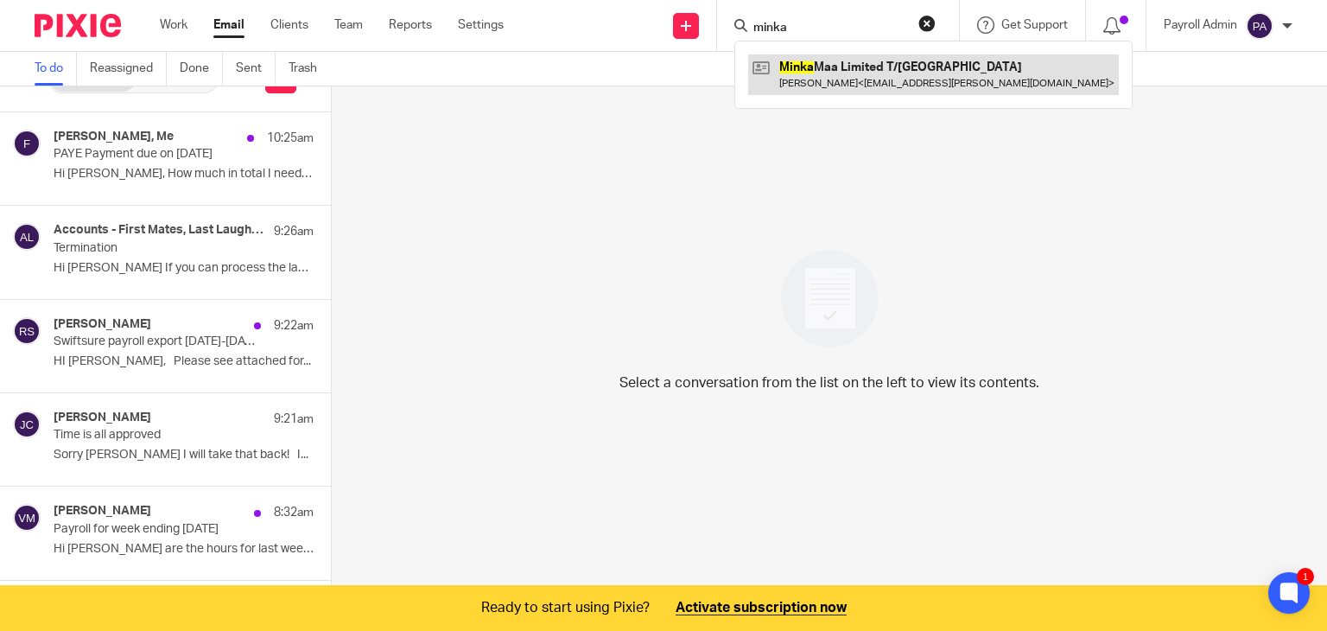
type input "minka"
click at [804, 83] on link at bounding box center [933, 74] width 371 height 40
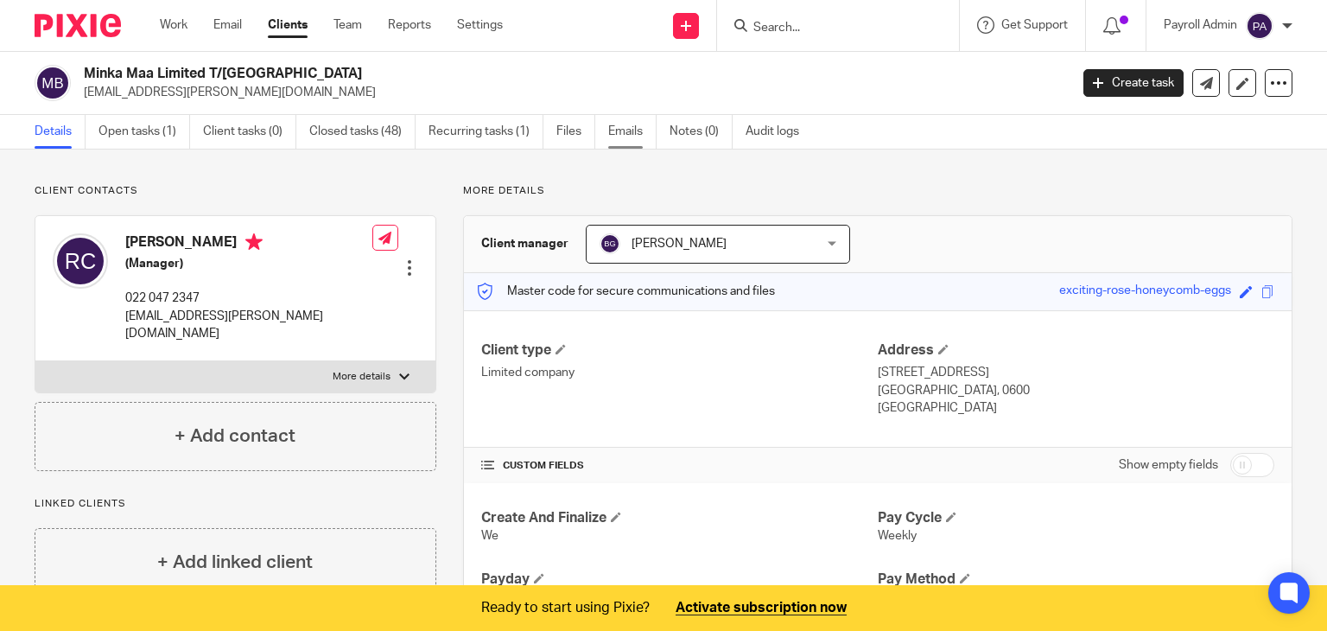
click at [625, 132] on link "Emails" at bounding box center [632, 132] width 48 height 34
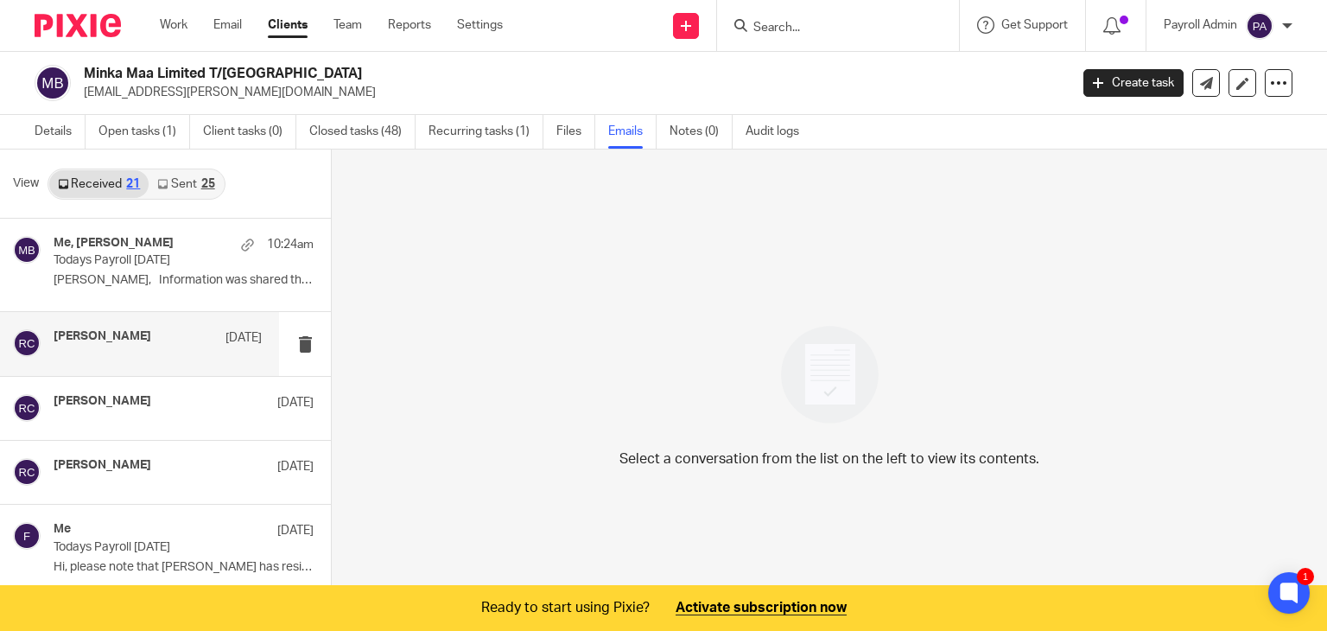
click at [92, 333] on h4 "[PERSON_NAME]" at bounding box center [103, 336] width 98 height 15
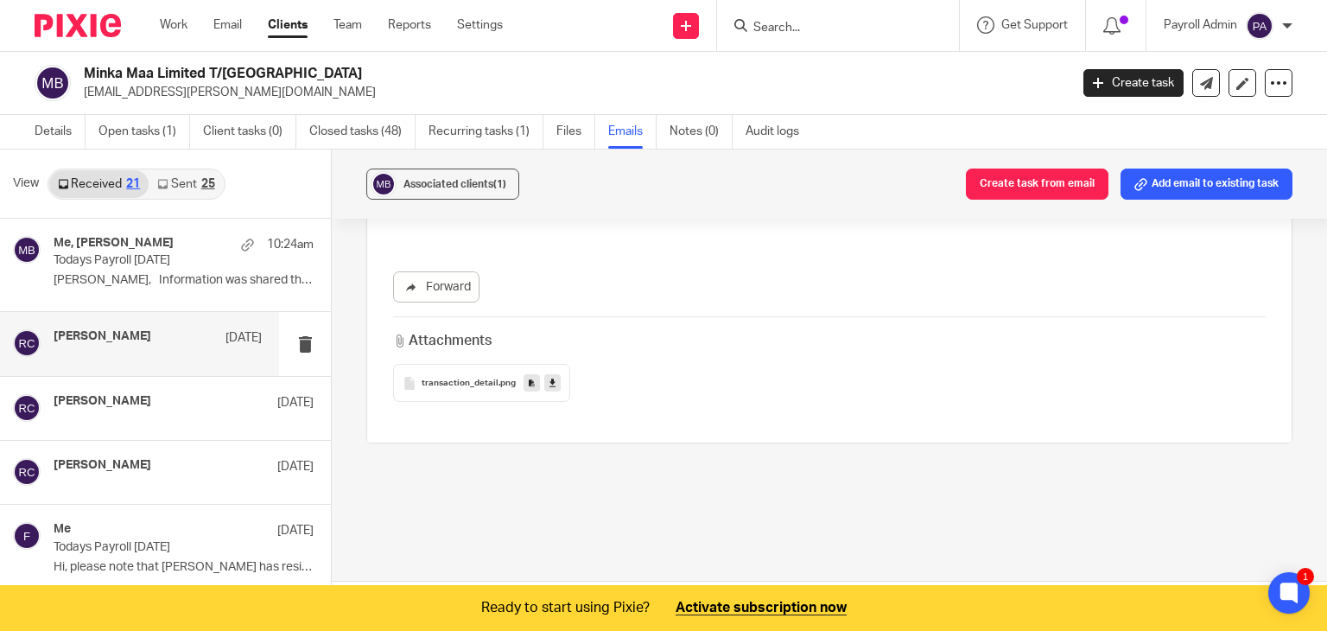
scroll to position [171, 0]
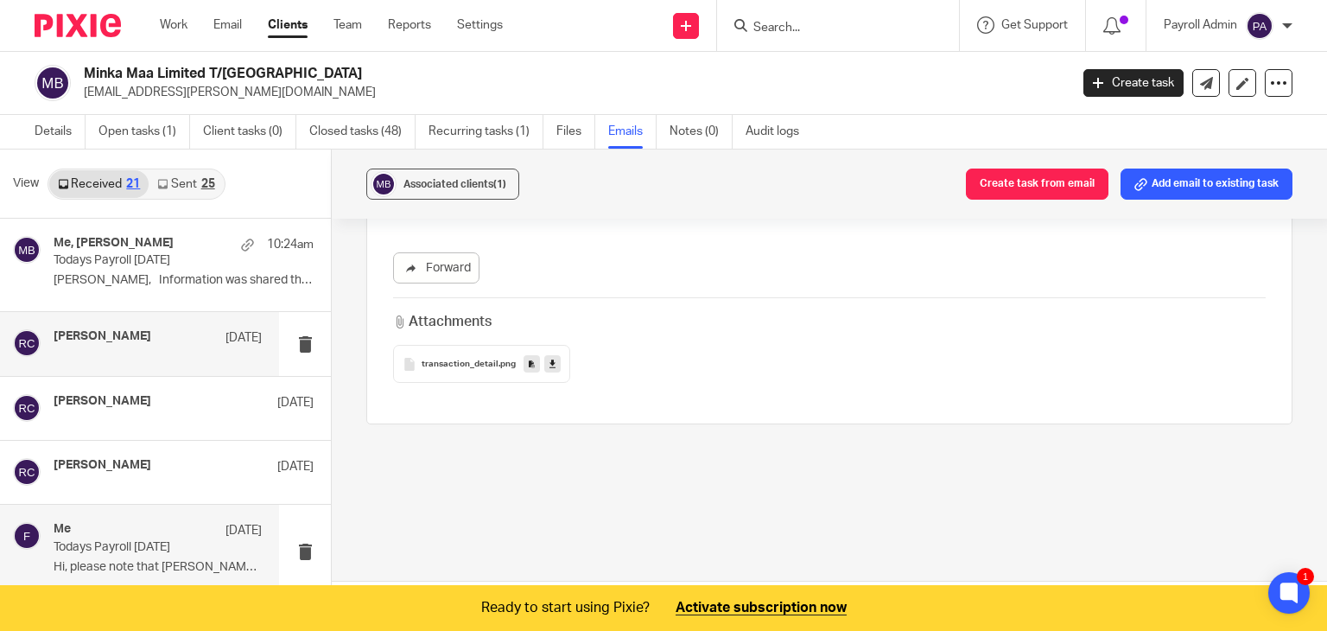
click at [116, 540] on p "Todays Payroll [DATE]" at bounding box center [137, 547] width 167 height 15
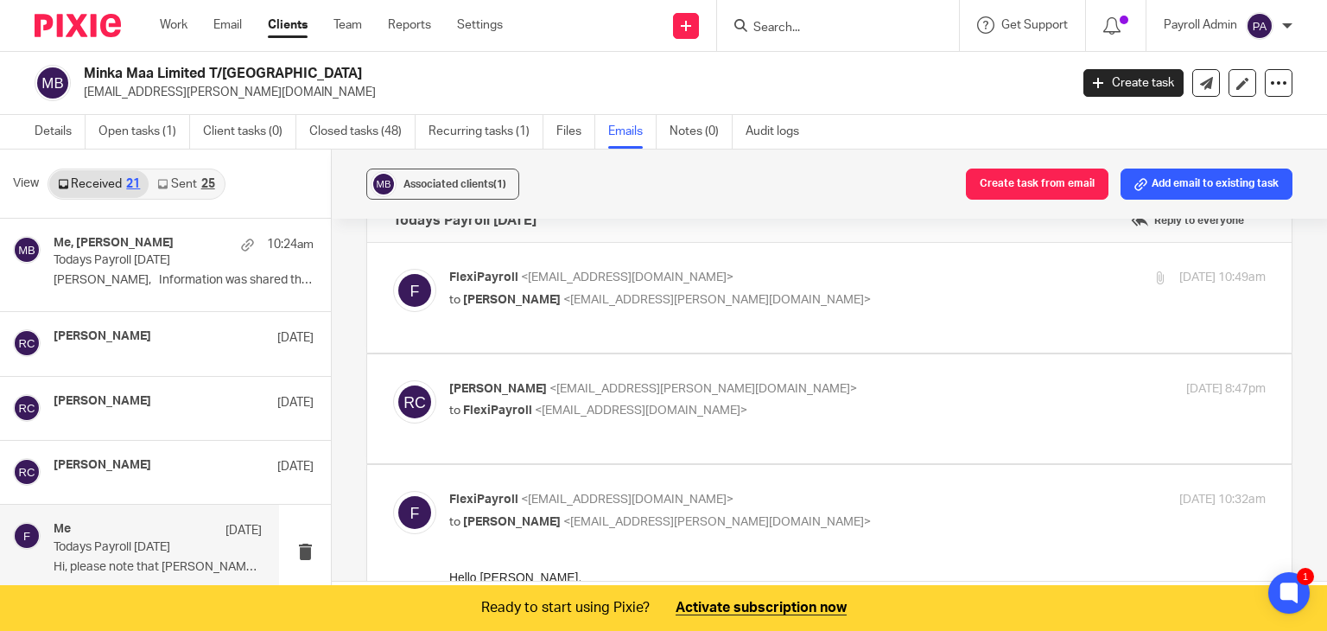
scroll to position [0, 0]
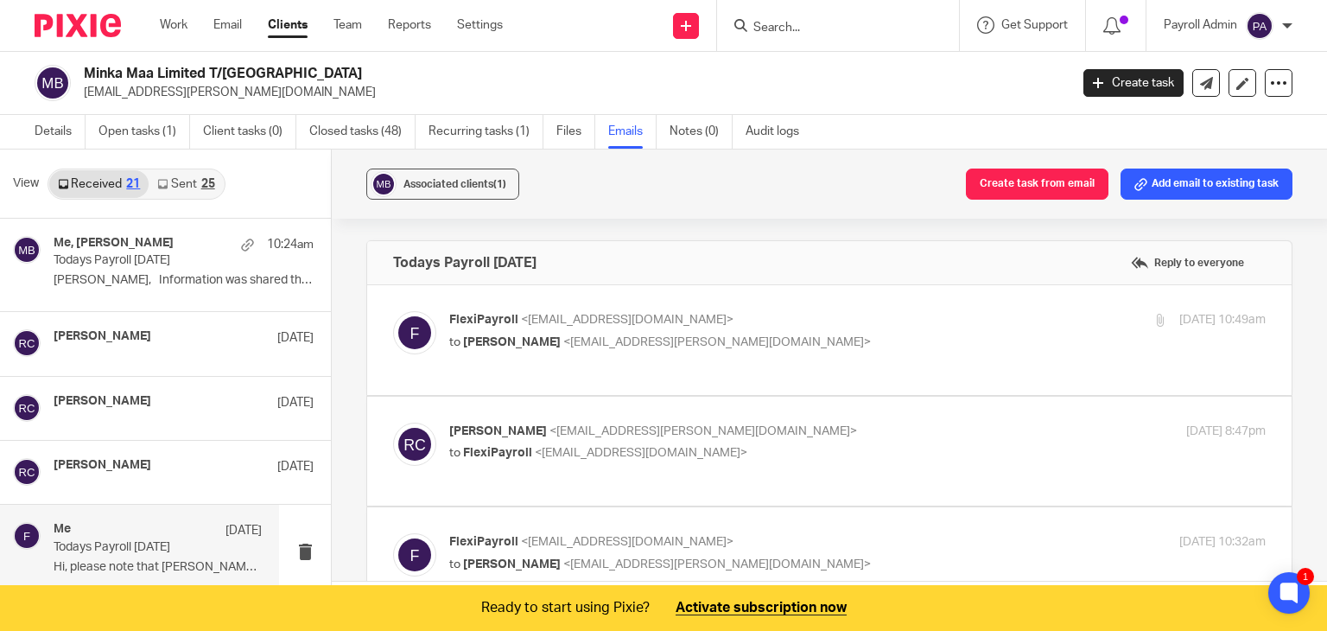
click at [744, 318] on p "FlexiPayroll <[EMAIL_ADDRESS][DOMAIN_NAME]>" at bounding box center [721, 320] width 544 height 18
checkbox input "true"
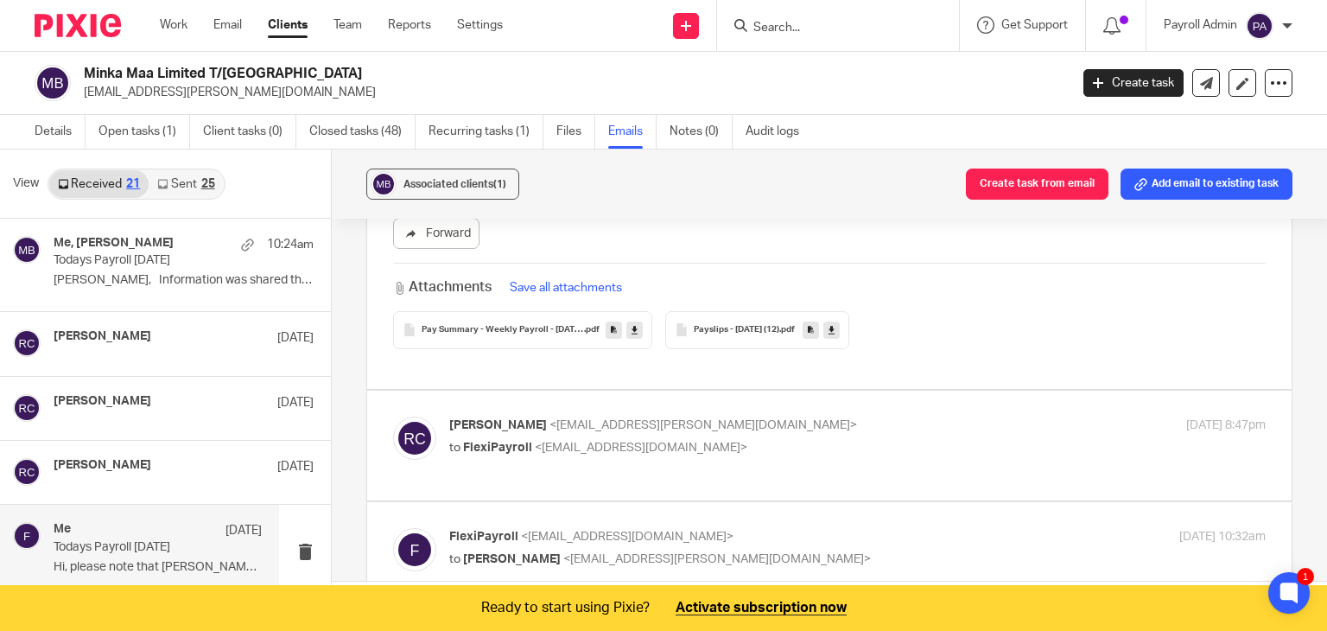
scroll to position [346, 0]
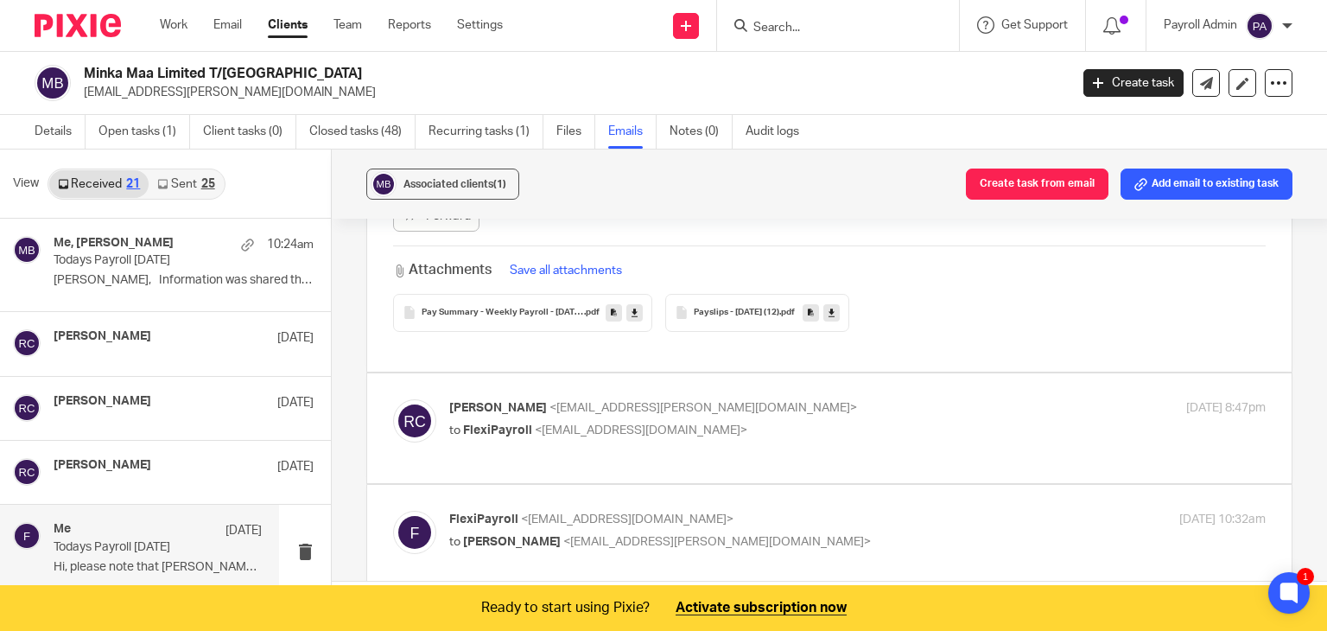
click at [868, 399] on p "[PERSON_NAME] <[EMAIL_ADDRESS][PERSON_NAME][DOMAIN_NAME]>" at bounding box center [721, 408] width 544 height 18
checkbox input "true"
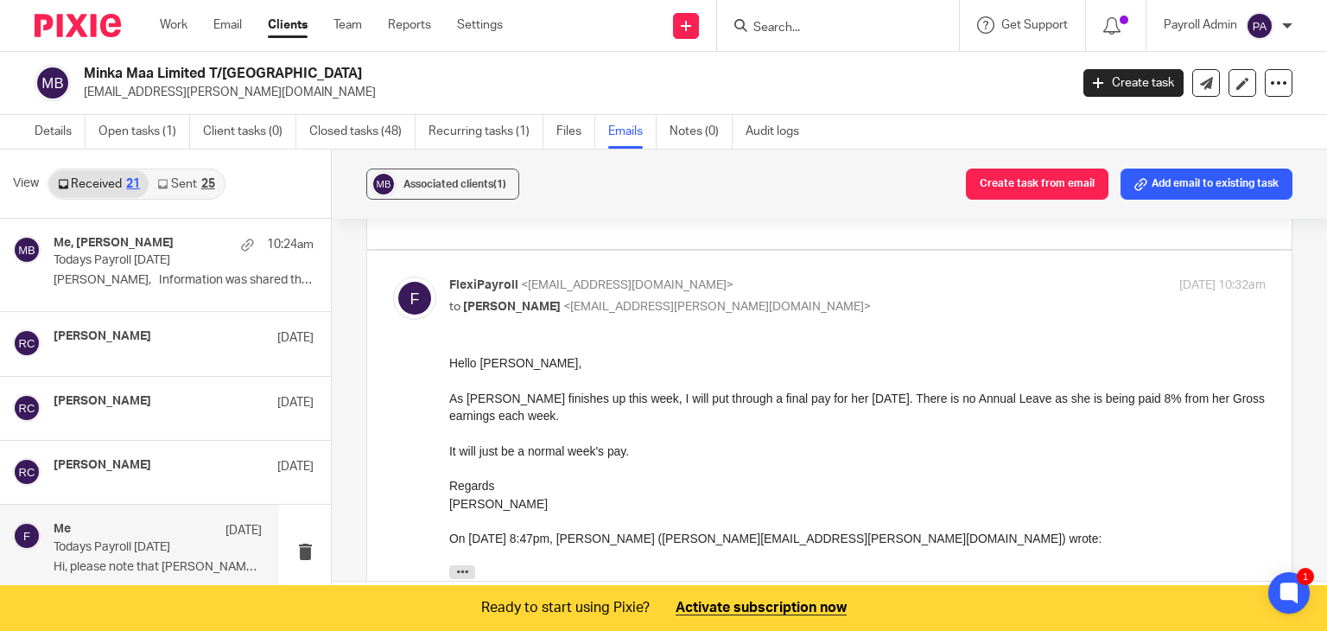
scroll to position [864, 0]
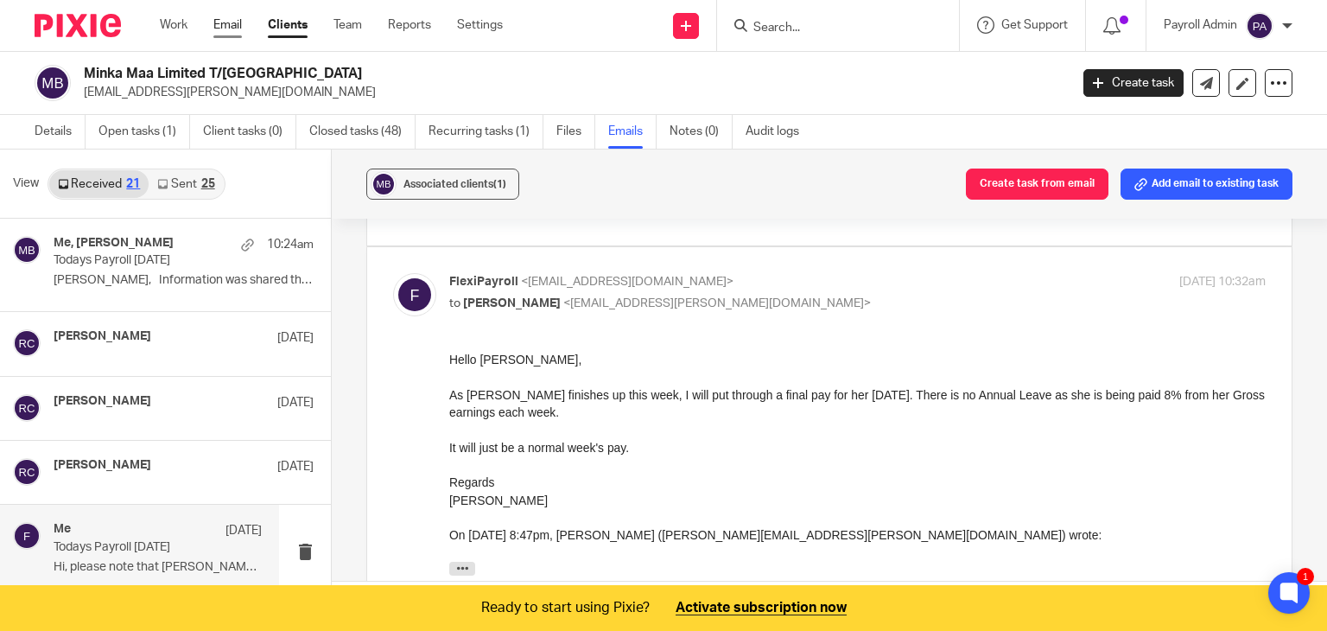
click at [227, 18] on link "Email" at bounding box center [227, 24] width 29 height 17
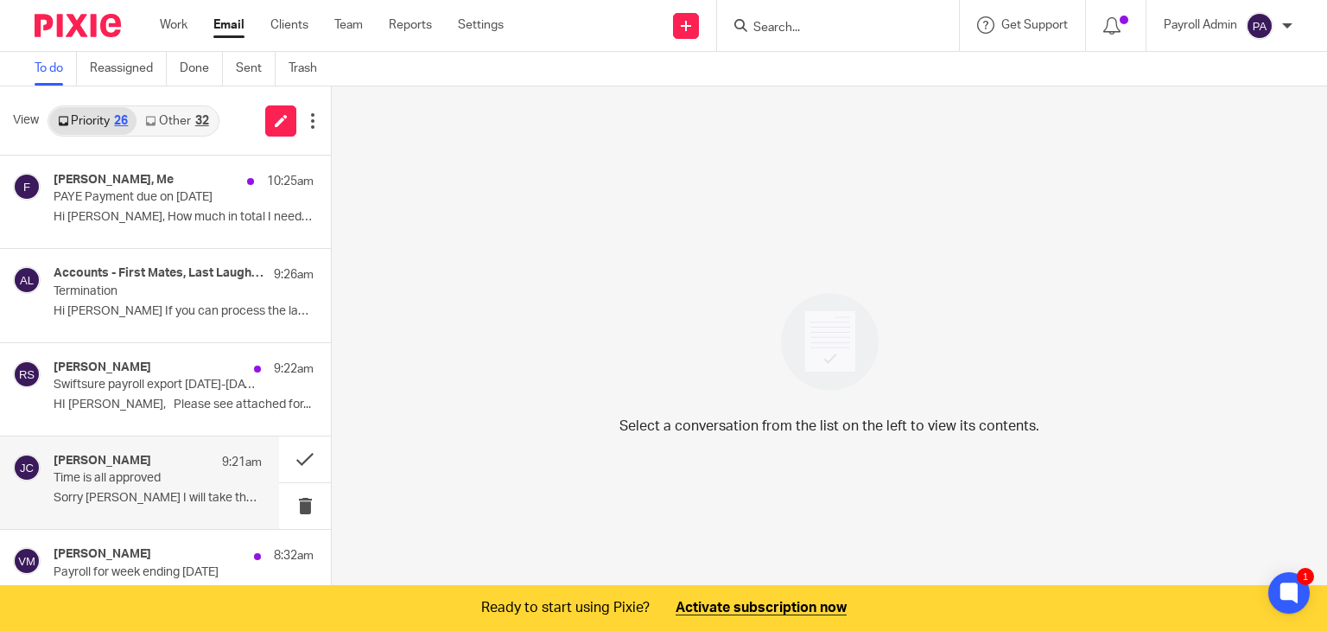
click at [163, 473] on p "Time is all approved" at bounding box center [137, 478] width 167 height 15
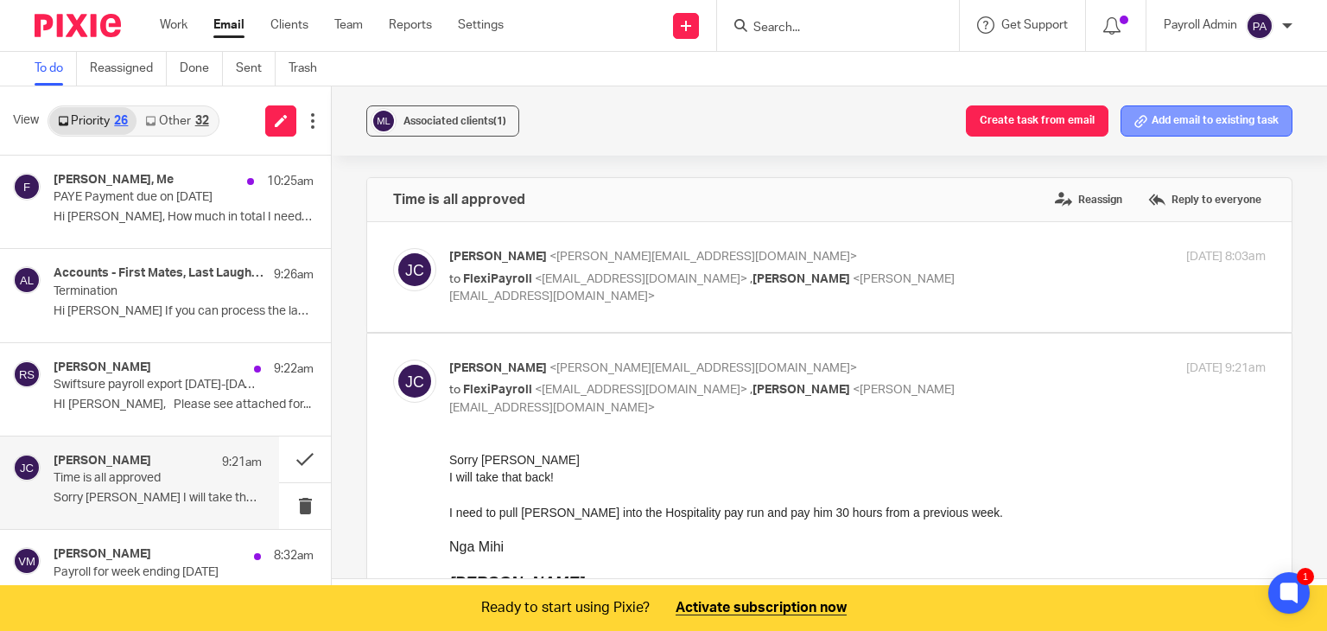
click at [1185, 115] on button "Add email to existing task" at bounding box center [1207, 120] width 172 height 31
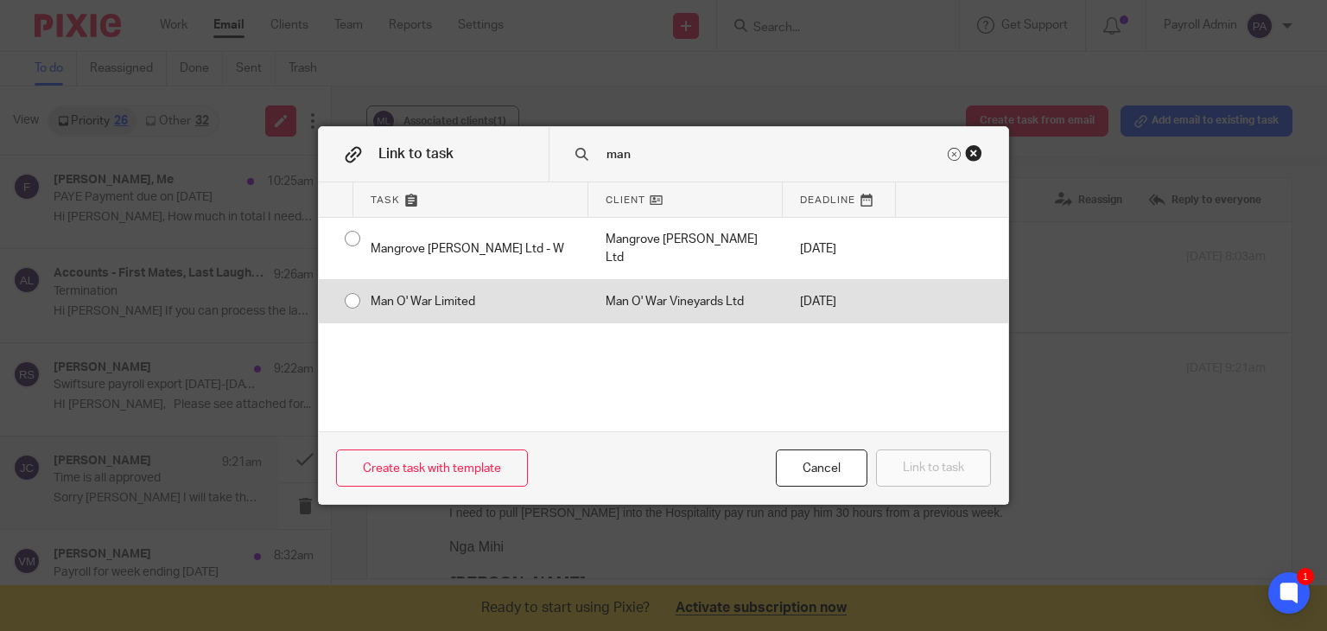
type input "man"
click at [343, 284] on input "radio" at bounding box center [352, 300] width 33 height 33
radio input "false"
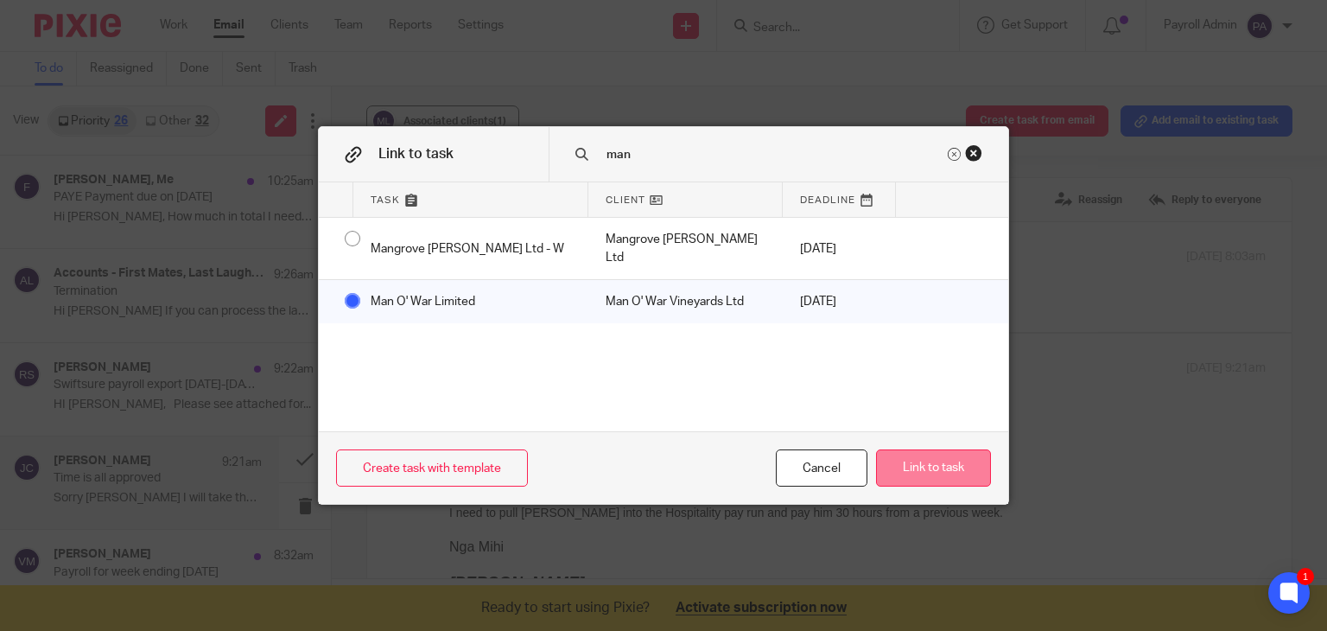
click at [932, 474] on button "Link to task" at bounding box center [933, 467] width 115 height 37
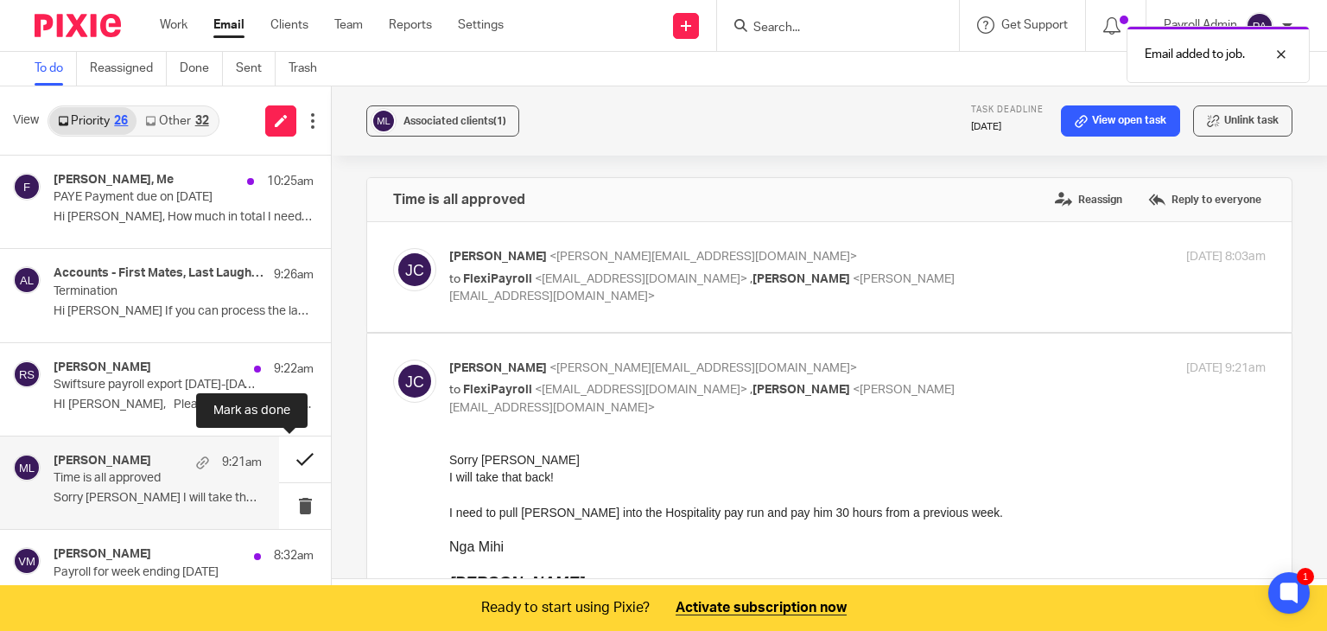
click at [287, 459] on button at bounding box center [305, 459] width 52 height 46
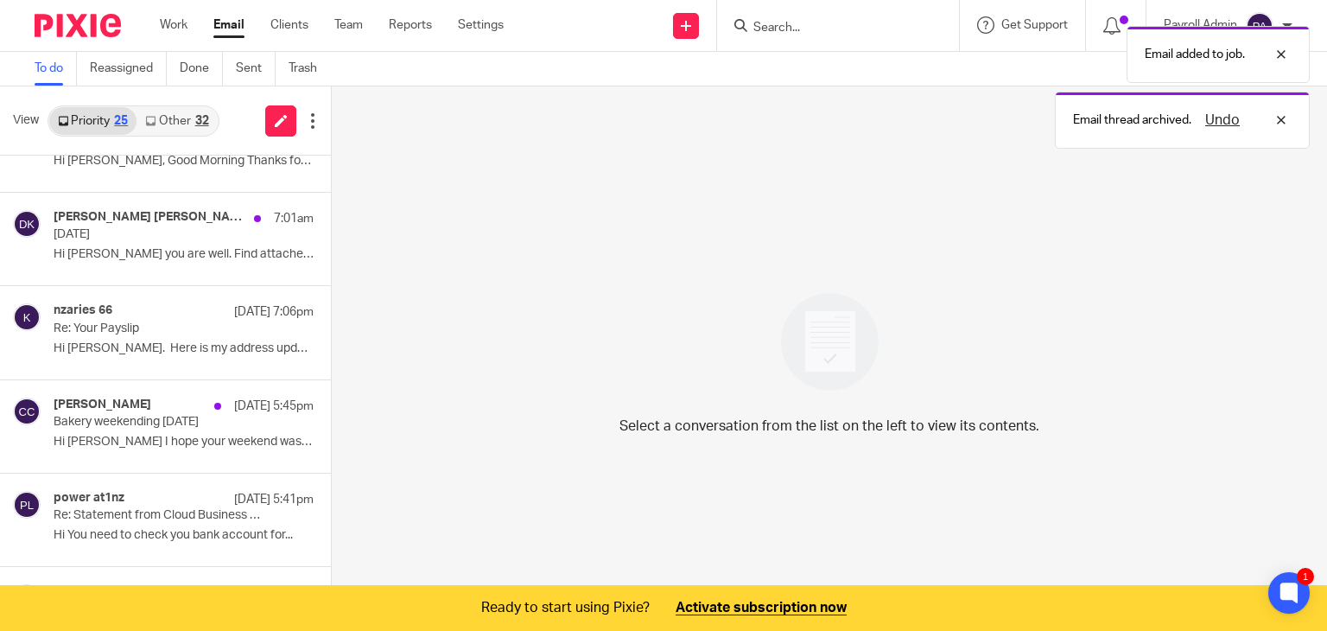
scroll to position [432, 0]
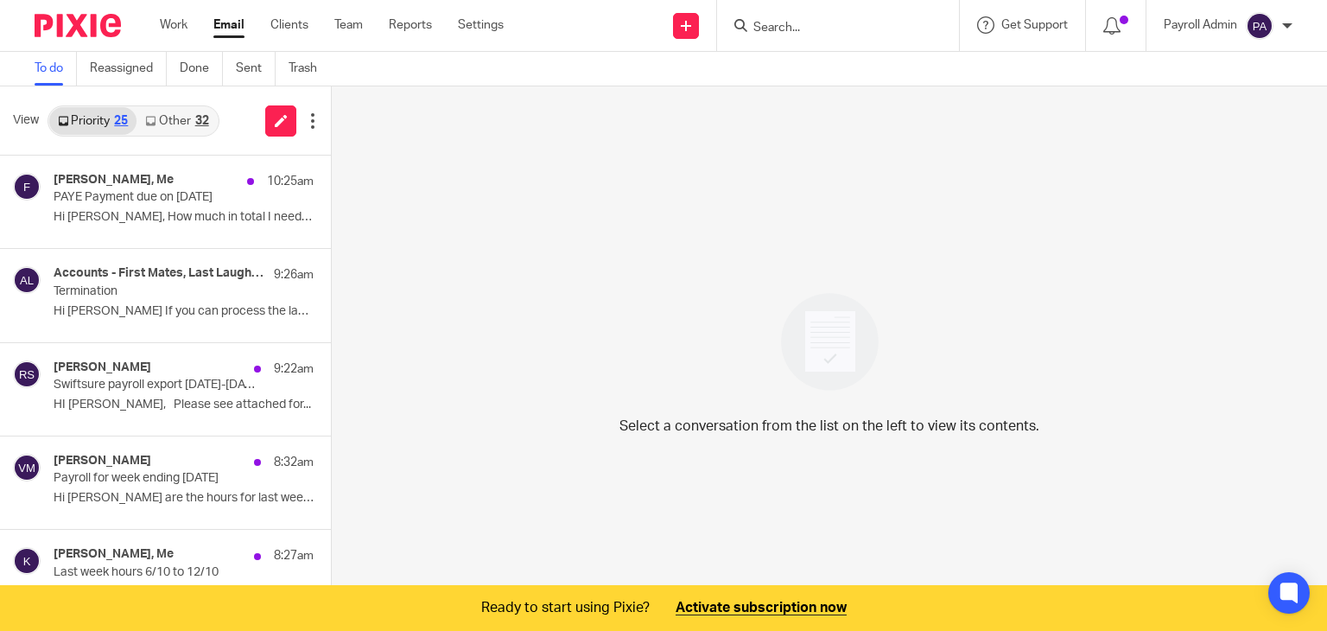
click at [179, 119] on link "Other 32" at bounding box center [177, 121] width 80 height 28
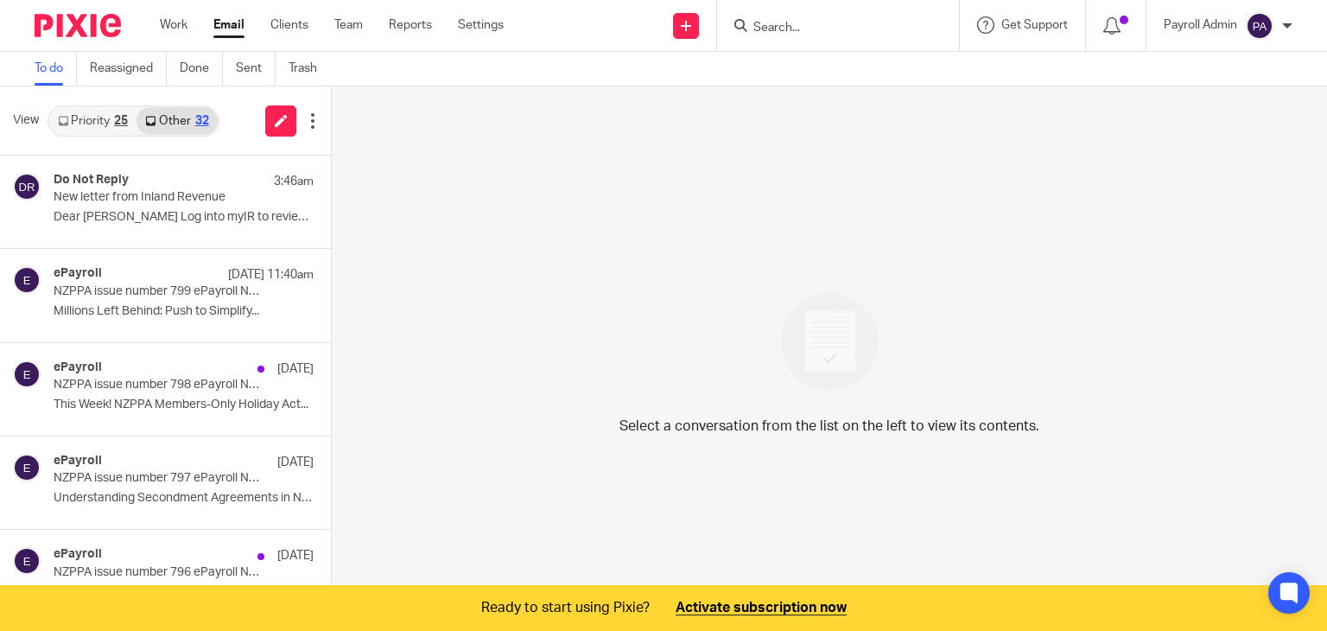
scroll to position [43, 0]
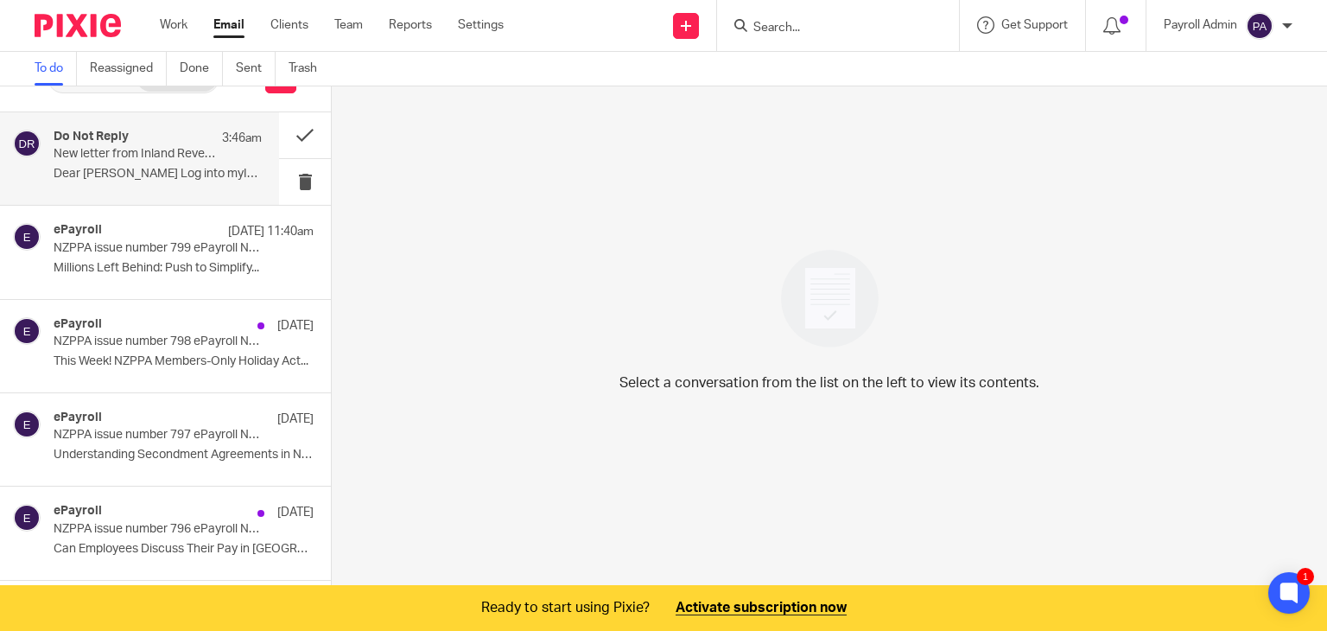
click at [150, 167] on p "Dear [PERSON_NAME] Log into myIR to review new..." at bounding box center [158, 174] width 208 height 15
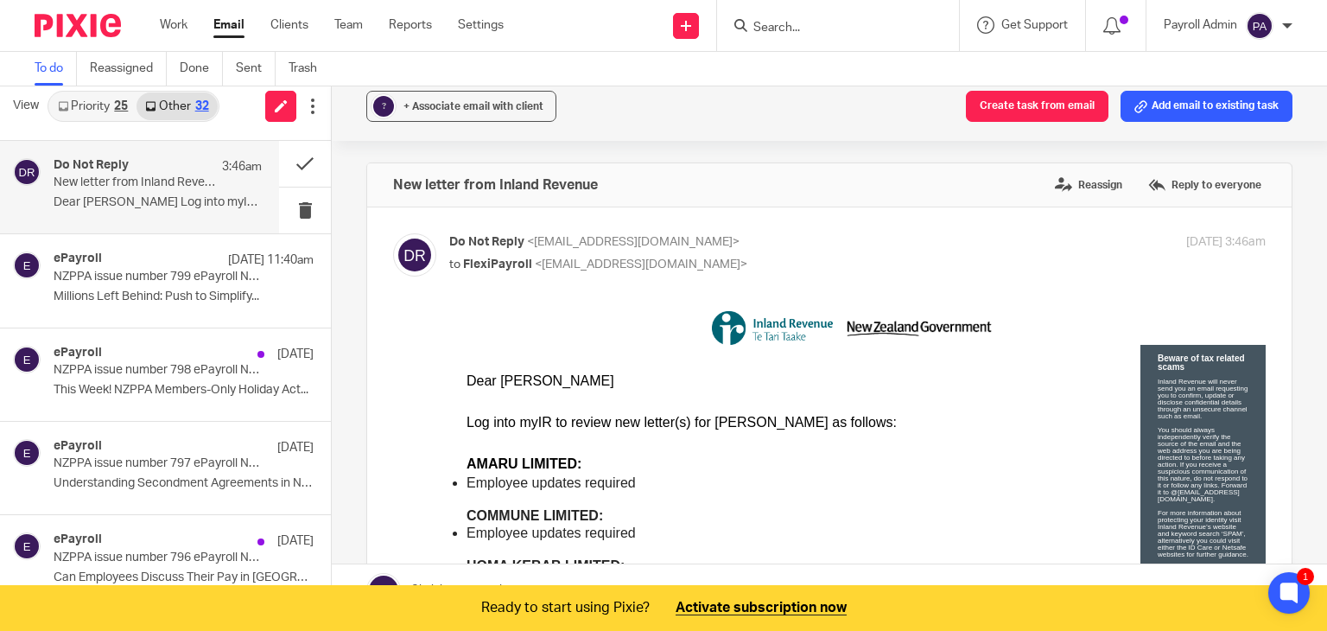
scroll to position [0, 0]
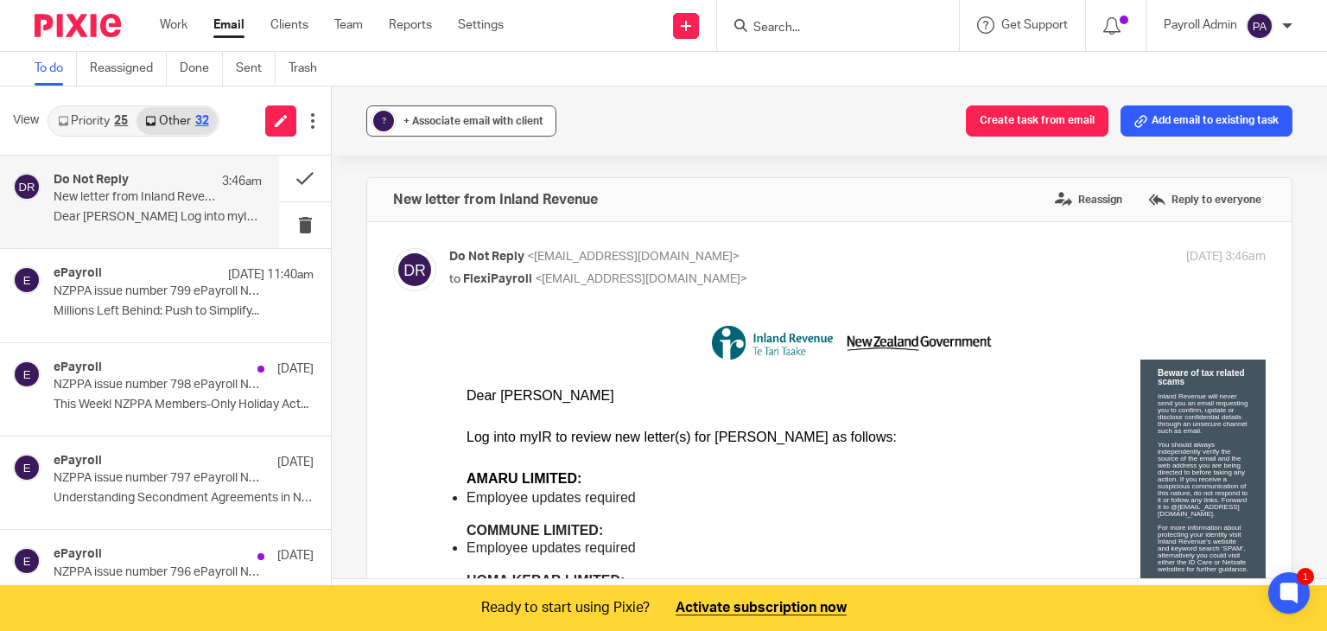
click at [439, 127] on div "+ Associate email with client" at bounding box center [473, 120] width 140 height 17
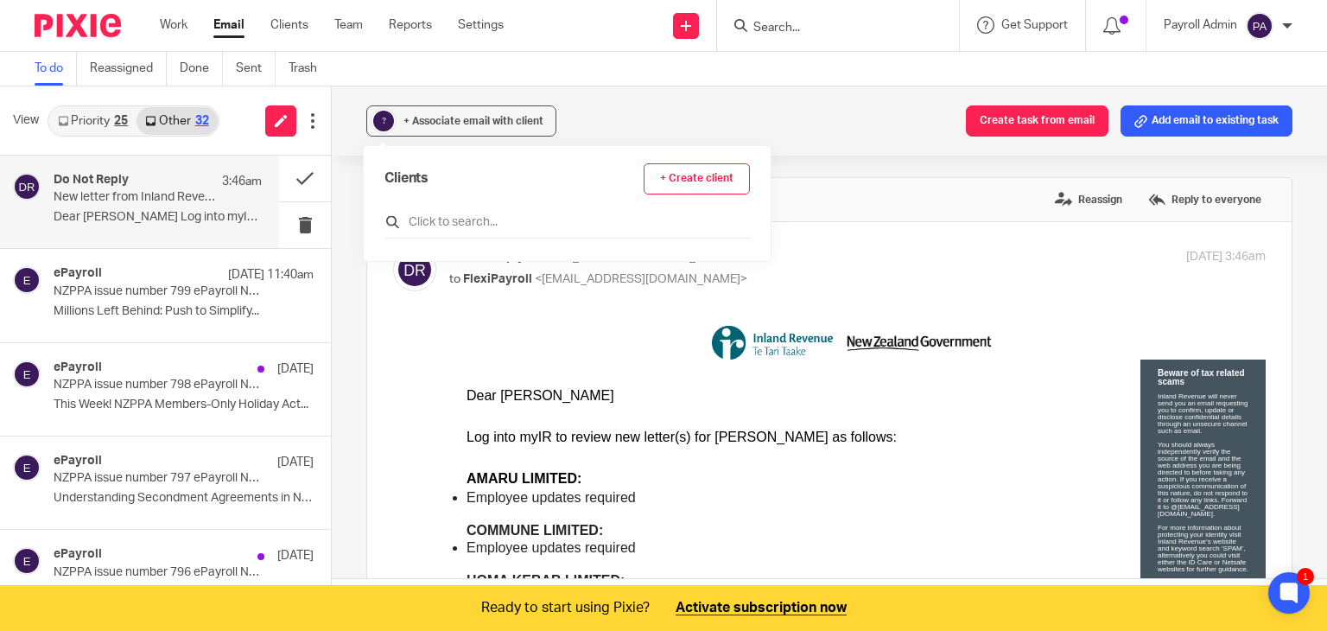
click at [429, 217] on input "text" at bounding box center [566, 221] width 365 height 17
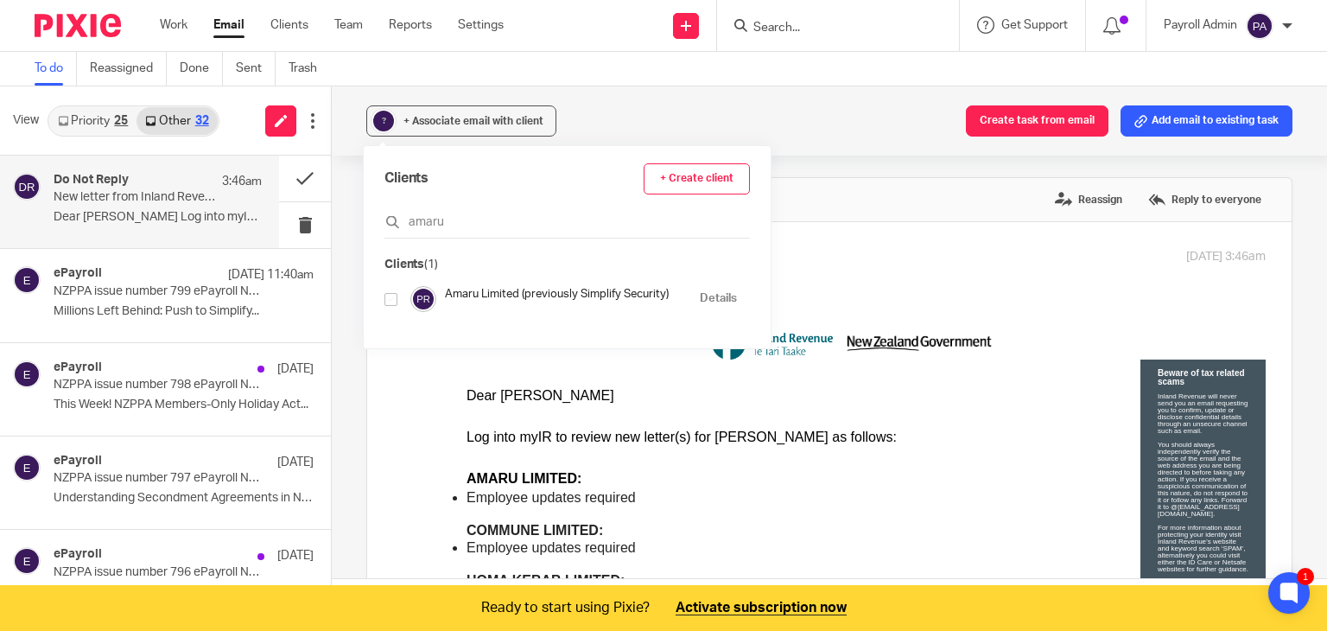
type input "amaru"
click at [390, 289] on div at bounding box center [390, 299] width 13 height 20
click at [386, 300] on input "checkbox" at bounding box center [390, 299] width 13 height 13
checkbox input "true"
drag, startPoint x: 447, startPoint y: 222, endPoint x: 401, endPoint y: 229, distance: 46.3
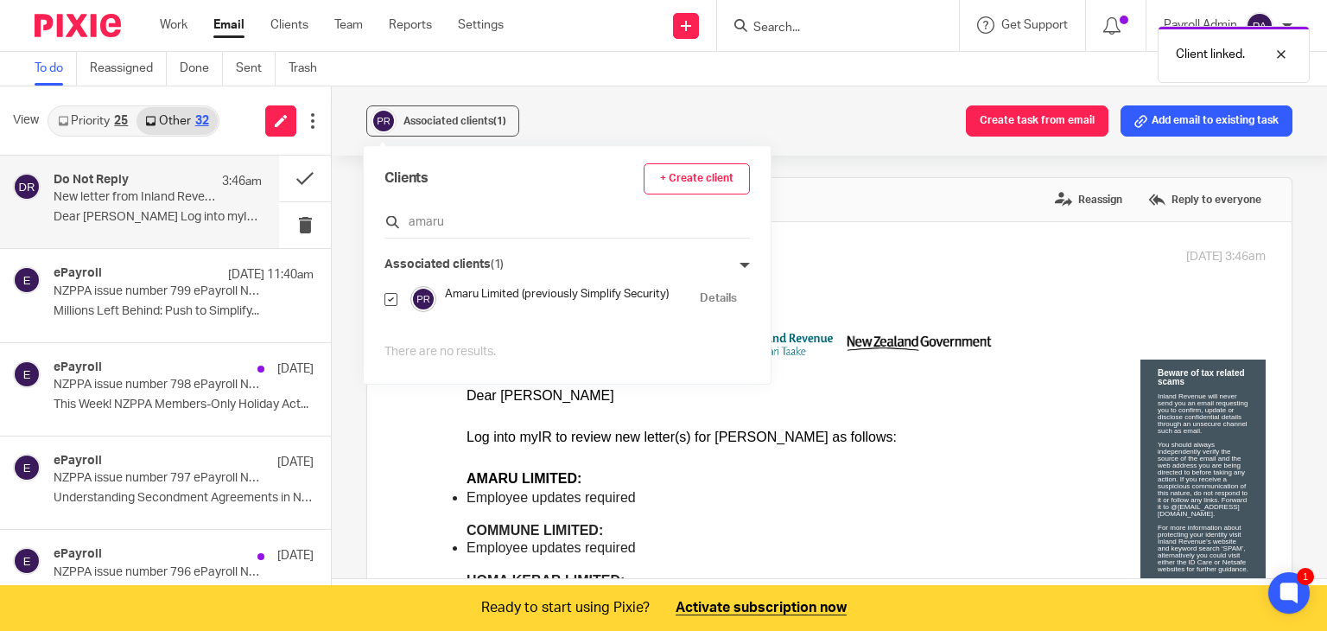
click at [401, 229] on input "amaru" at bounding box center [566, 221] width 365 height 17
type input "commune"
click at [392, 333] on input "checkbox" at bounding box center [390, 333] width 13 height 13
checkbox input "true"
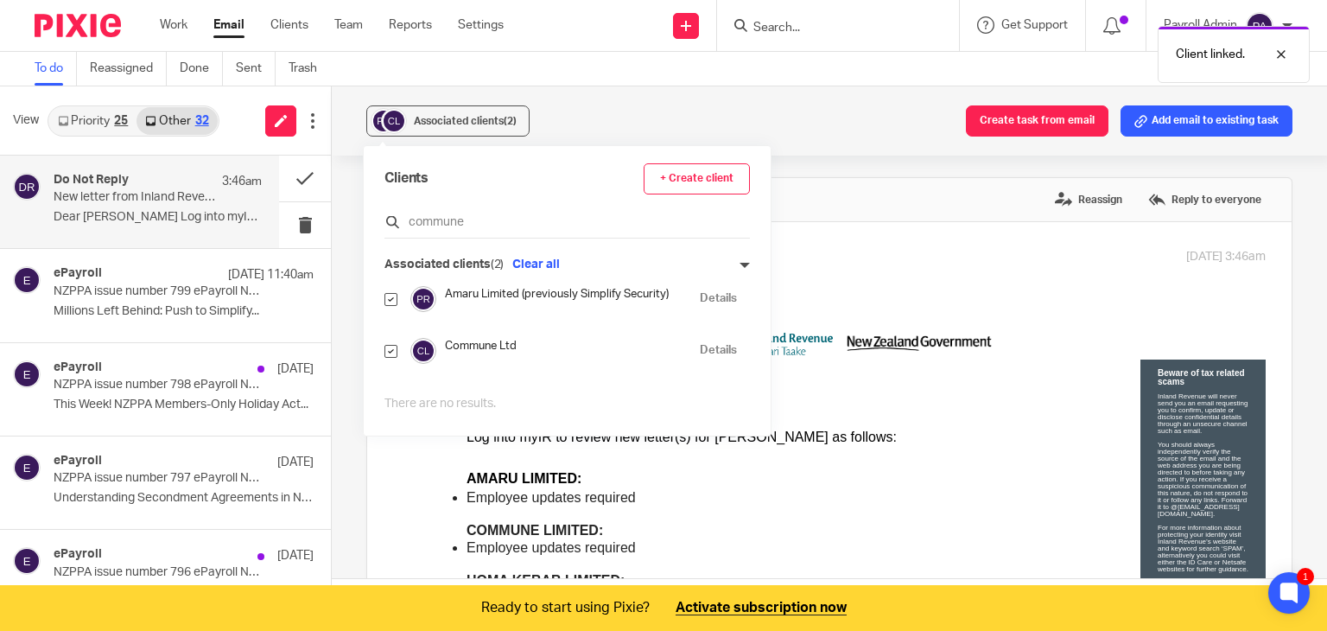
drag, startPoint x: 479, startPoint y: 222, endPoint x: 401, endPoint y: 223, distance: 77.8
click at [401, 223] on input "commune" at bounding box center [566, 221] width 365 height 17
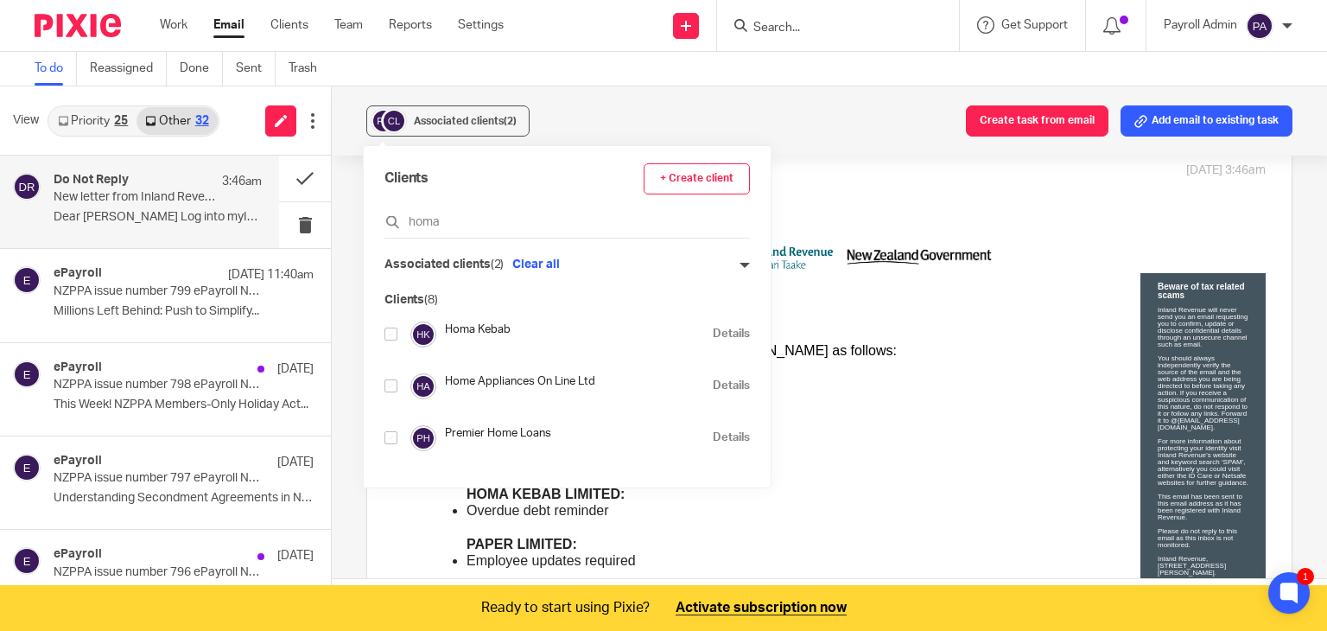
type input "homa"
click at [395, 331] on input "checkbox" at bounding box center [390, 333] width 13 height 13
checkbox input "true"
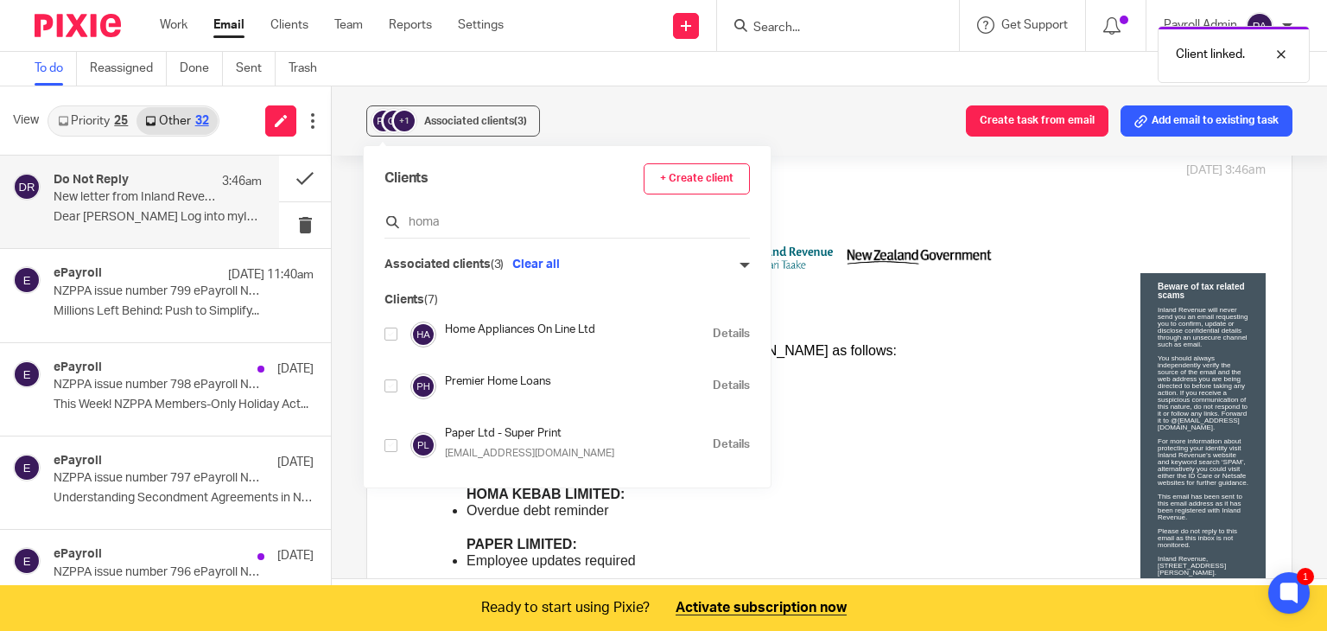
drag, startPoint x: 449, startPoint y: 225, endPoint x: 401, endPoint y: 230, distance: 48.6
click at [401, 230] on input "homa" at bounding box center [566, 221] width 365 height 17
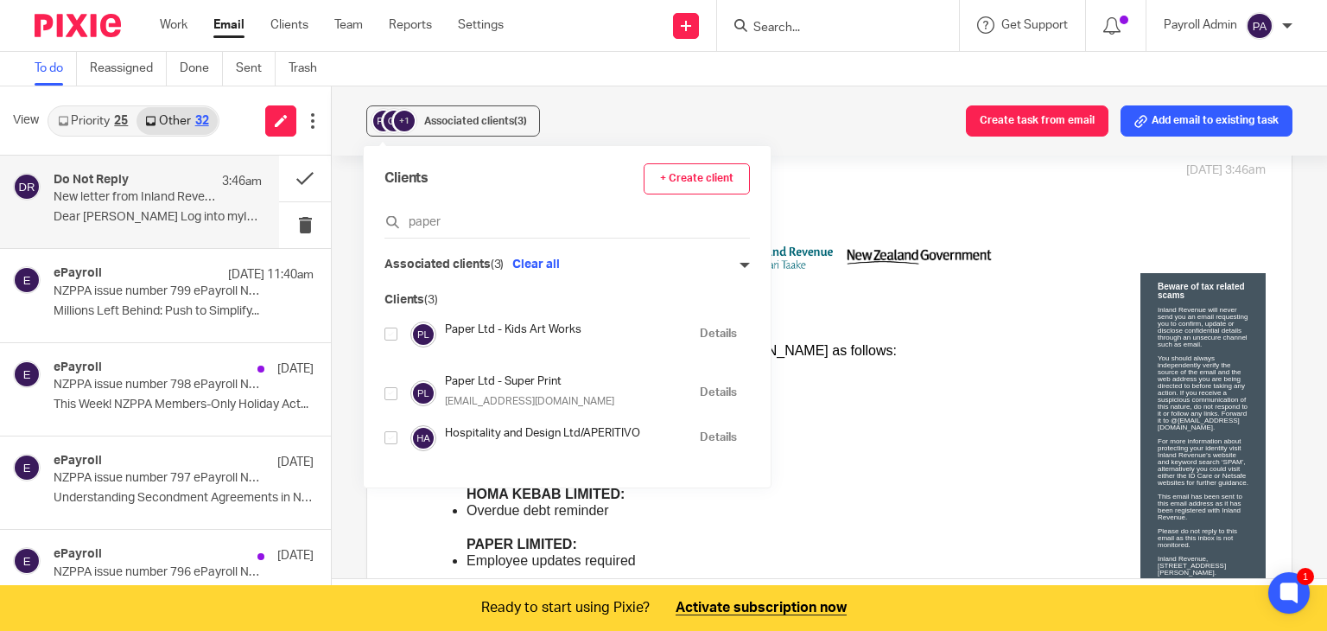
type input "paper"
click at [384, 329] on div "Clients + Create client paper Associated clients (3) Clear all Clients (3) Pape…" at bounding box center [567, 316] width 407 height 341
click at [387, 333] on input "checkbox" at bounding box center [390, 333] width 13 height 13
checkbox input "true"
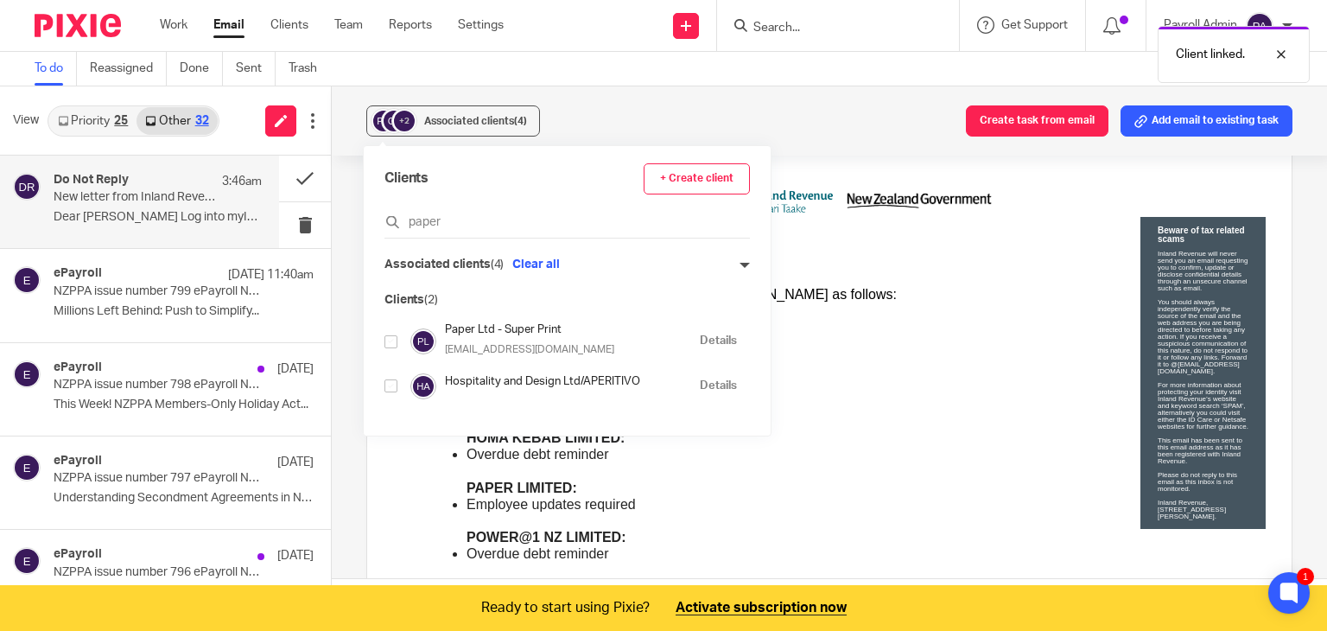
scroll to position [173, 0]
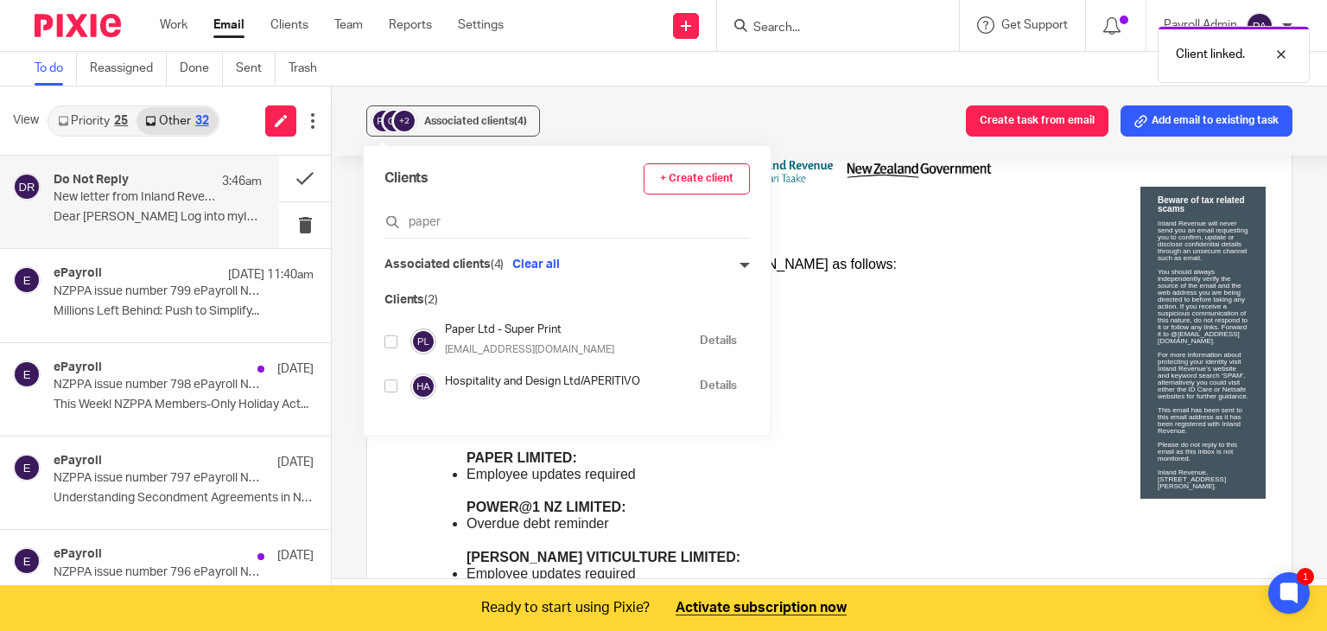
drag, startPoint x: 475, startPoint y: 222, endPoint x: 373, endPoint y: 213, distance: 102.4
click at [373, 213] on div "Clients + Create client paper Associated clients (4) Clear all Clients (2) Pape…" at bounding box center [567, 290] width 407 height 289
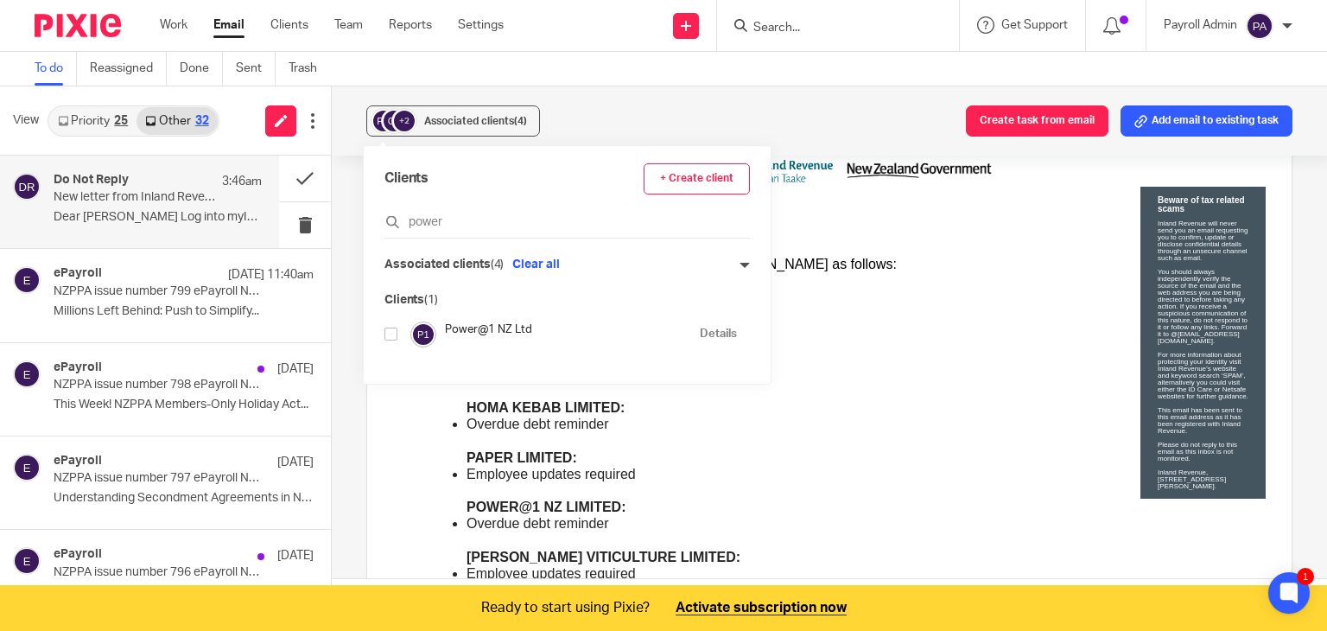
type input "power"
click at [393, 333] on input "checkbox" at bounding box center [390, 333] width 13 height 13
checkbox input "true"
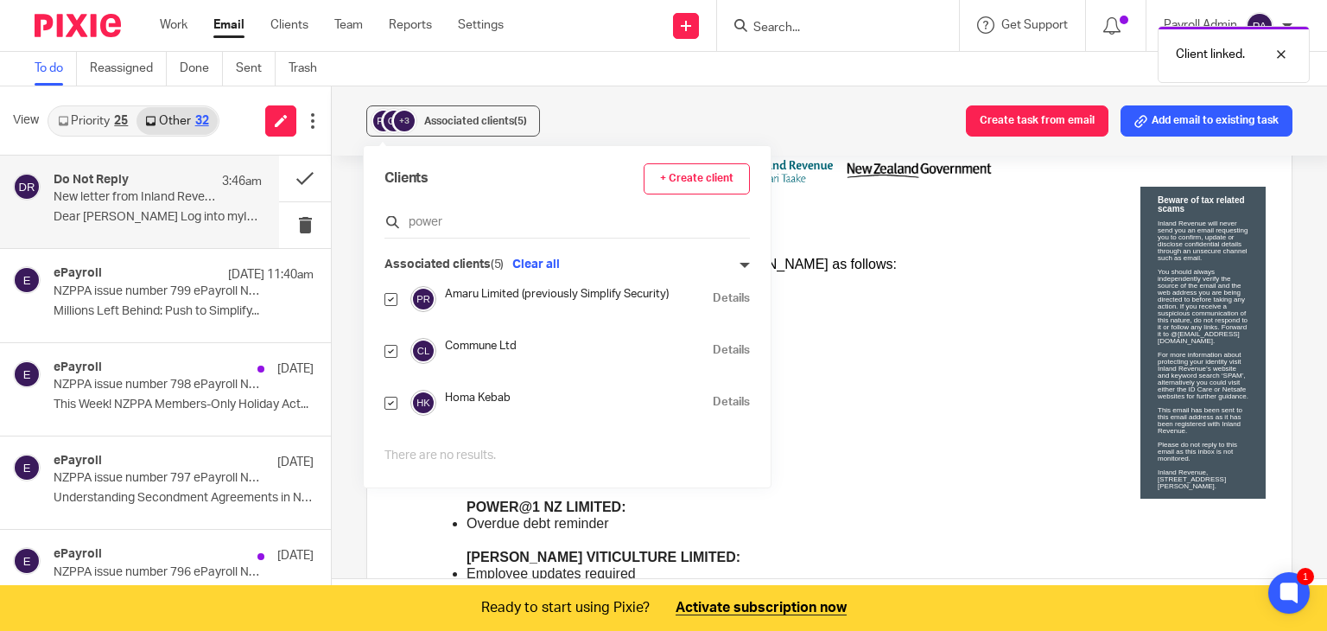
drag, startPoint x: 454, startPoint y: 219, endPoint x: 408, endPoint y: 230, distance: 46.9
click at [408, 230] on input "power" at bounding box center [566, 221] width 365 height 17
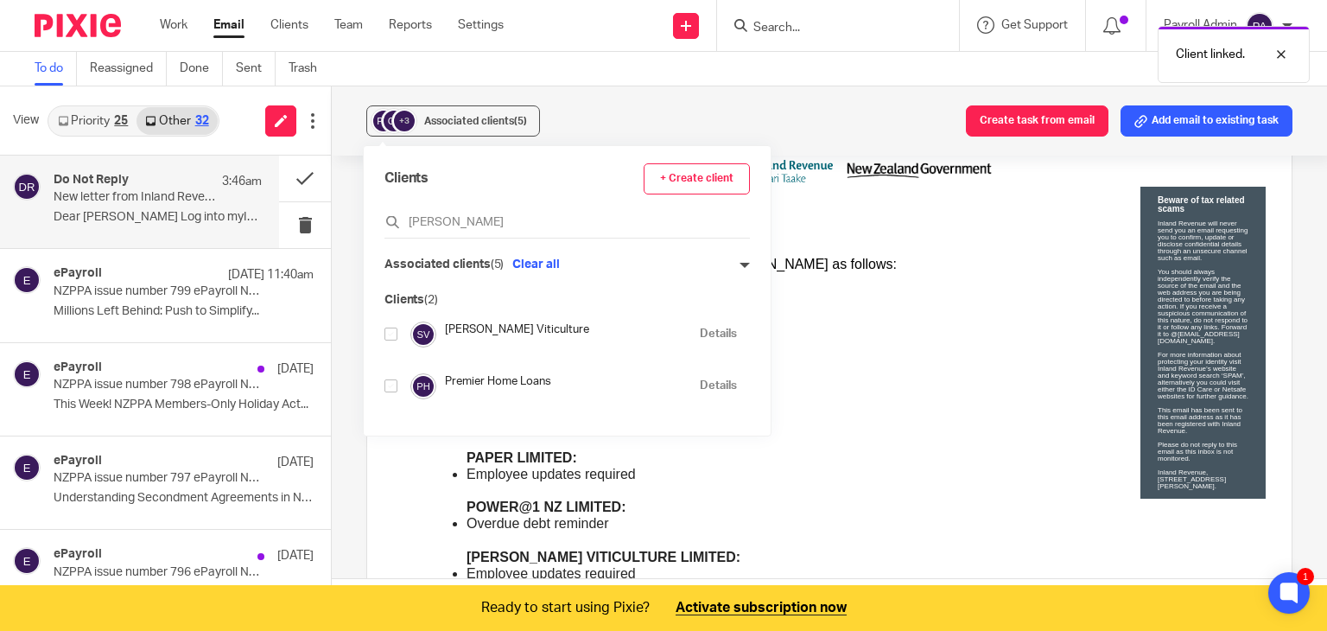
type input "[PERSON_NAME]"
click at [391, 332] on input "checkbox" at bounding box center [390, 333] width 13 height 13
checkbox input "true"
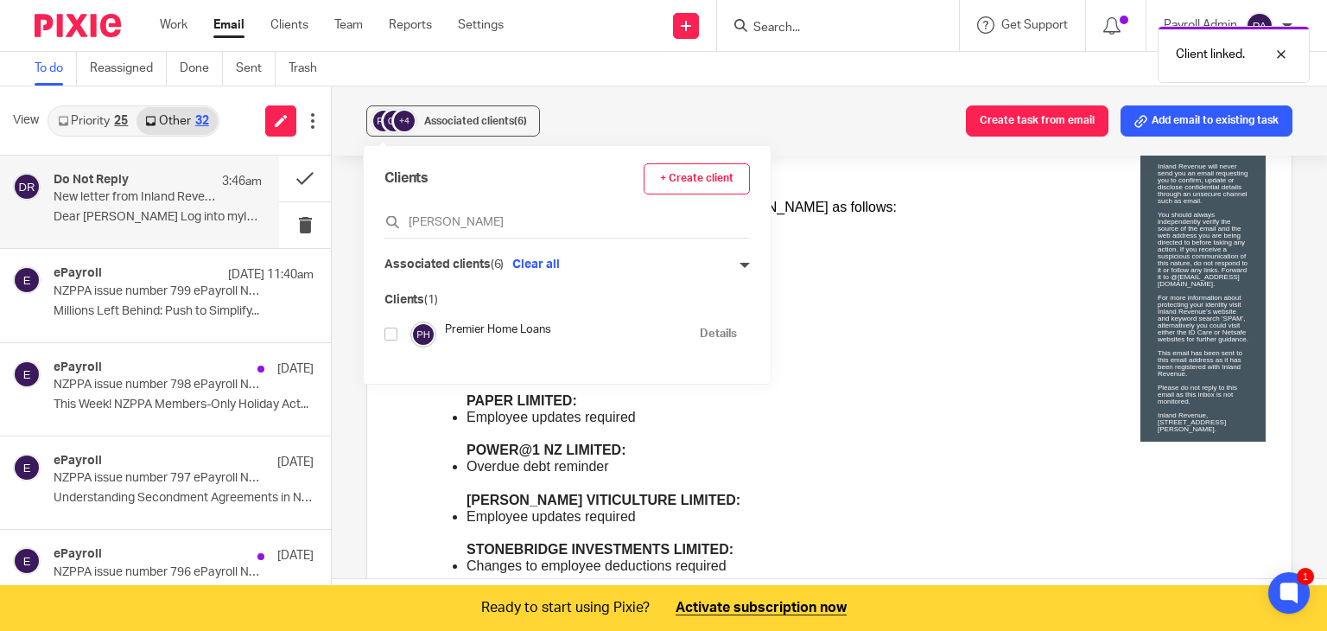
scroll to position [259, 0]
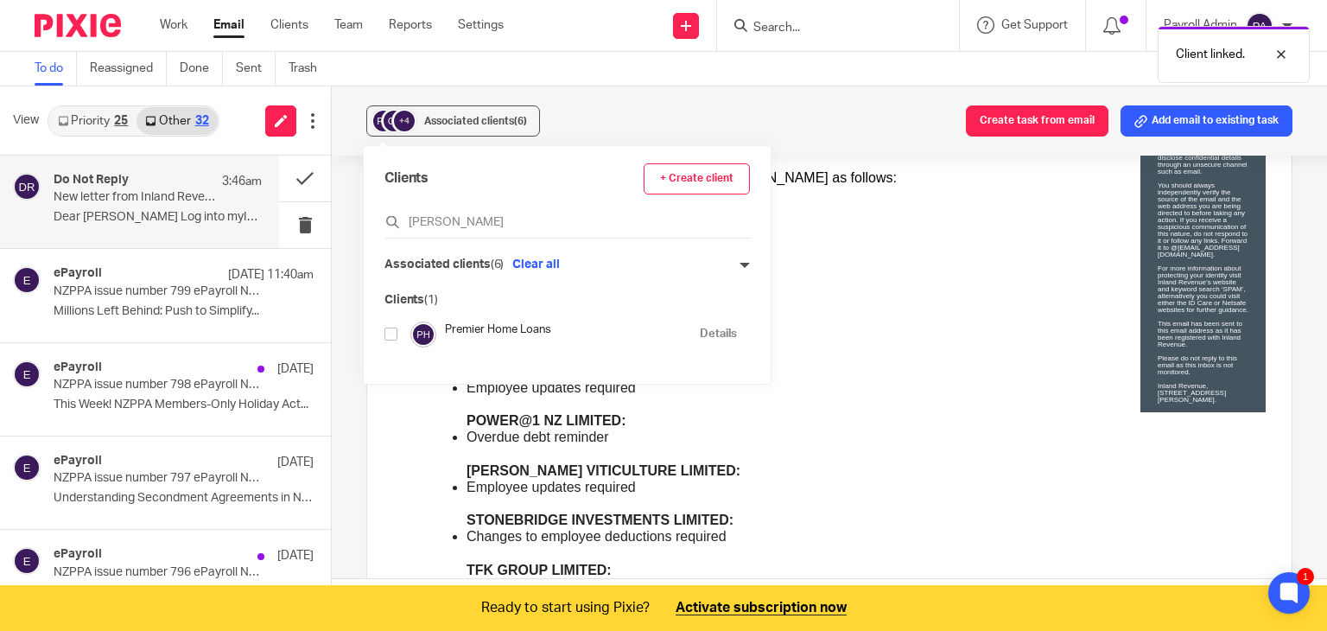
drag, startPoint x: 447, startPoint y: 220, endPoint x: 361, endPoint y: 225, distance: 85.6
click at [361, 225] on div "View Priority 25 Other 32 Do Not Reply 3:46am New letter from Inland Revenue De…" at bounding box center [663, 358] width 1327 height 544
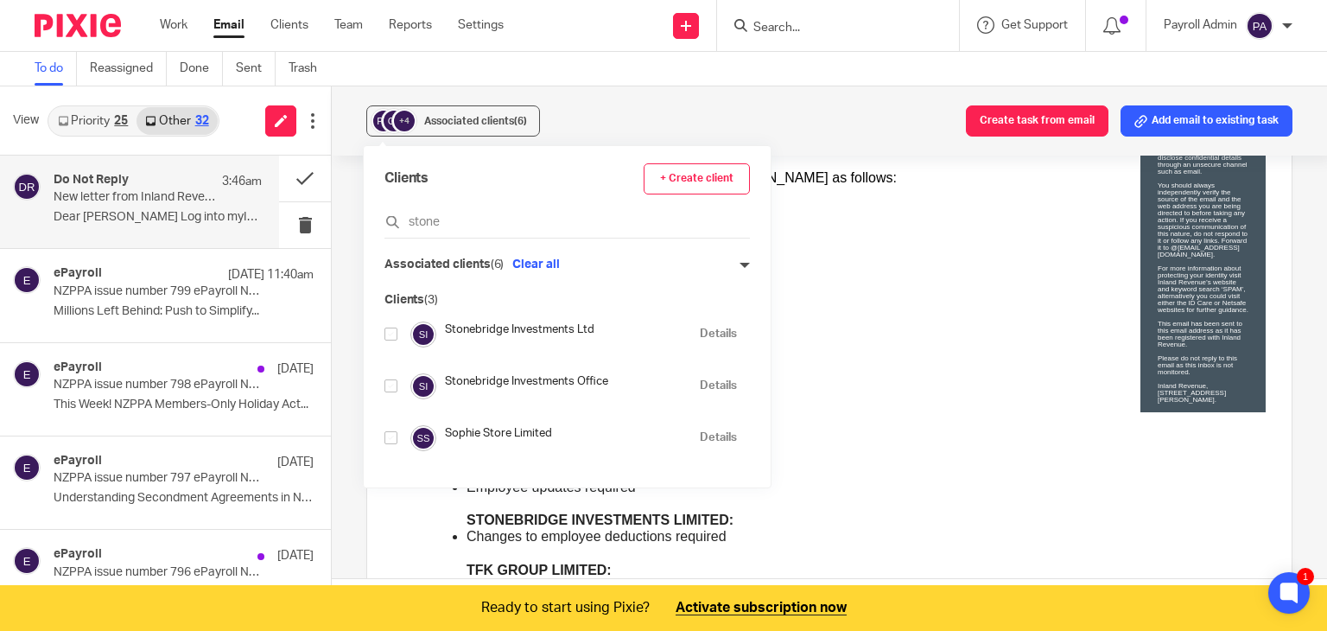
type input "stone"
click at [390, 333] on input "checkbox" at bounding box center [390, 333] width 13 height 13
checkbox input "true"
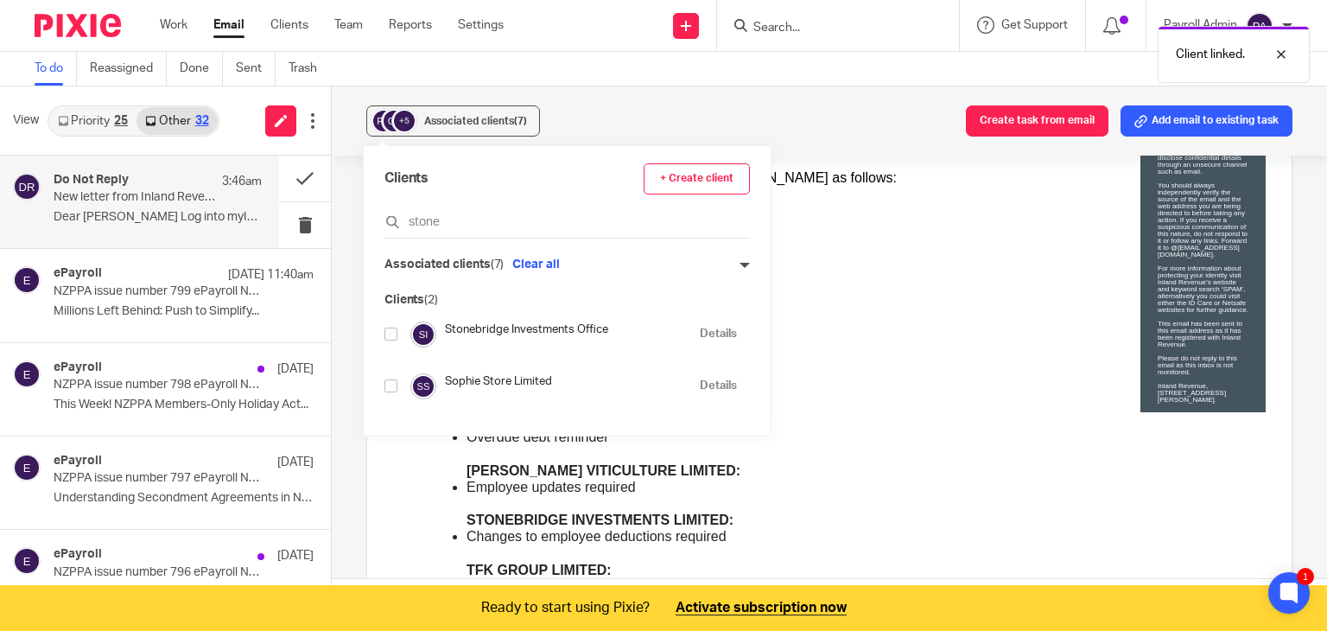
click at [390, 334] on input "checkbox" at bounding box center [390, 333] width 13 height 13
checkbox input "true"
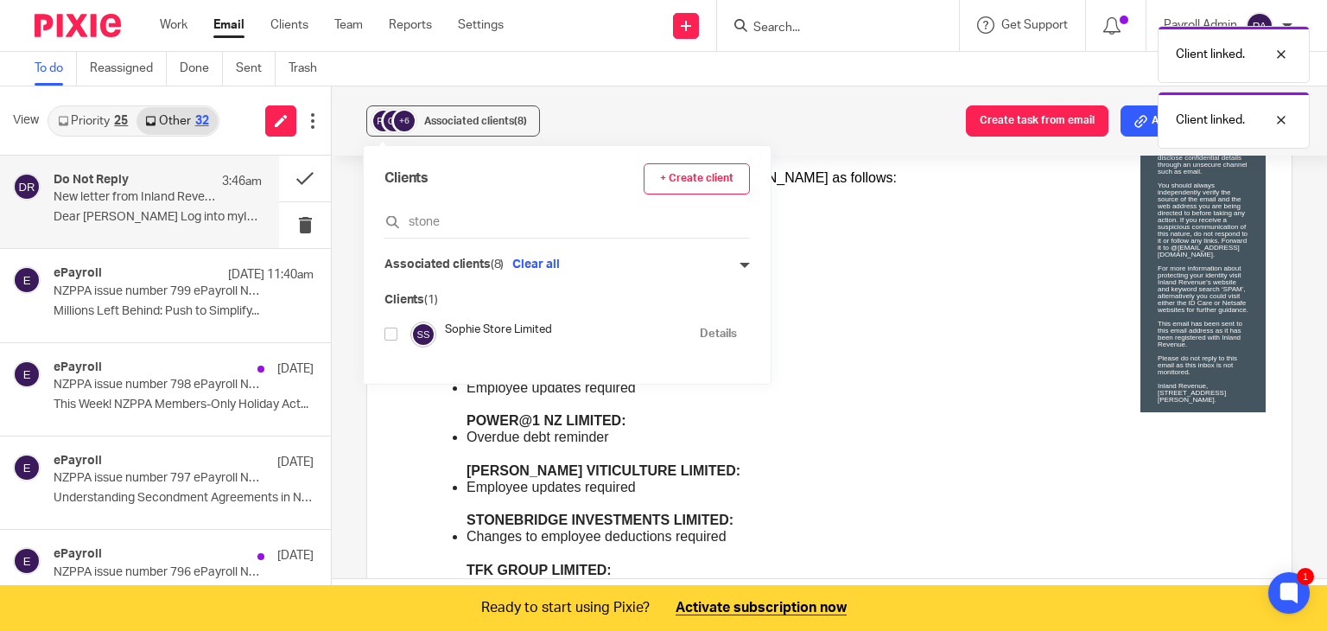
drag, startPoint x: 474, startPoint y: 225, endPoint x: 349, endPoint y: 219, distance: 125.4
click at [349, 219] on div "View Priority 25 Other 32 Do Not Reply 3:46am New letter from Inland Revenue De…" at bounding box center [663, 358] width 1327 height 544
type input "mekong"
click at [389, 329] on input "checkbox" at bounding box center [390, 333] width 13 height 13
checkbox input "true"
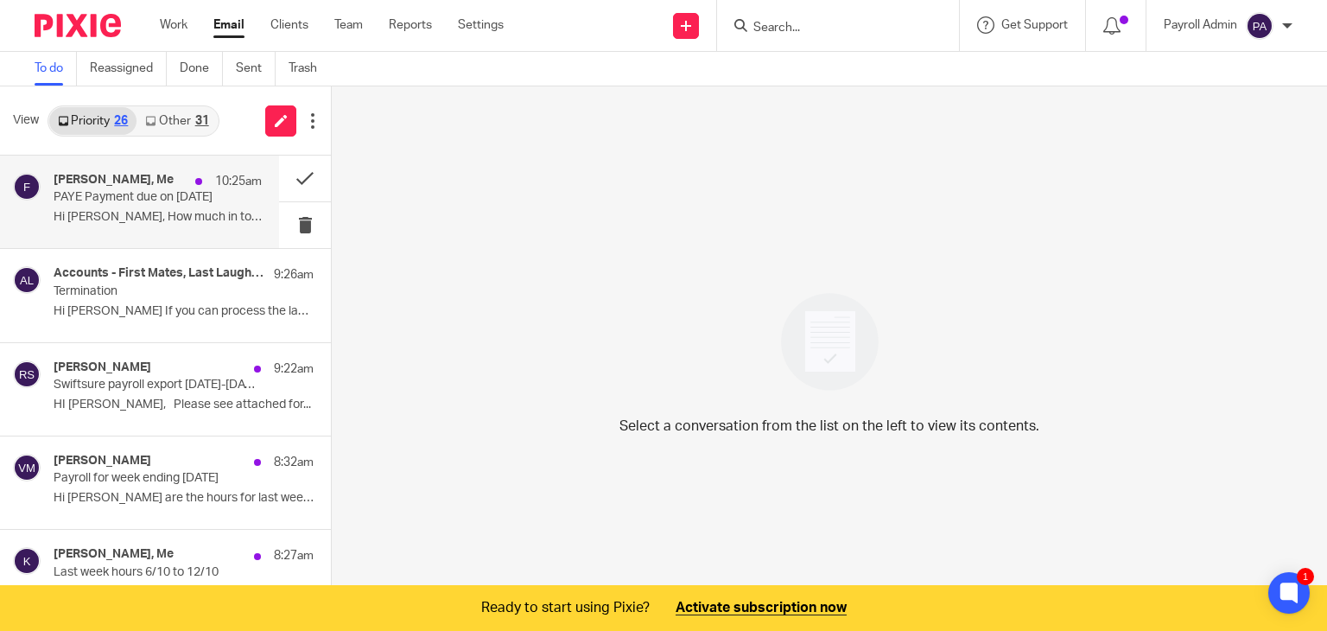
click at [130, 197] on p "PAYE Payment due on [DATE]" at bounding box center [137, 197] width 167 height 15
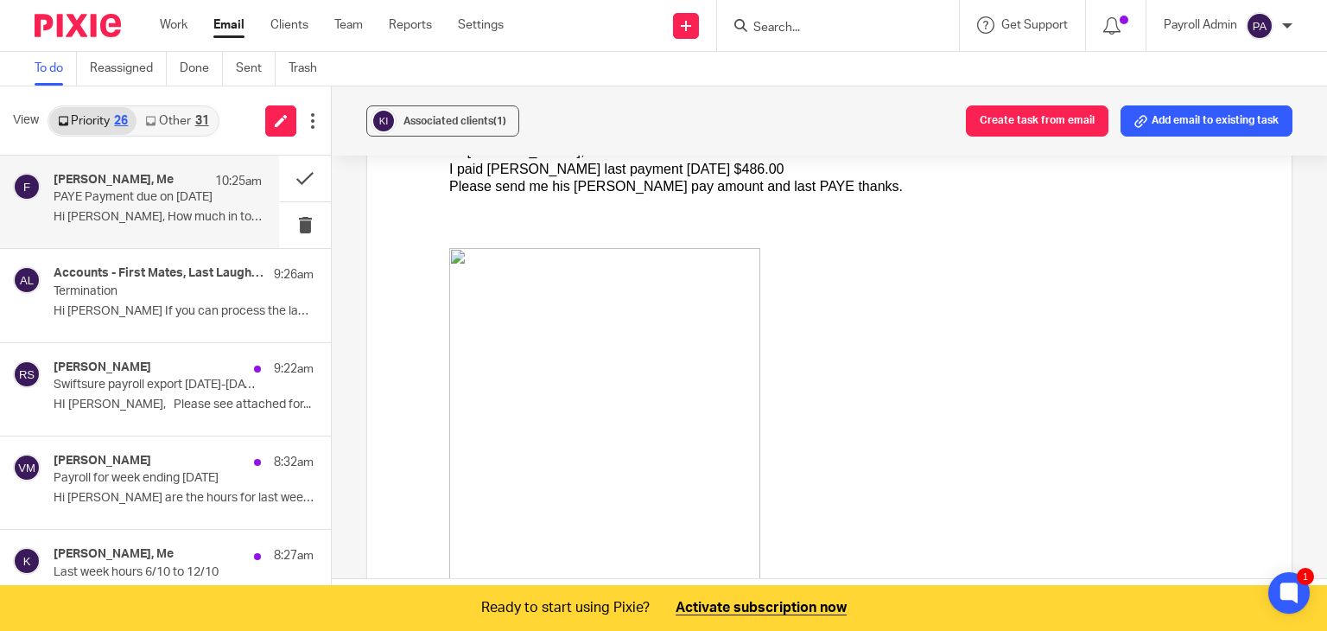
scroll to position [950, 0]
